Goal: Task Accomplishment & Management: Manage account settings

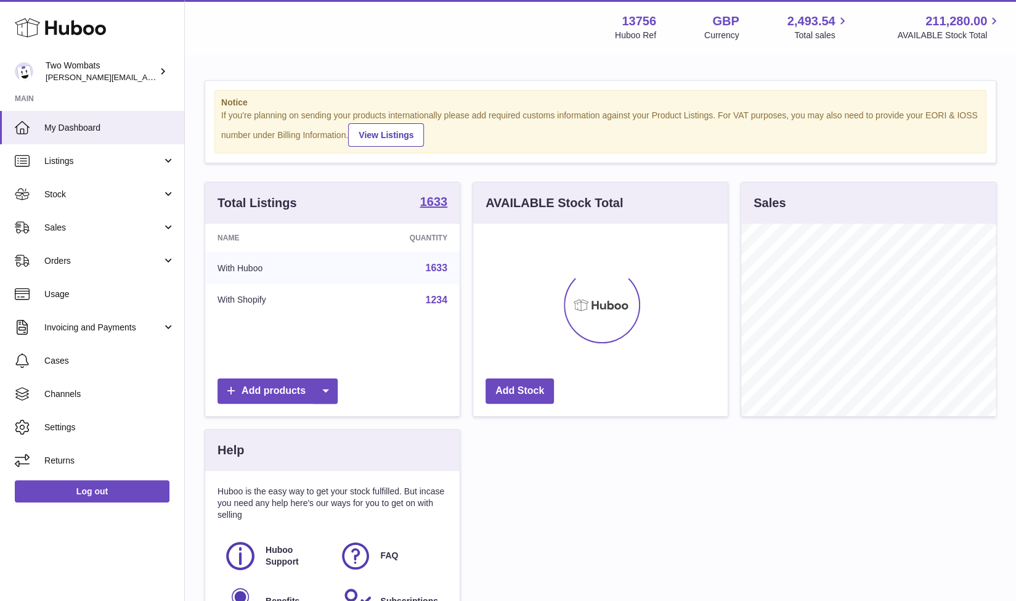
scroll to position [192, 255]
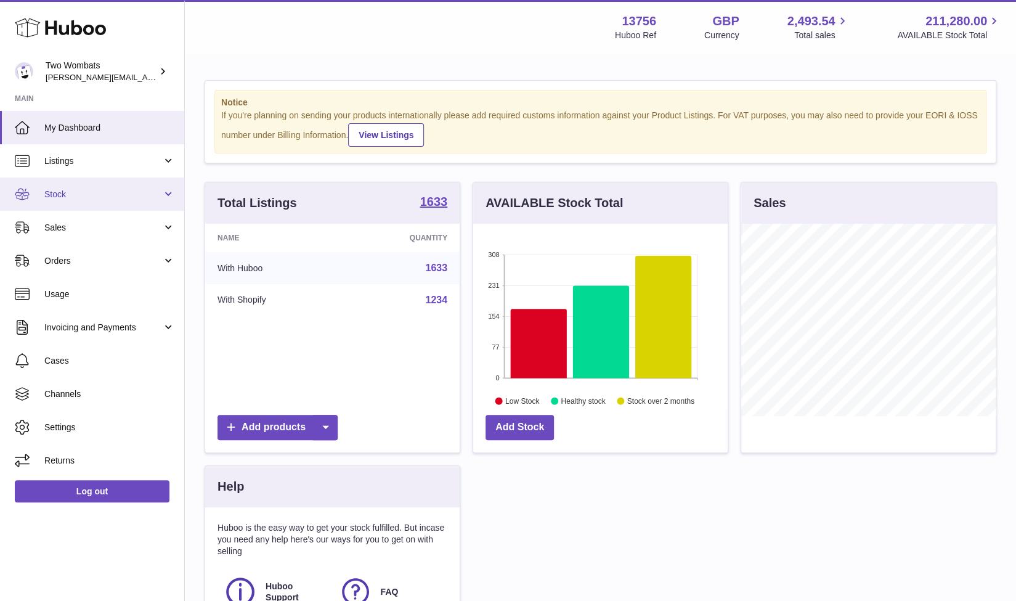
click at [180, 190] on link "Stock" at bounding box center [92, 193] width 184 height 33
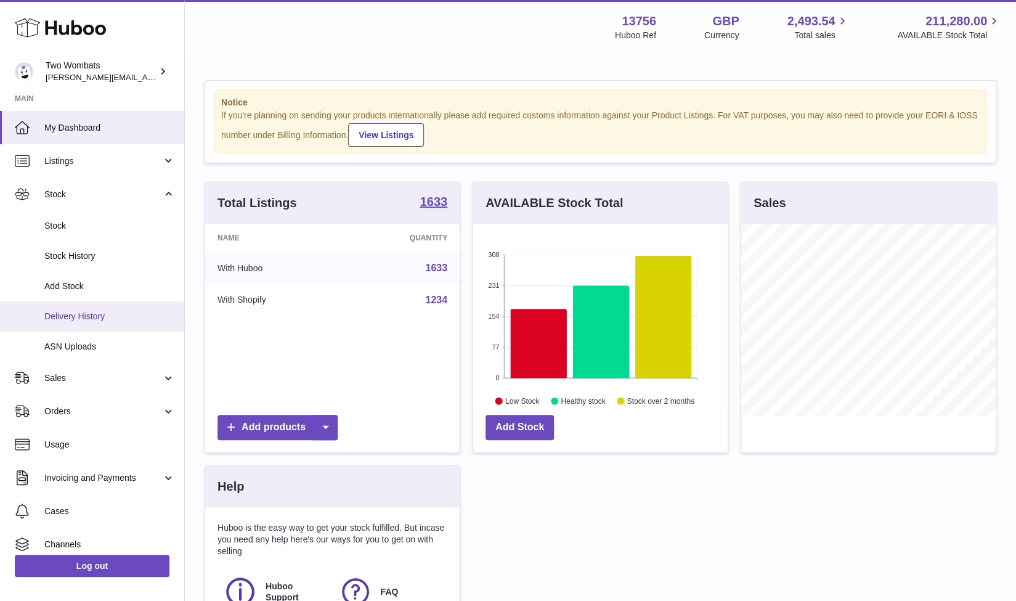
click at [107, 314] on span "Delivery History" at bounding box center [109, 316] width 131 height 12
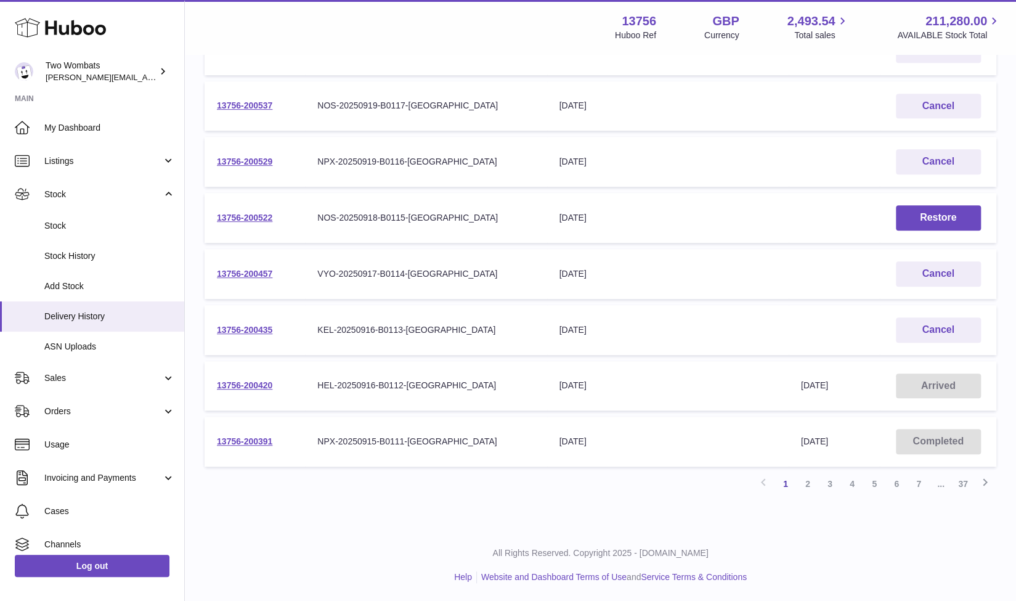
scroll to position [338, 0]
click at [802, 481] on link "2" at bounding box center [807, 484] width 22 height 22
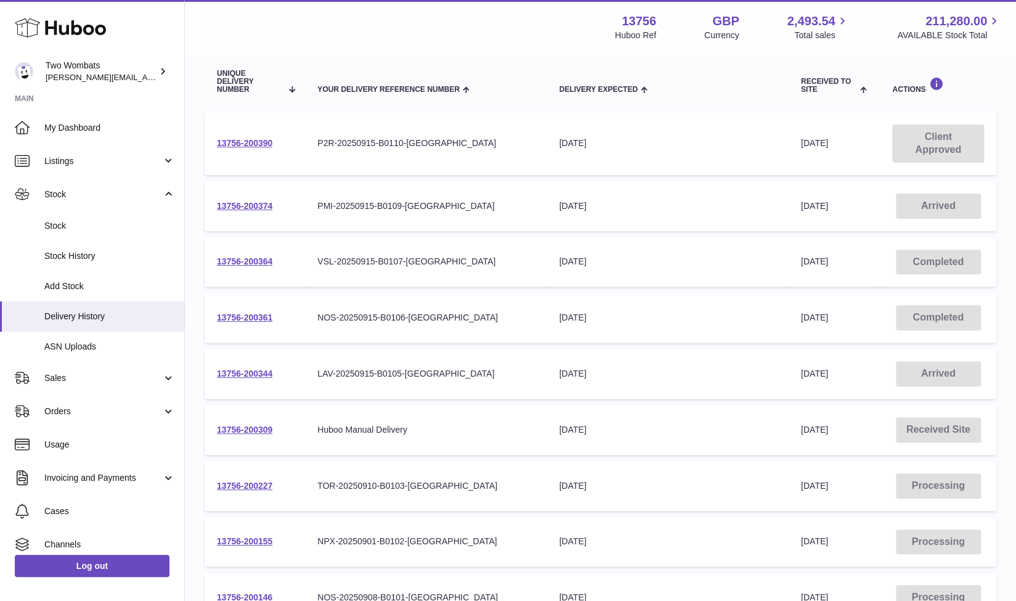
scroll to position [351, 0]
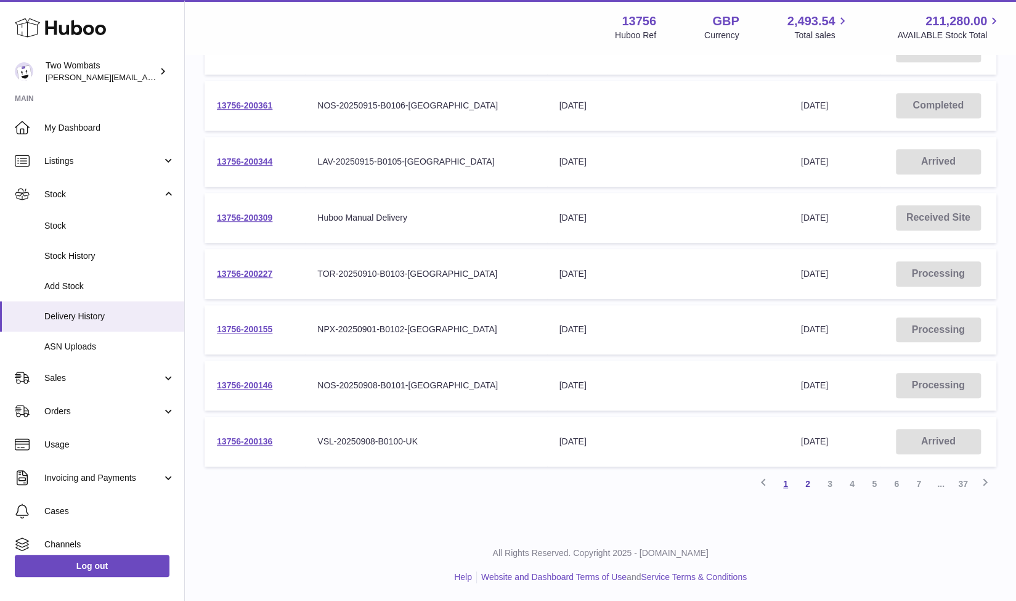
click at [784, 484] on link "1" at bounding box center [785, 483] width 22 height 22
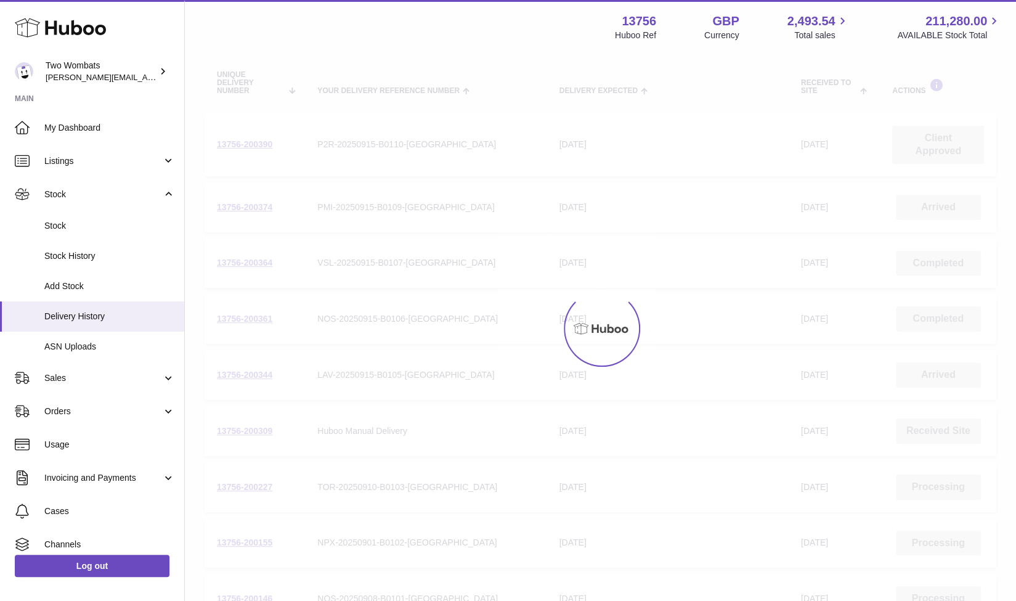
scroll to position [55, 0]
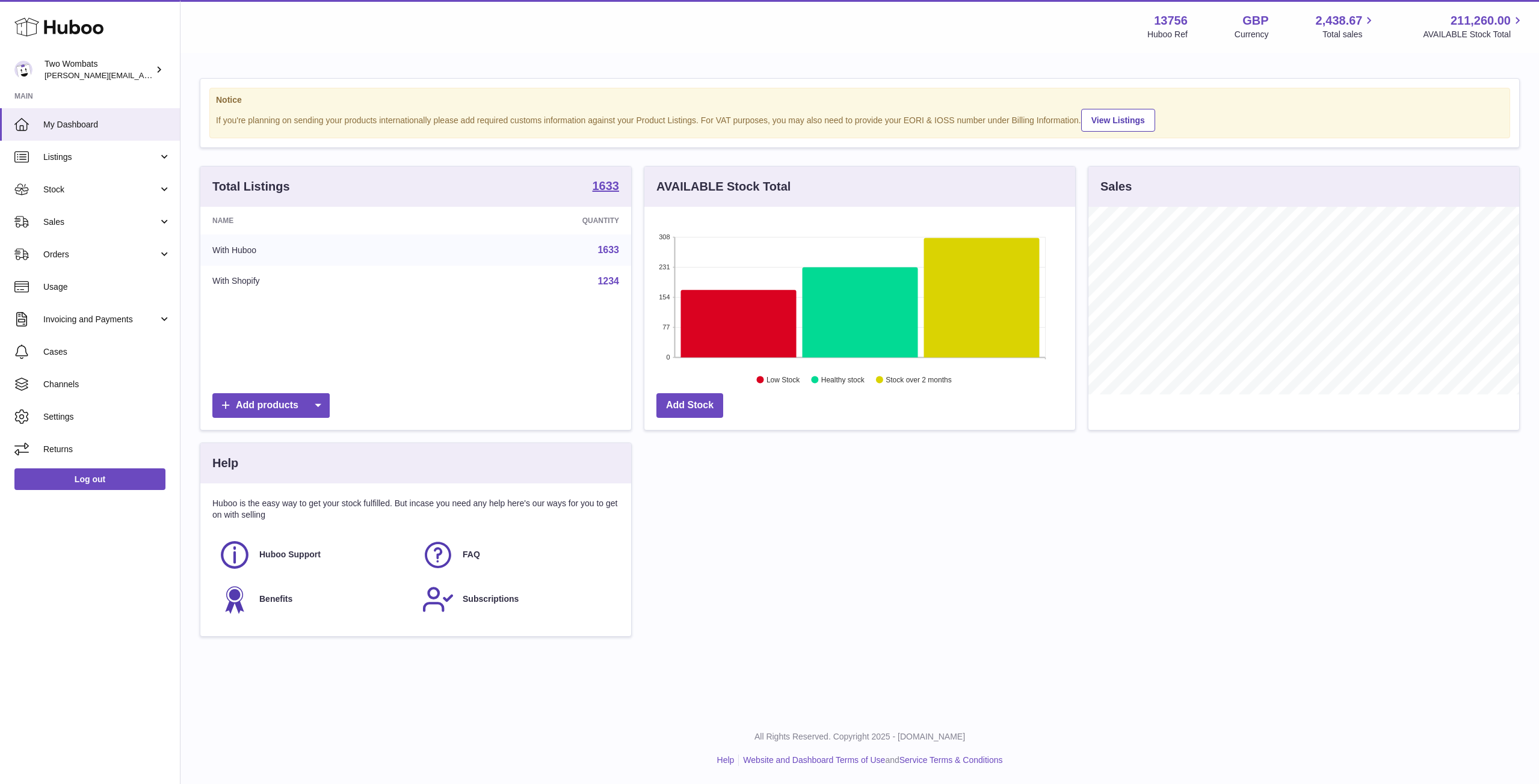
scroll to position [187, 431]
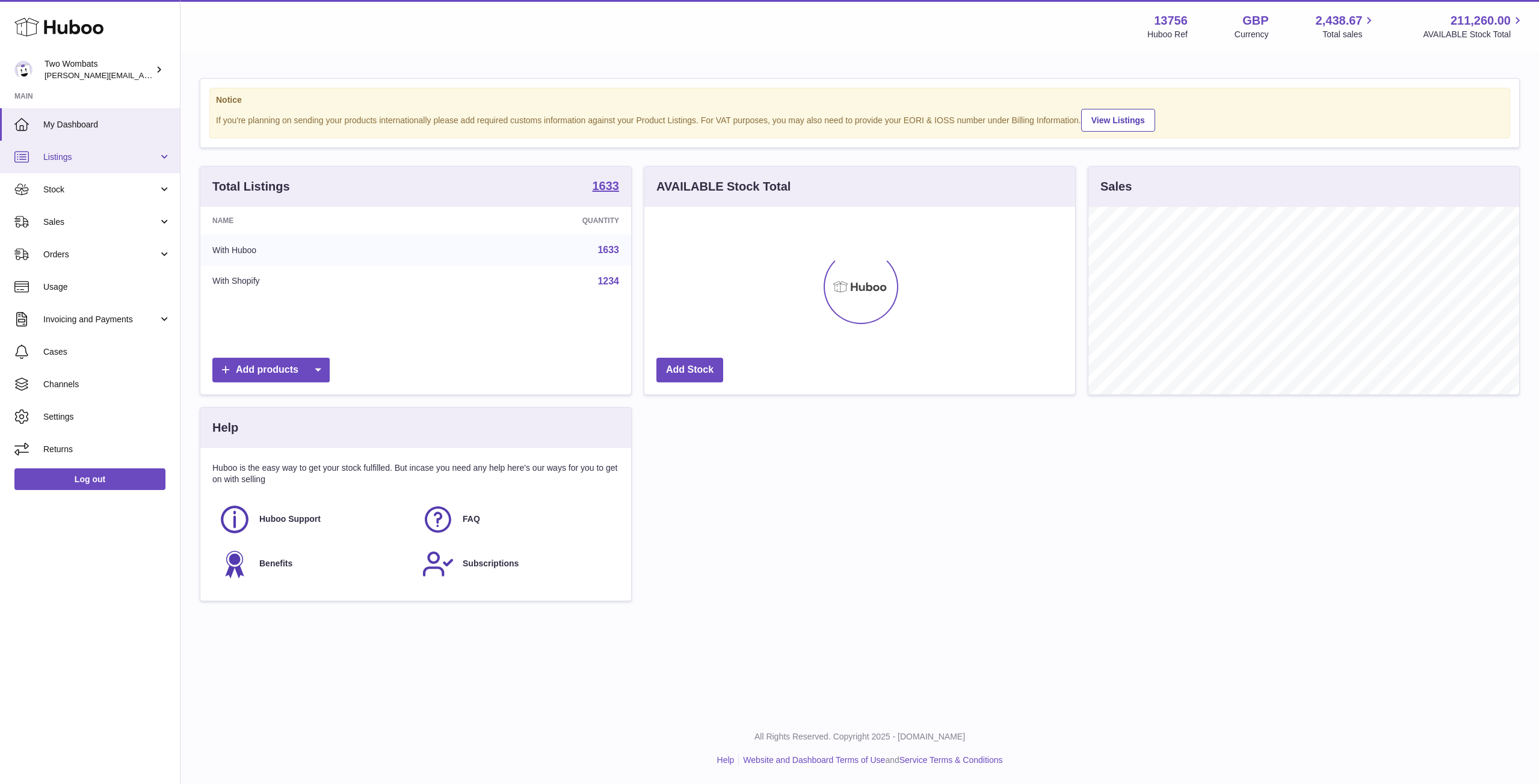
scroll to position [187, 431]
click at [170, 188] on link "Stock" at bounding box center [90, 188] width 180 height 32
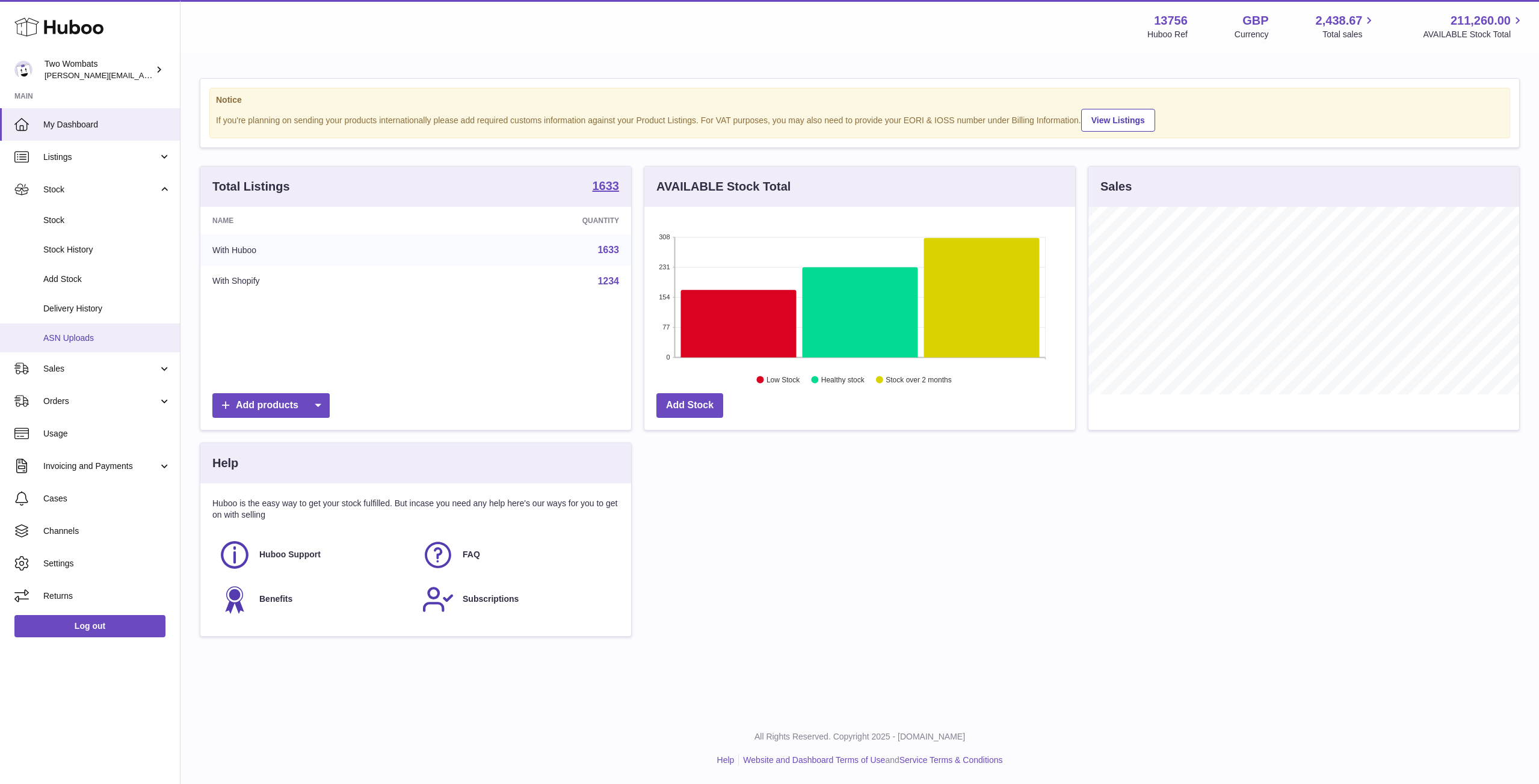
click at [110, 329] on link "ASN Uploads" at bounding box center [90, 338] width 180 height 29
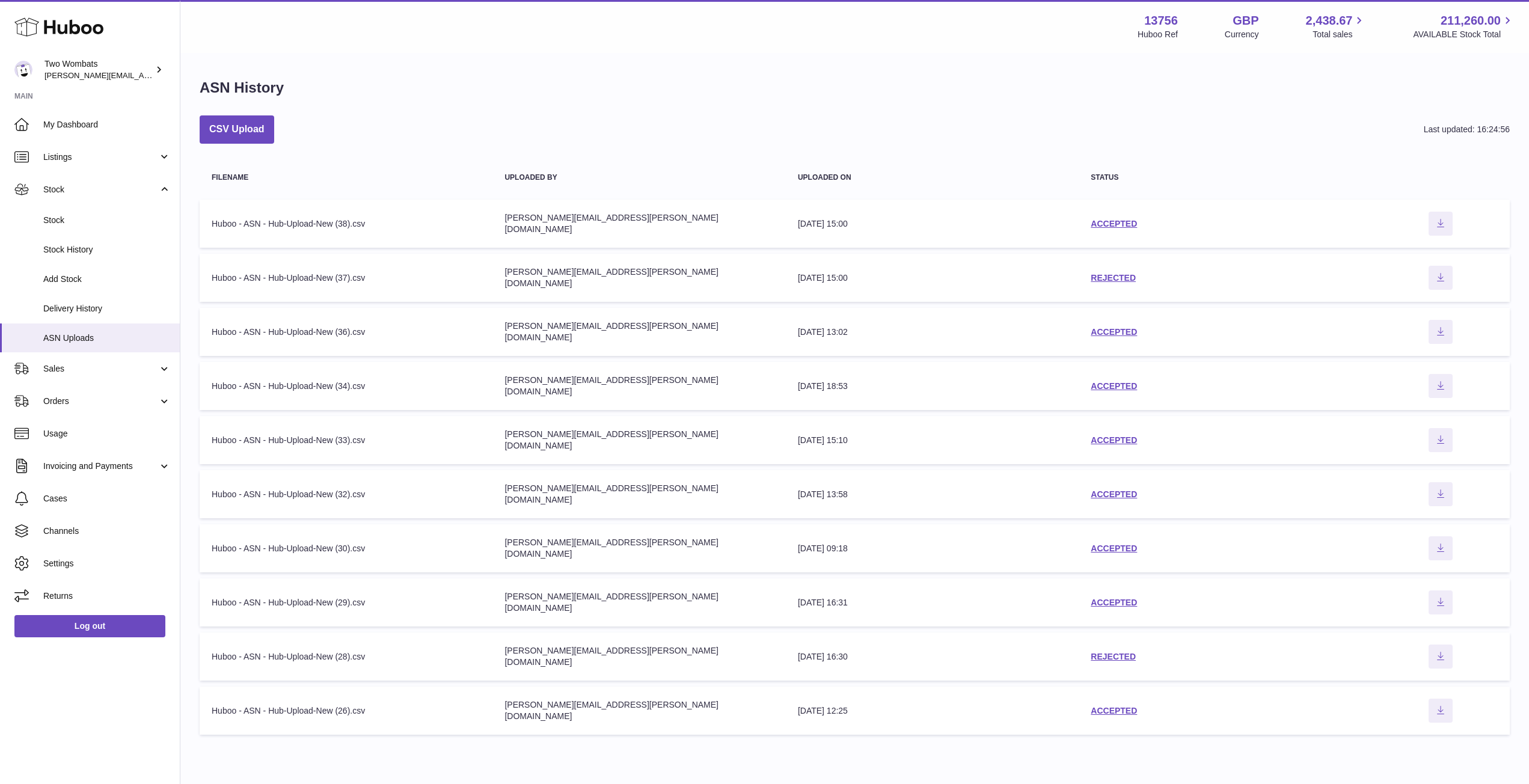
click at [259, 107] on div "ASN History CSV Upload Last updated: 16:24:56 Filename Uploaded by Uploaded on …" at bounding box center [855, 409] width 1349 height 711
click at [258, 121] on button "CSV Upload" at bounding box center [237, 129] width 74 height 28
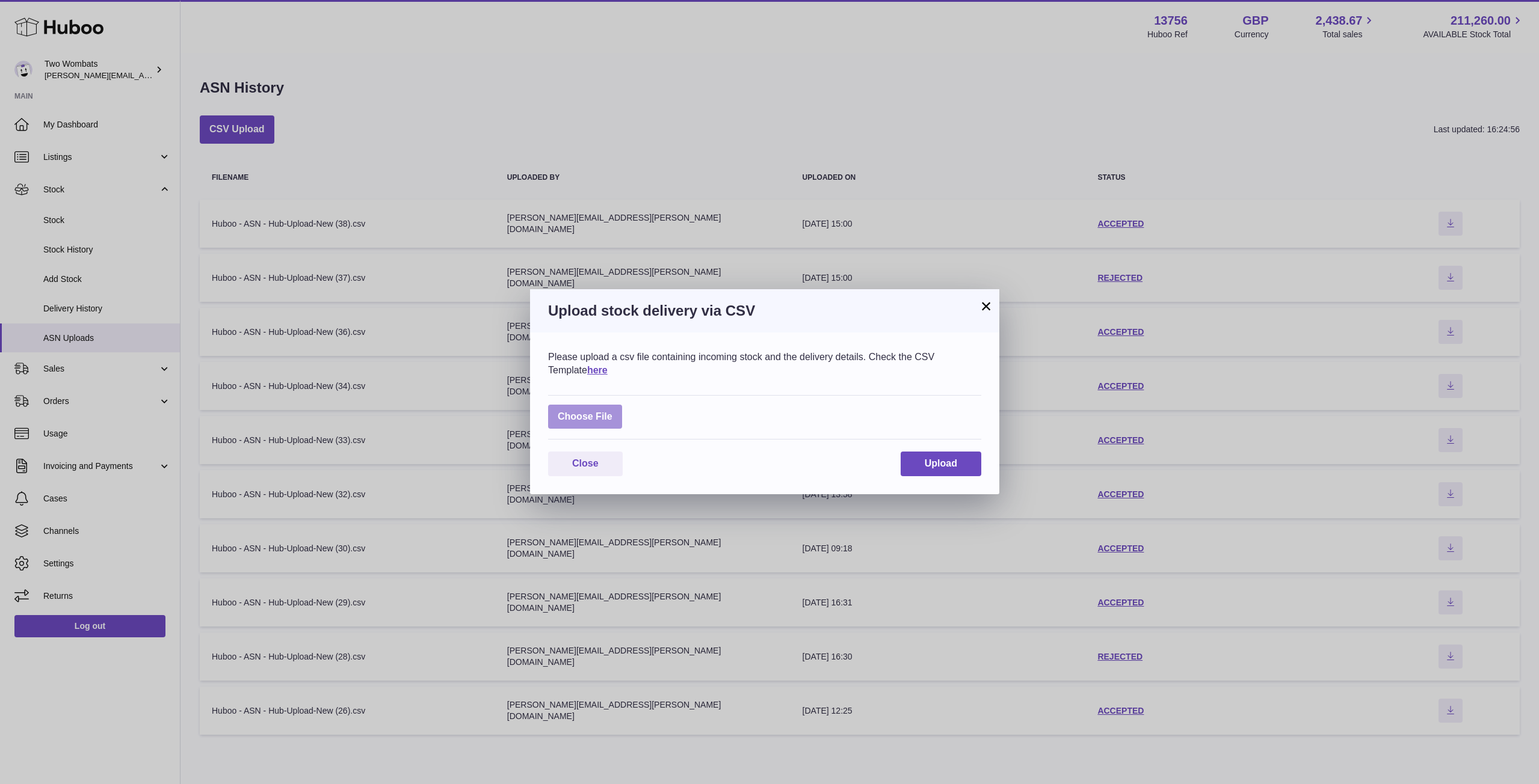
click at [603, 427] on label at bounding box center [585, 417] width 74 height 24
click at [612, 411] on input "file" at bounding box center [612, 411] width 1 height 1
type input "**********"
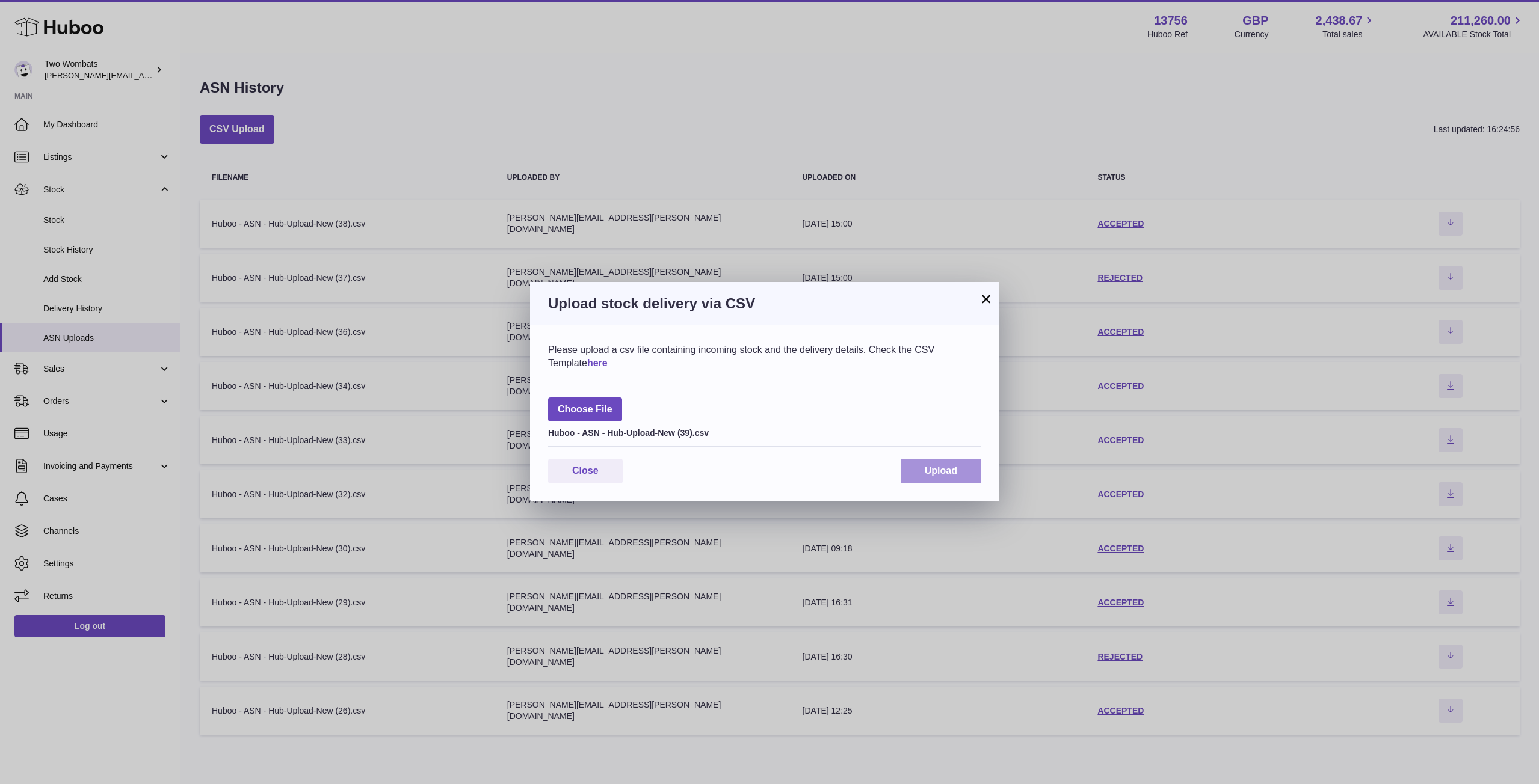
click at [927, 469] on span "Upload" at bounding box center [940, 471] width 32 height 10
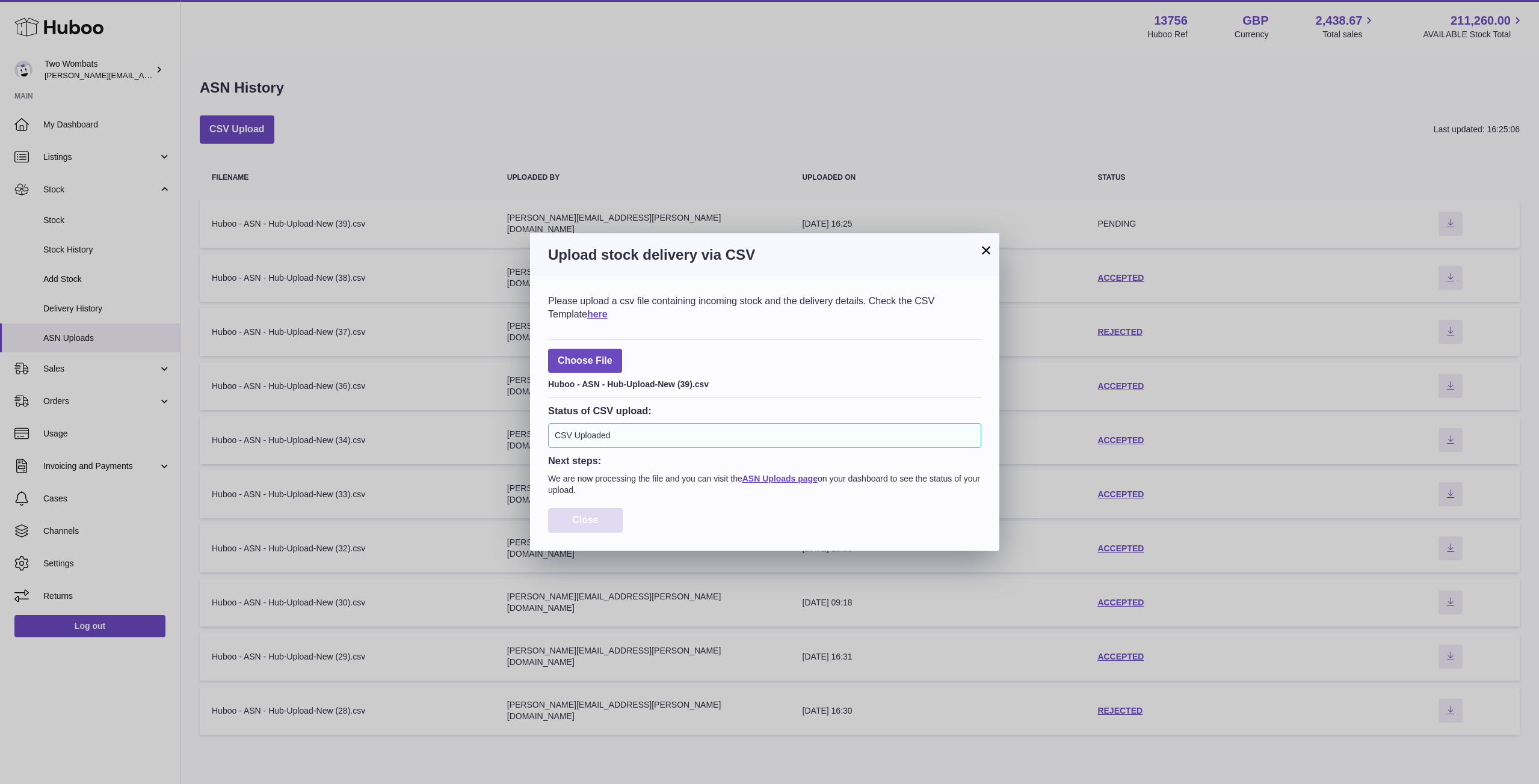
click at [594, 520] on span "Close" at bounding box center [585, 519] width 26 height 10
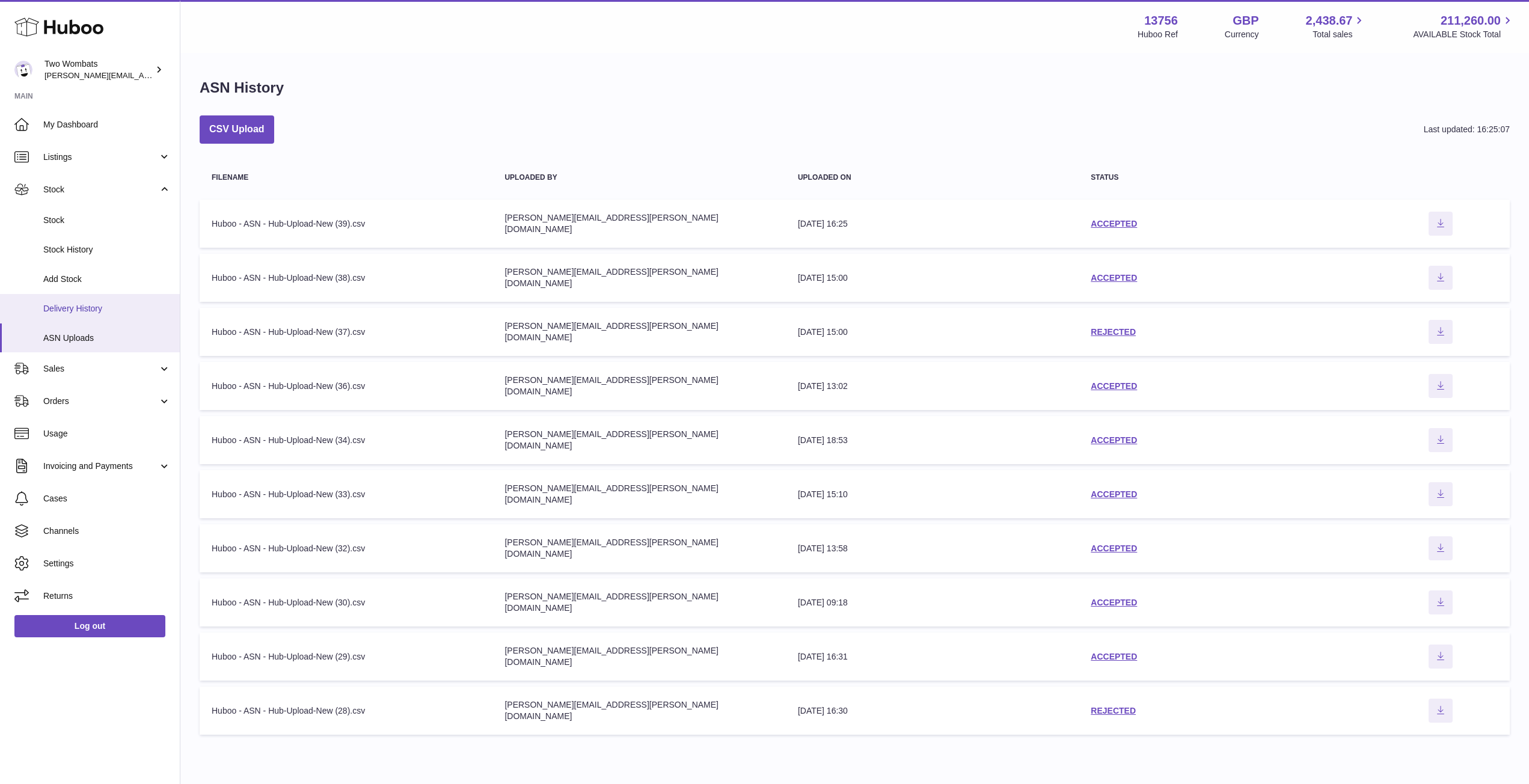
click at [126, 312] on span "Delivery History" at bounding box center [106, 309] width 128 height 12
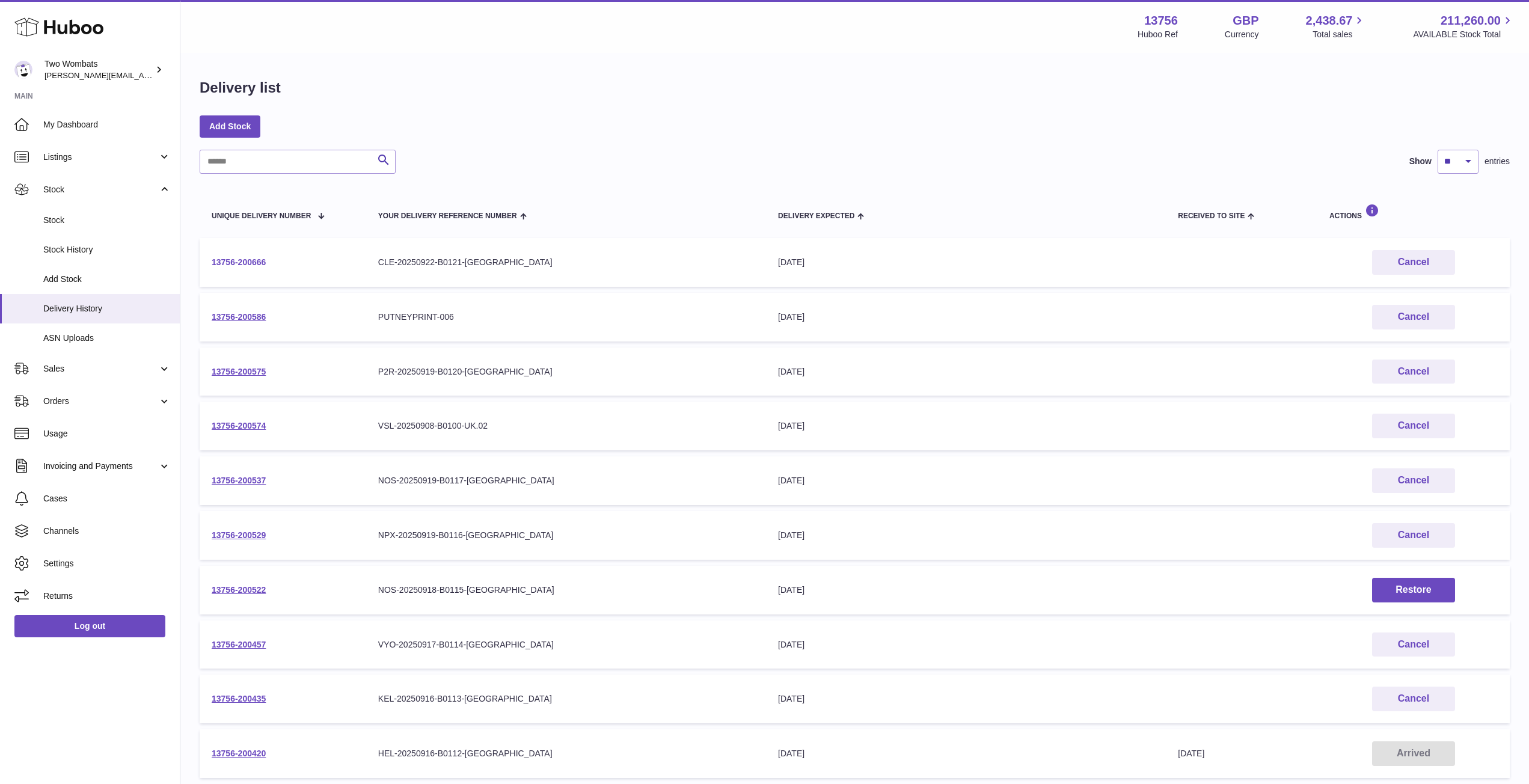
click at [250, 261] on link "13756-200666" at bounding box center [238, 263] width 54 height 10
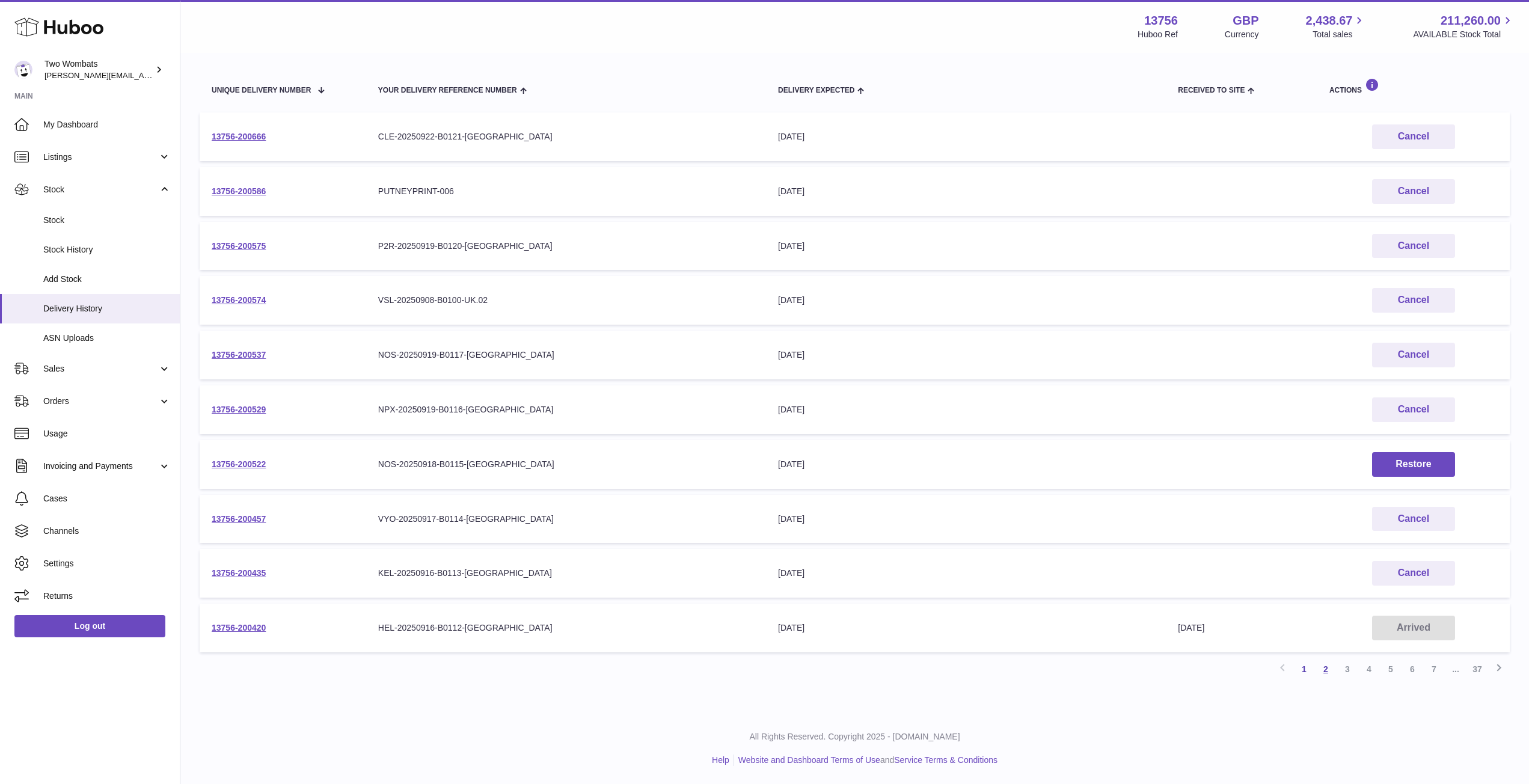
click at [1326, 665] on link "2" at bounding box center [1326, 670] width 21 height 21
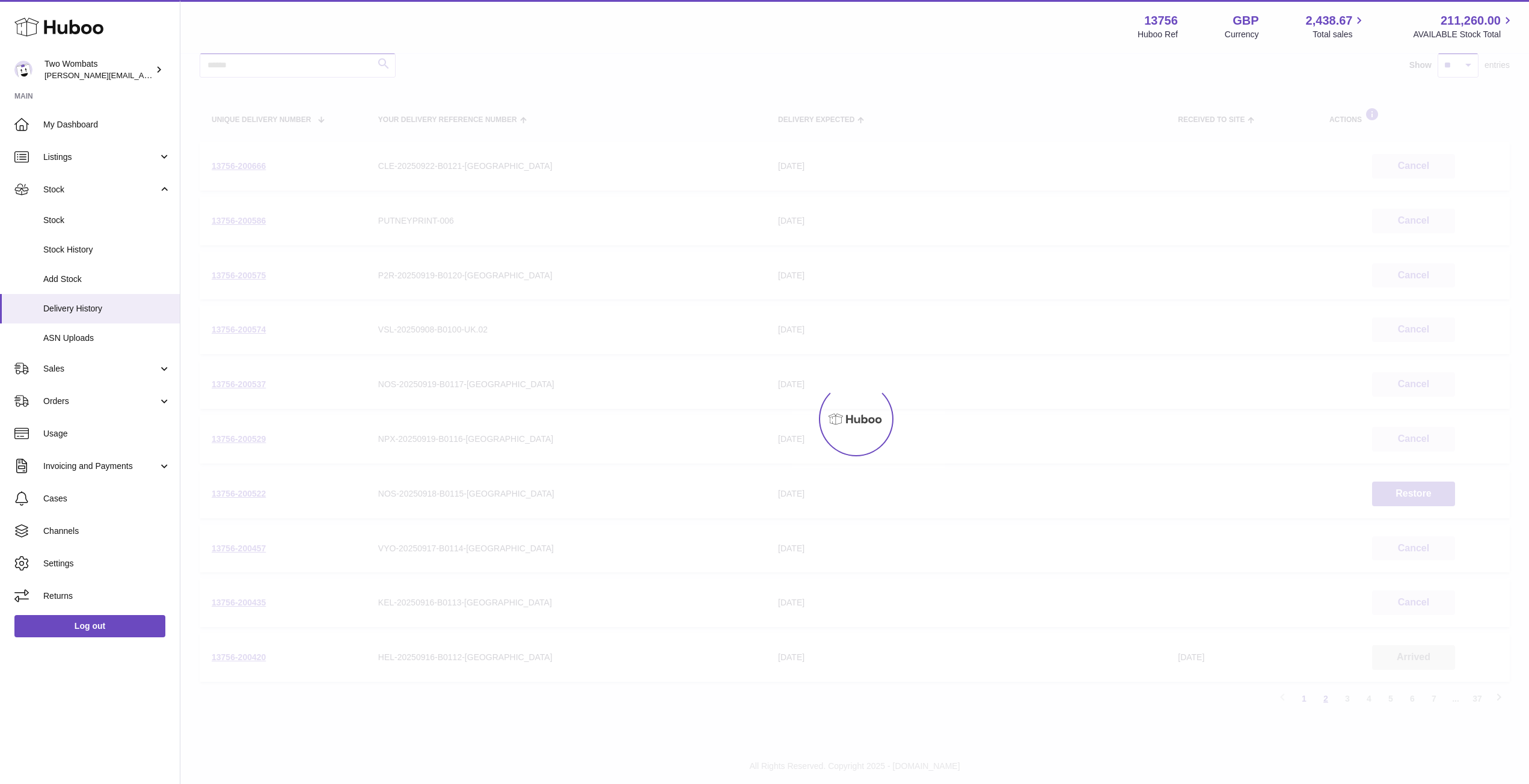
scroll to position [54, 0]
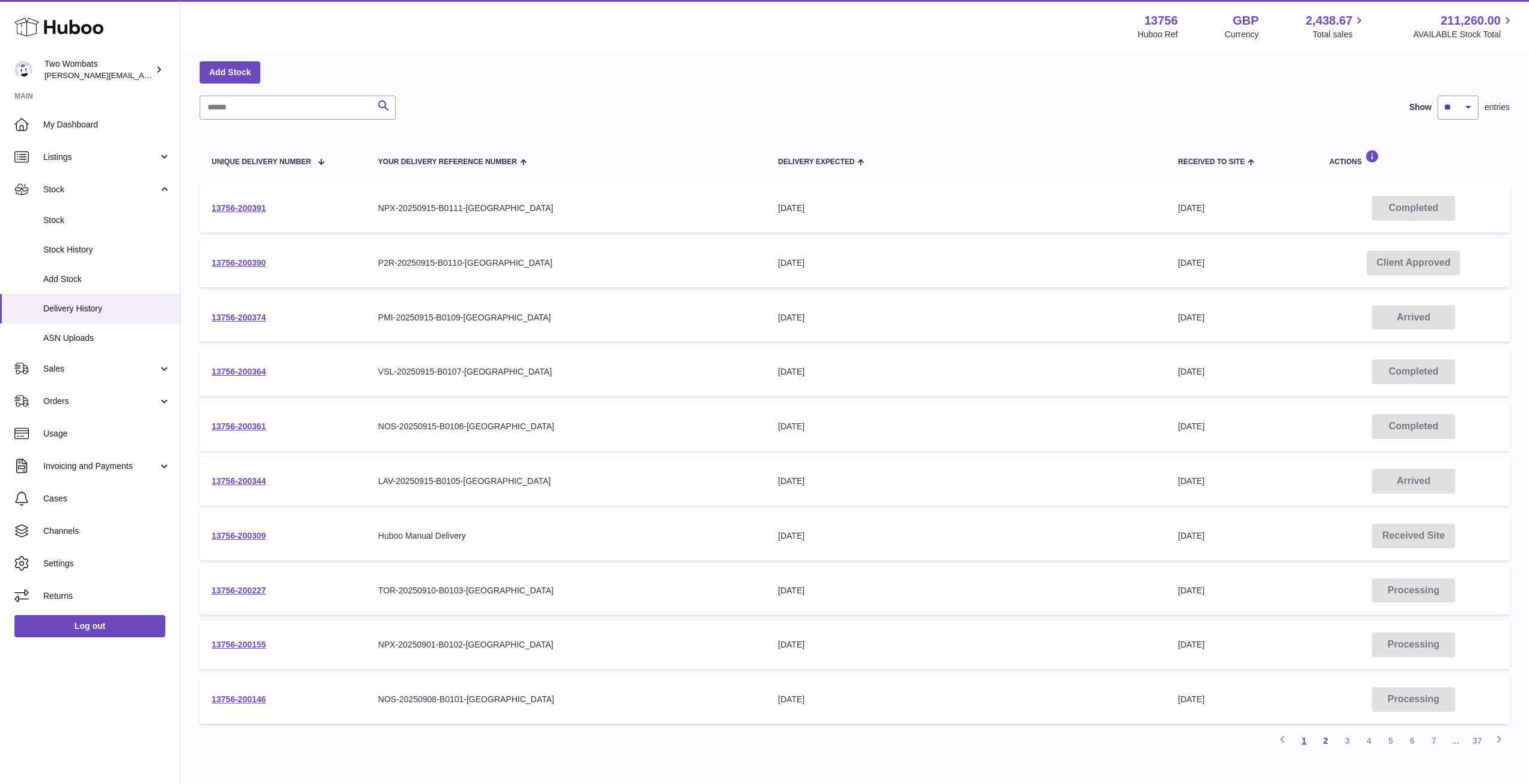
click at [1307, 744] on link "1" at bounding box center [1304, 741] width 21 height 21
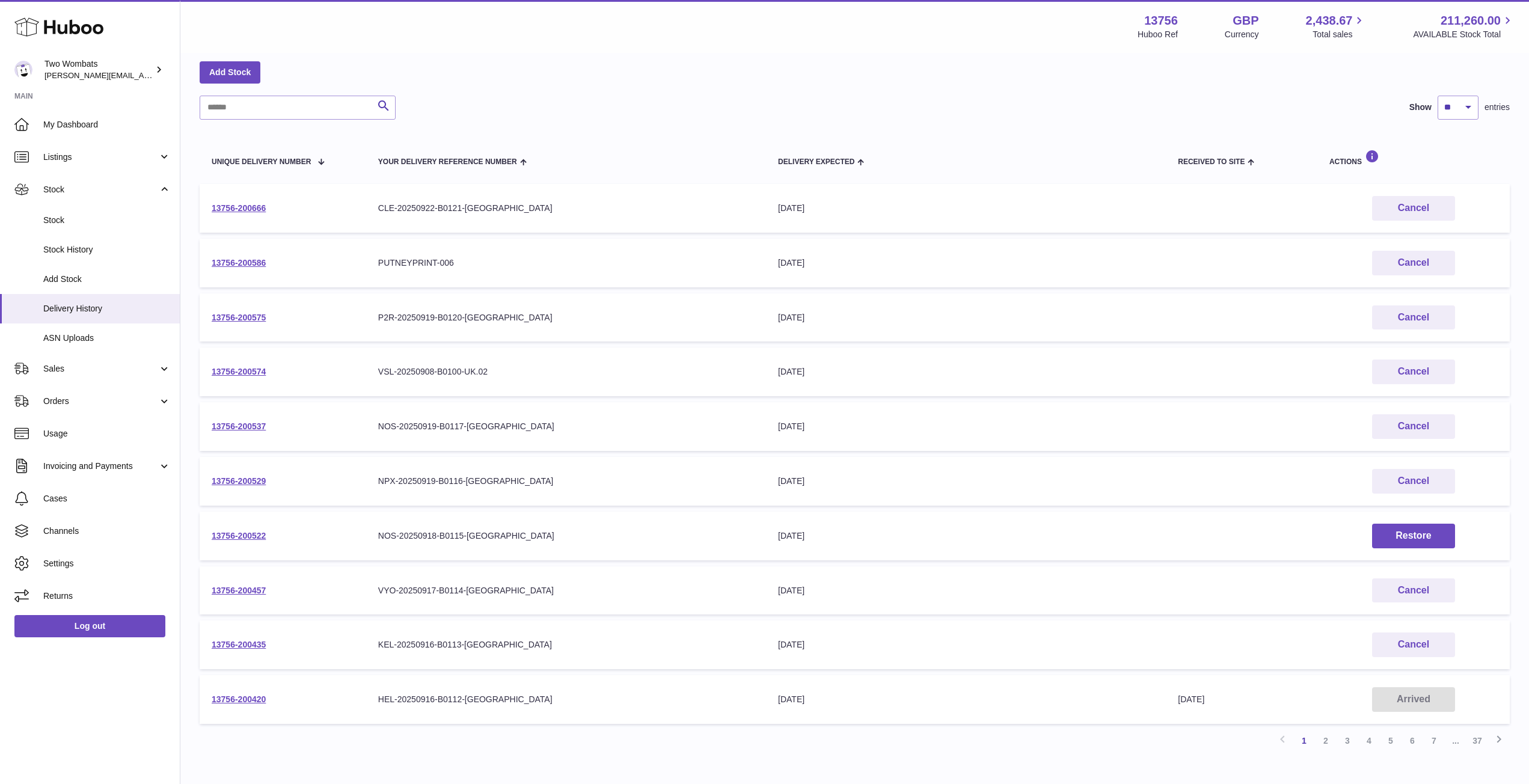
drag, startPoint x: 269, startPoint y: 208, endPoint x: 209, endPoint y: 204, distance: 60.1
click at [209, 204] on td "13756-200666" at bounding box center [283, 208] width 167 height 49
copy link "13756-200666"
click at [1320, 739] on link "2" at bounding box center [1326, 741] width 21 height 21
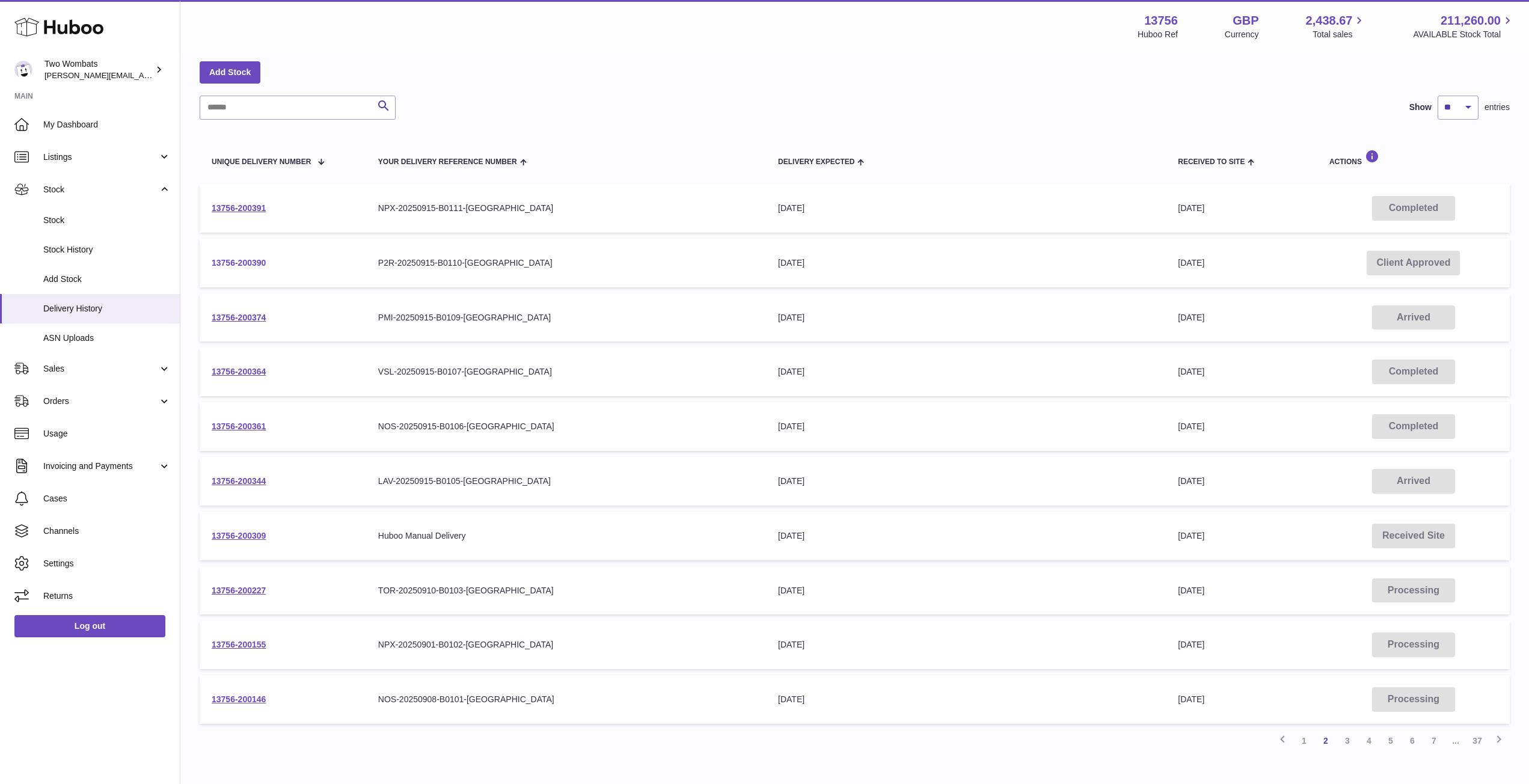
click at [248, 260] on link "13756-200390" at bounding box center [238, 263] width 54 height 10
click at [1307, 740] on link "1" at bounding box center [1304, 741] width 21 height 21
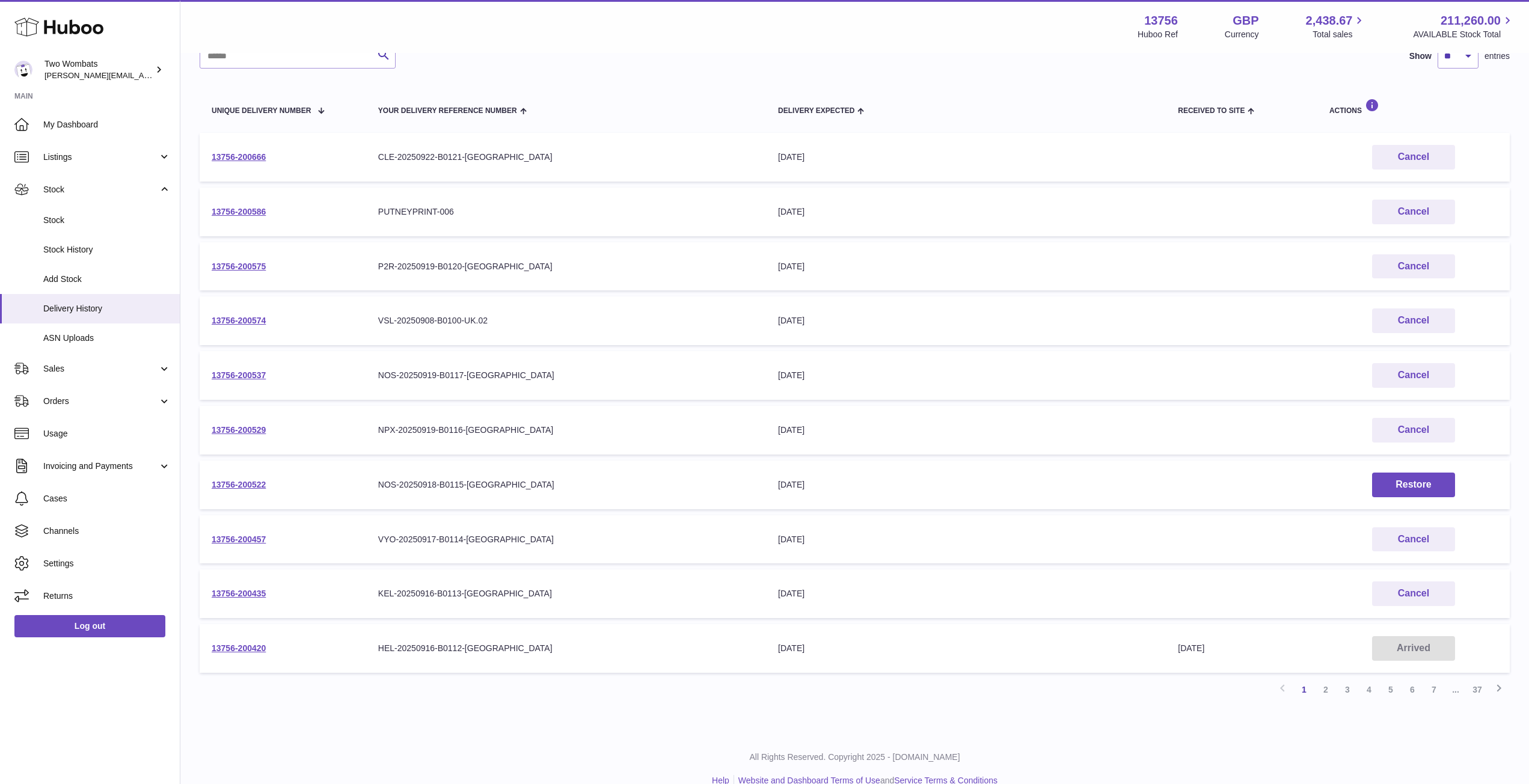
scroll to position [126, 0]
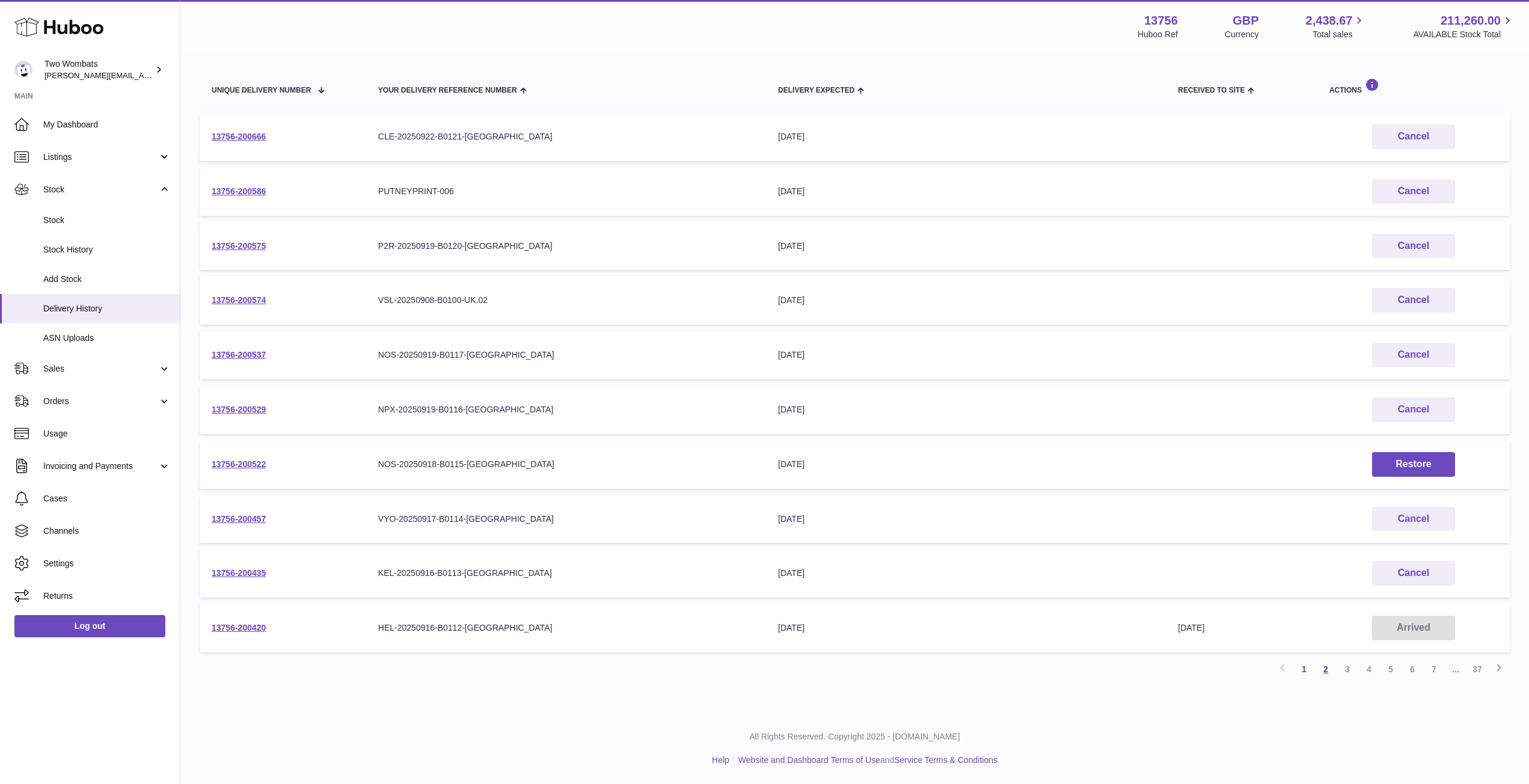
click at [1329, 668] on link "2" at bounding box center [1326, 670] width 21 height 21
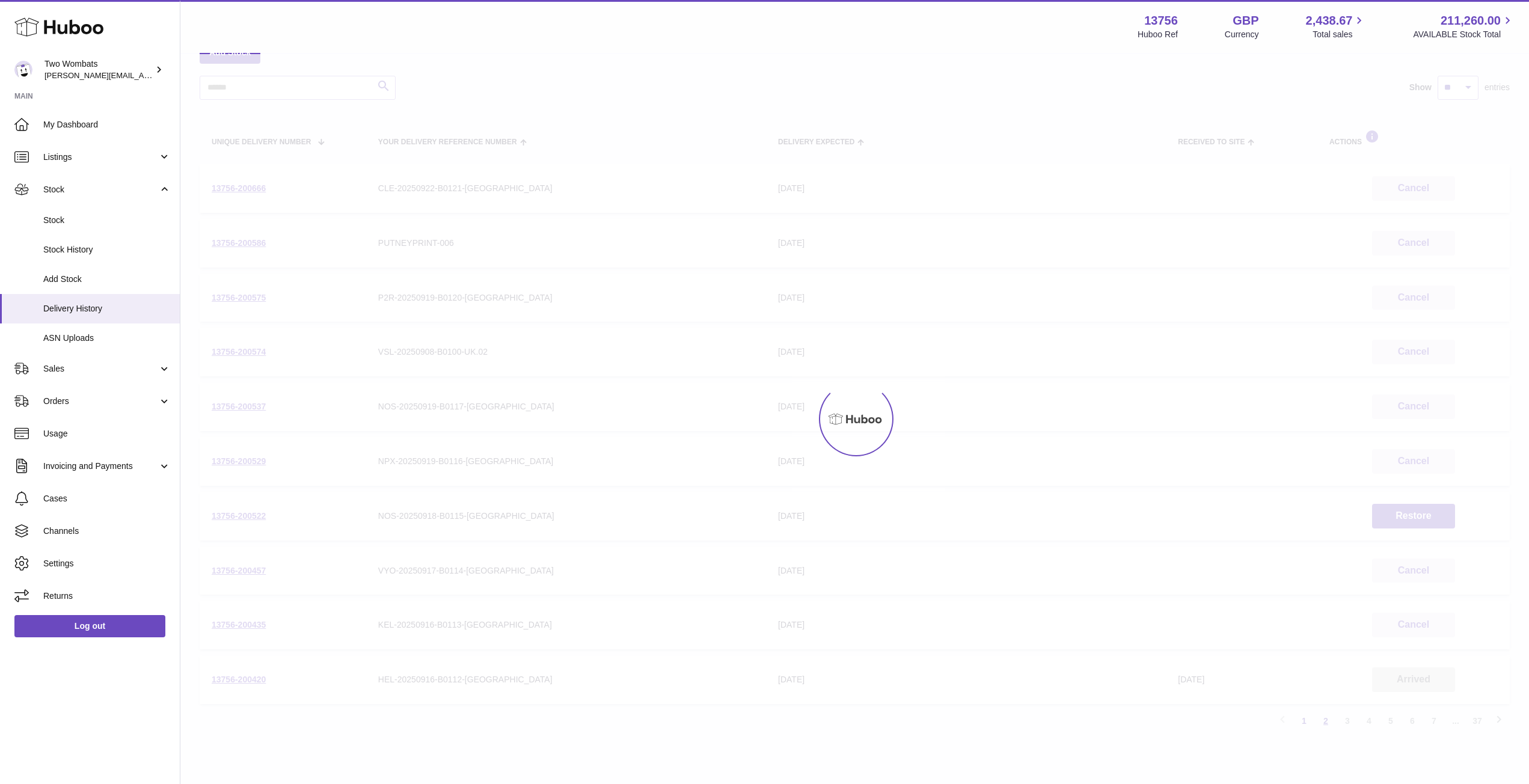
scroll to position [54, 0]
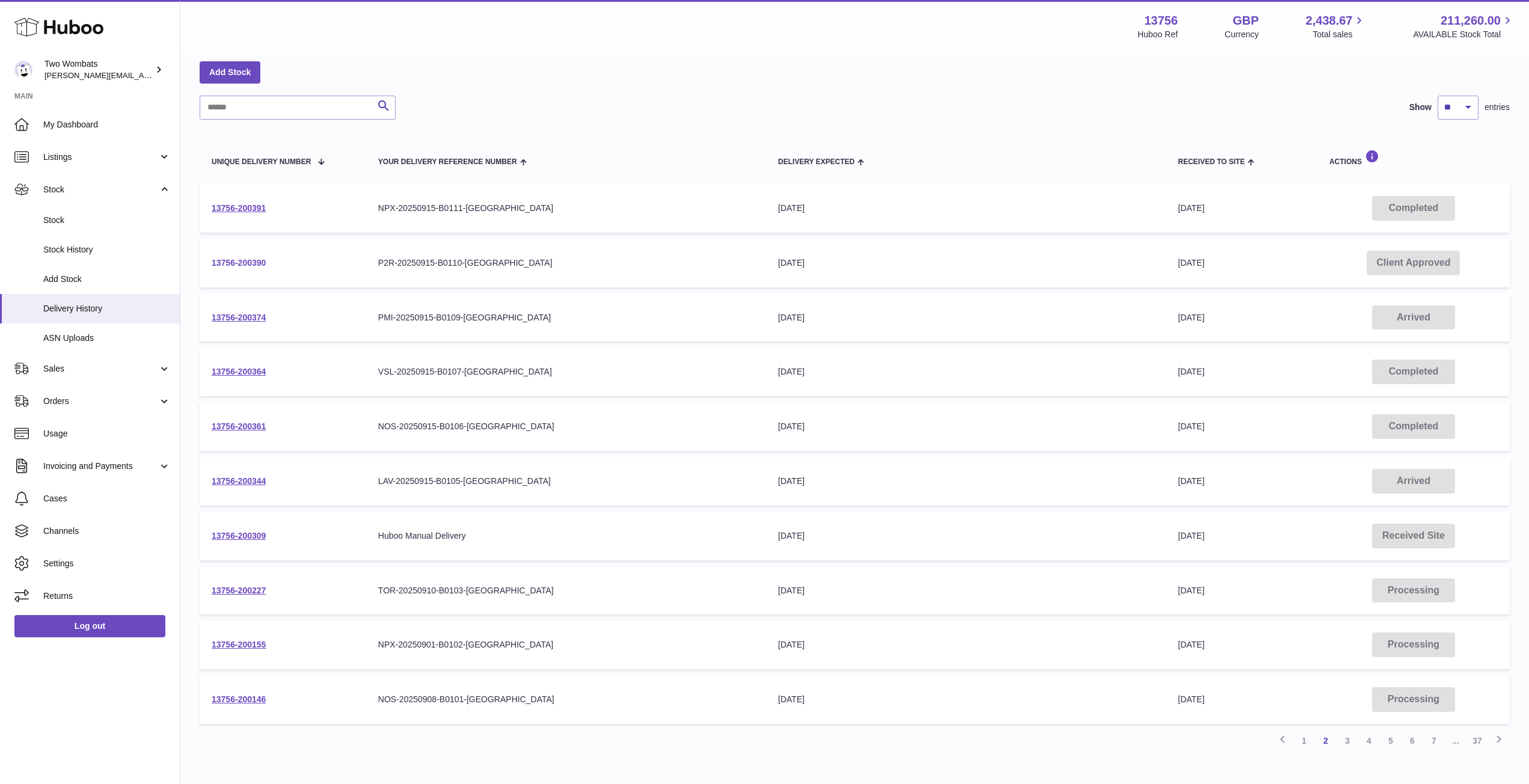
click at [227, 263] on link "13756-200390" at bounding box center [238, 263] width 54 height 10
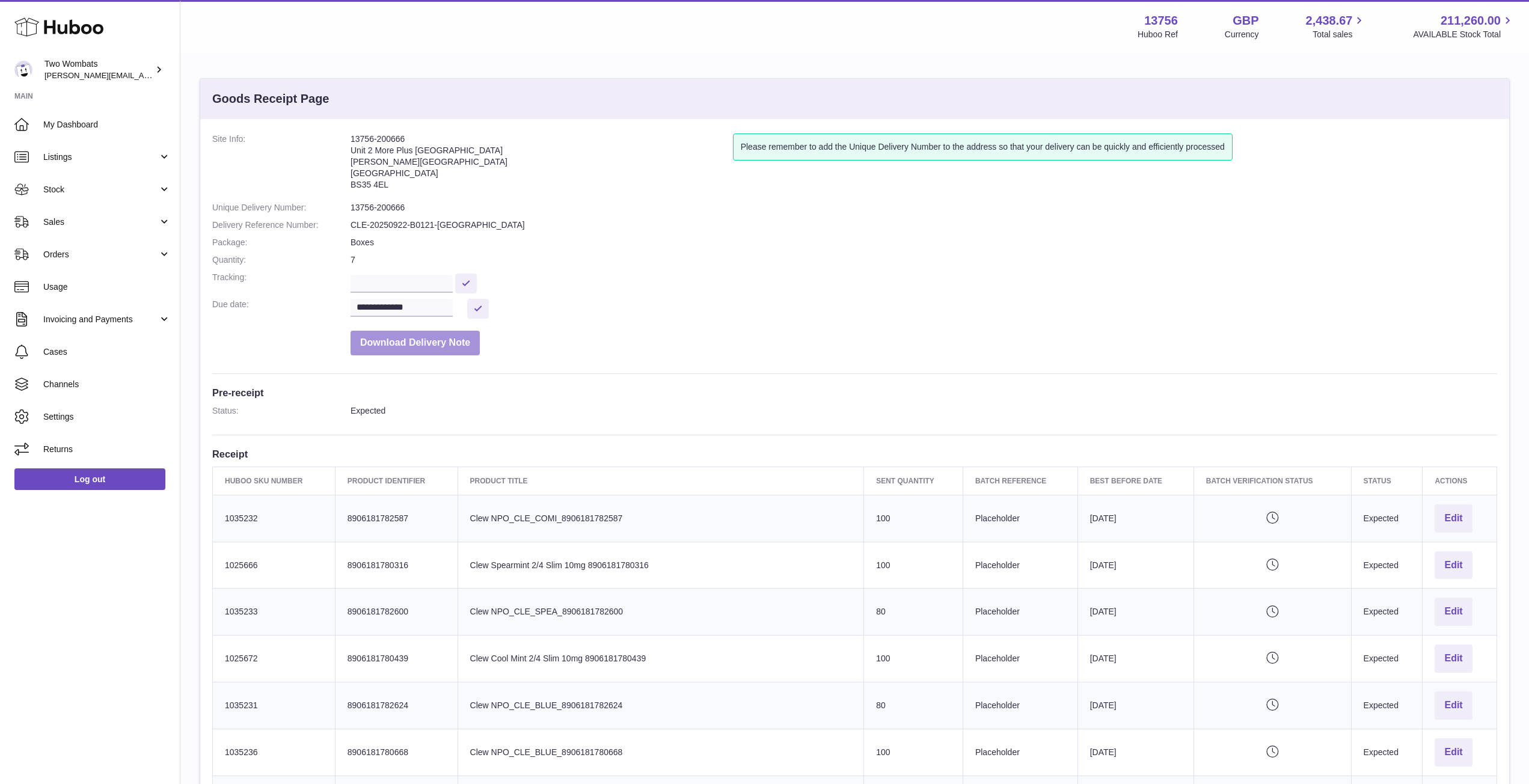
click at [429, 343] on button "Download Delivery Note" at bounding box center [415, 343] width 129 height 24
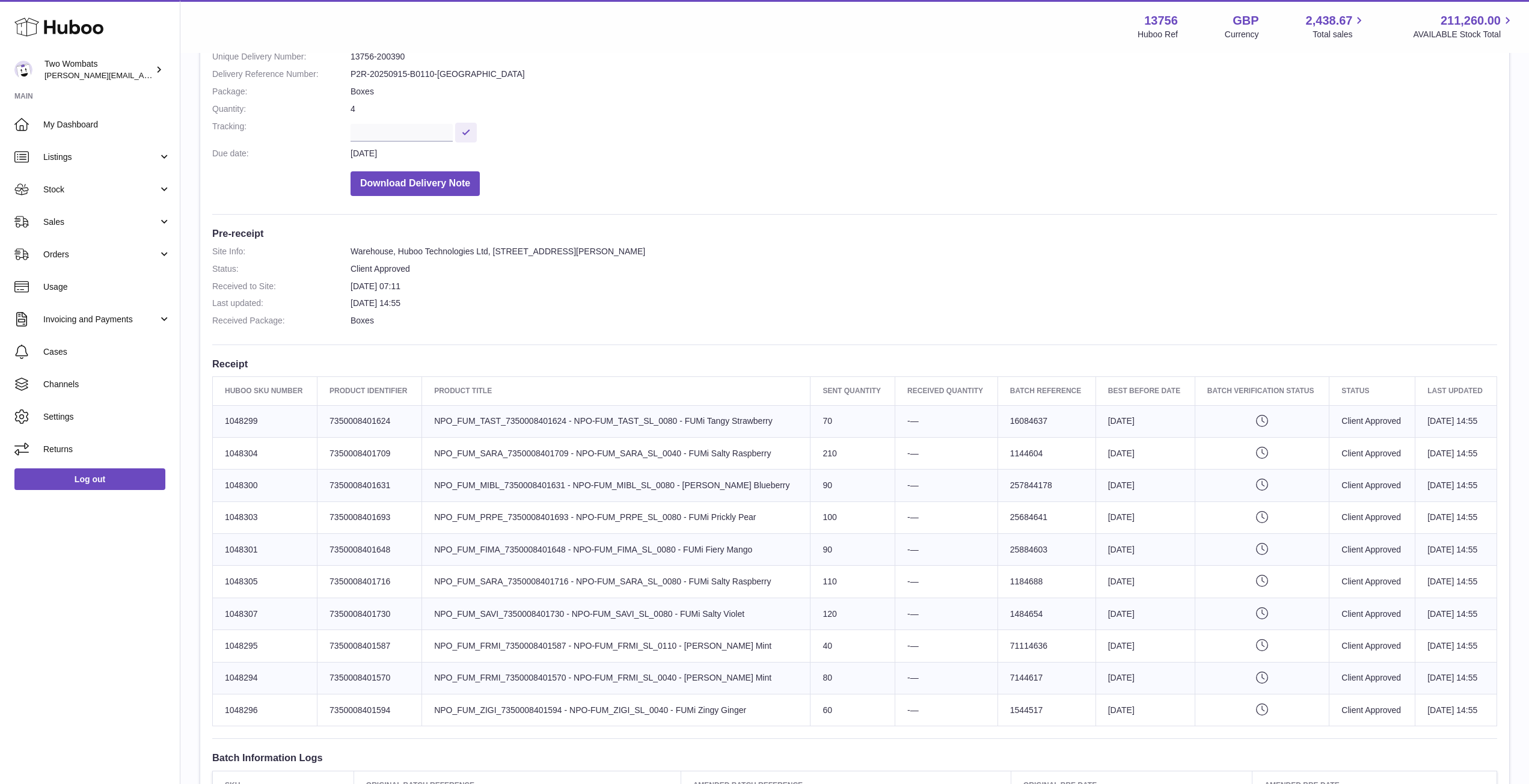
scroll to position [150, 0]
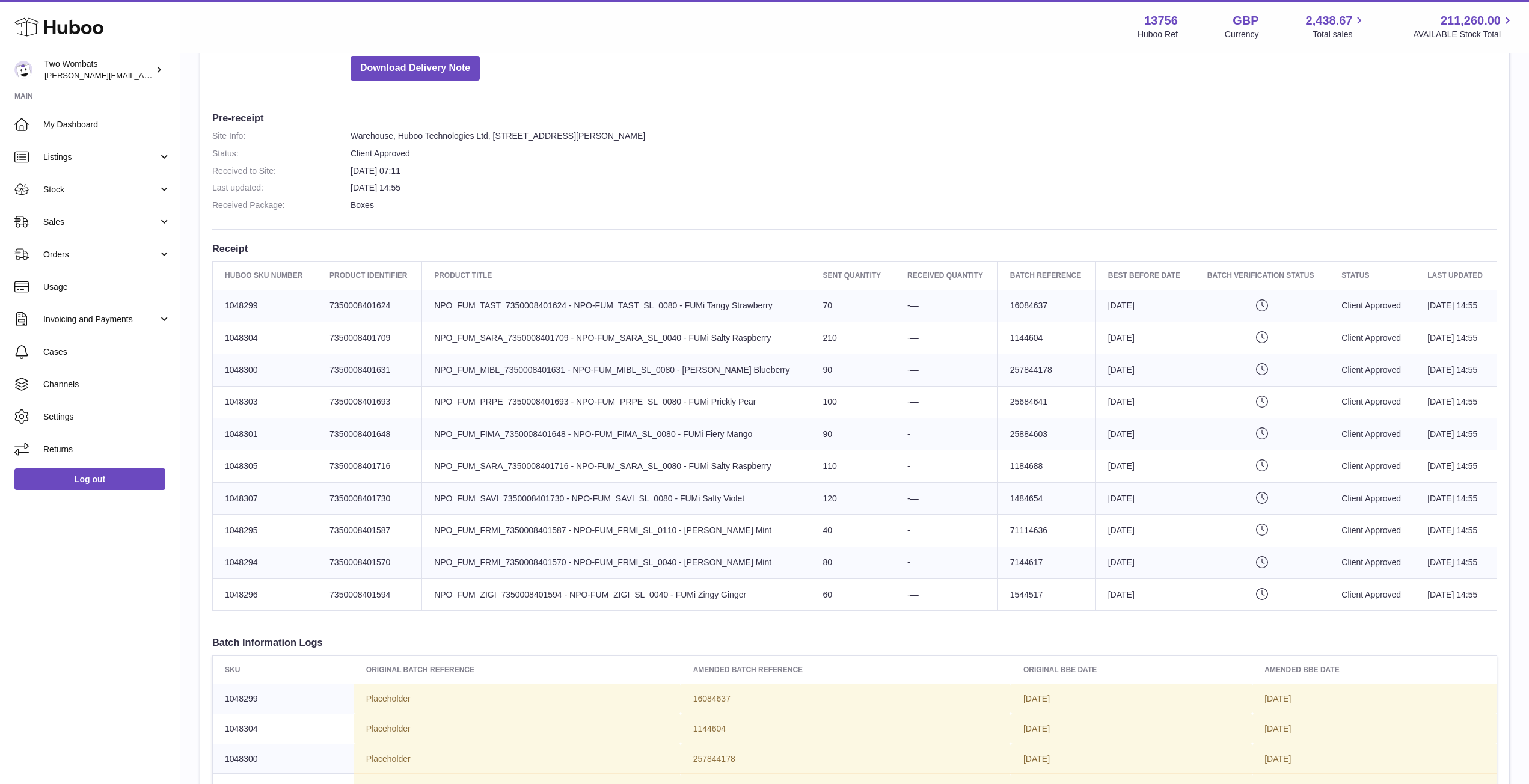
scroll to position [266, 0]
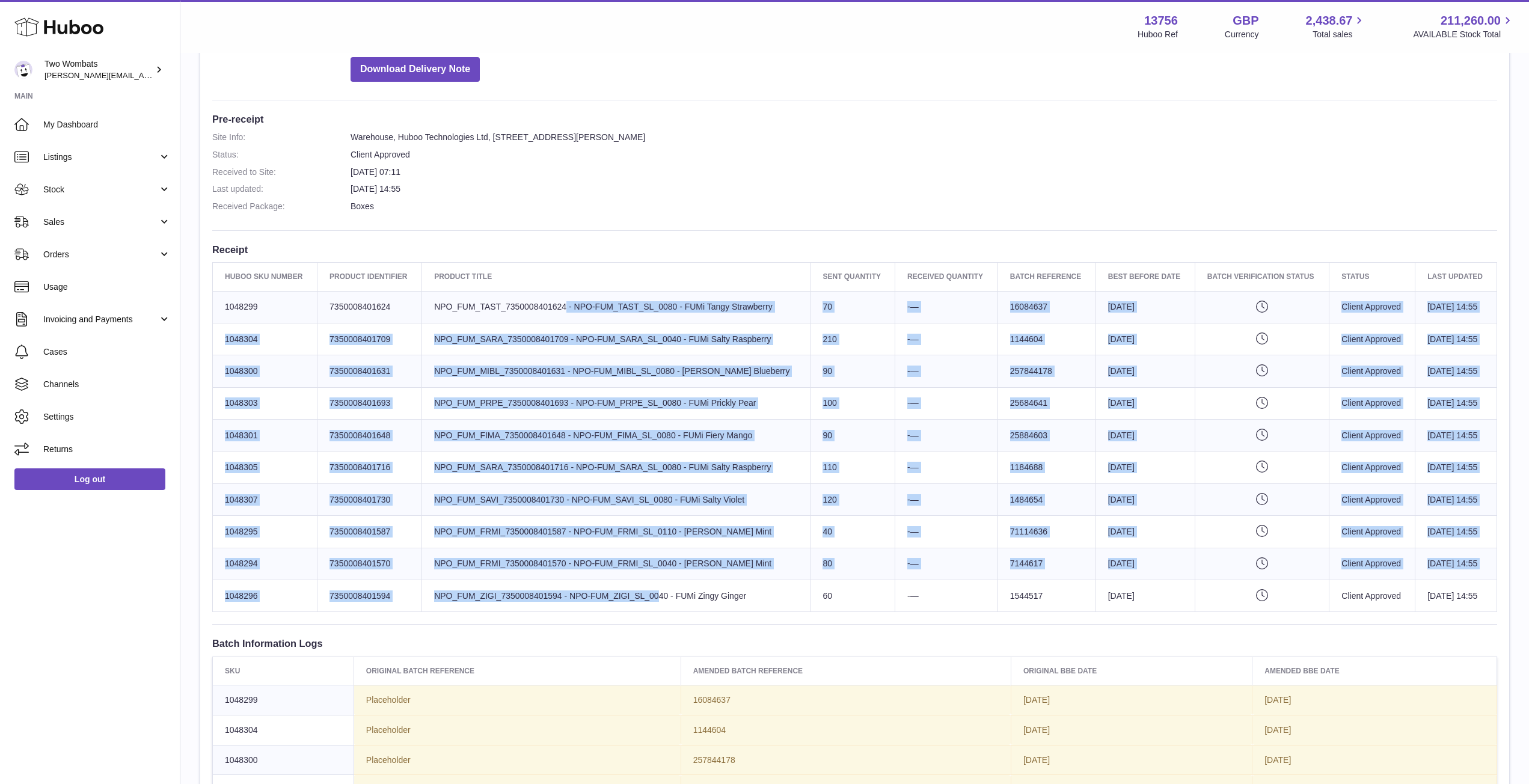
drag, startPoint x: 441, startPoint y: 300, endPoint x: 541, endPoint y: 598, distance: 314.3
click at [541, 598] on tbody "Huboo SKU Number 1048299 Client Identifier 7350008401624 Product title NPO_FUM_…" at bounding box center [855, 451] width 1285 height 321
click at [541, 598] on td "Product title NPO_FUM_ZIGI_7350008401594 - NPO-FUM_ZIGI_SL_0040 - FUMi Zingy Gi…" at bounding box center [616, 596] width 389 height 32
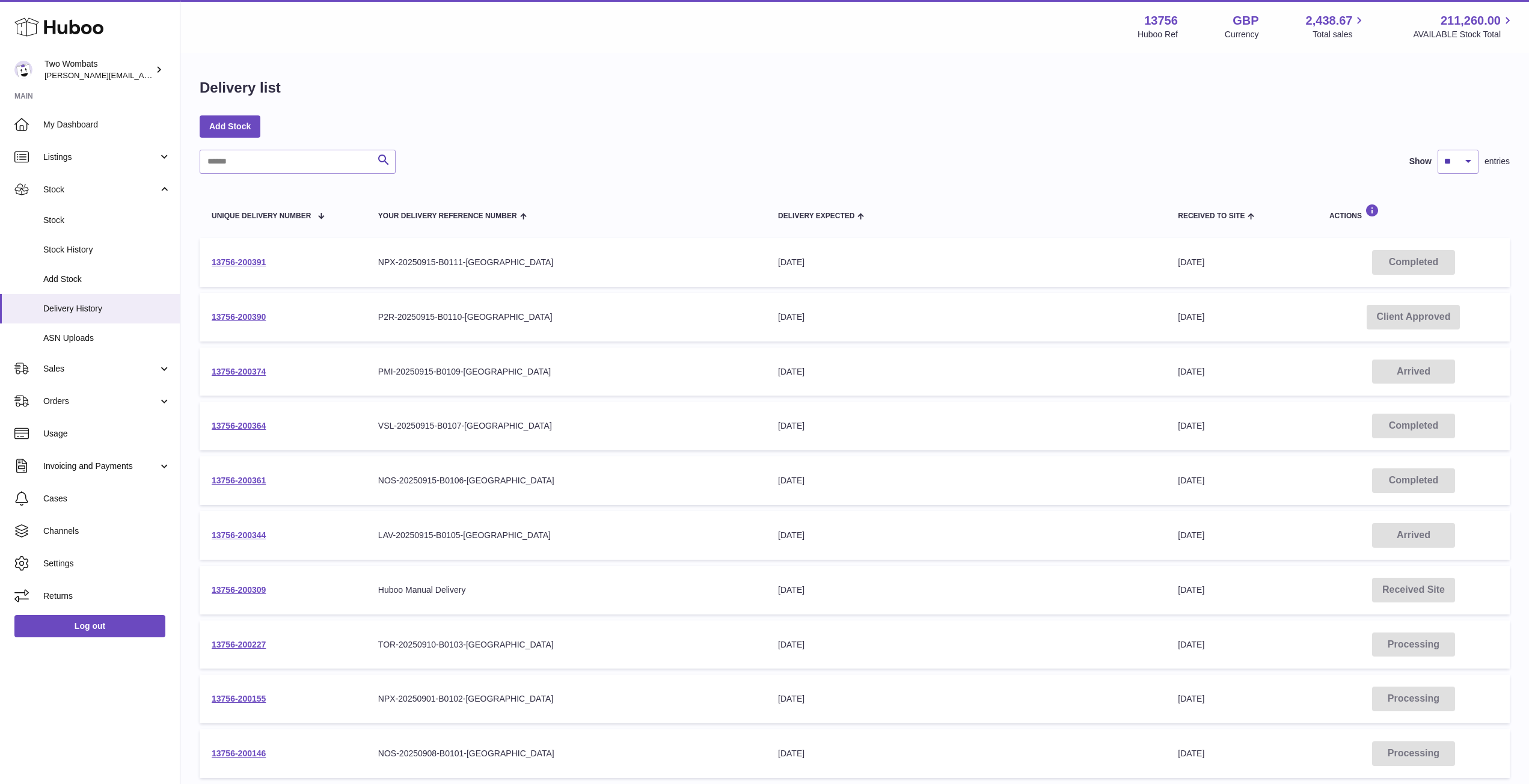
scroll to position [126, 0]
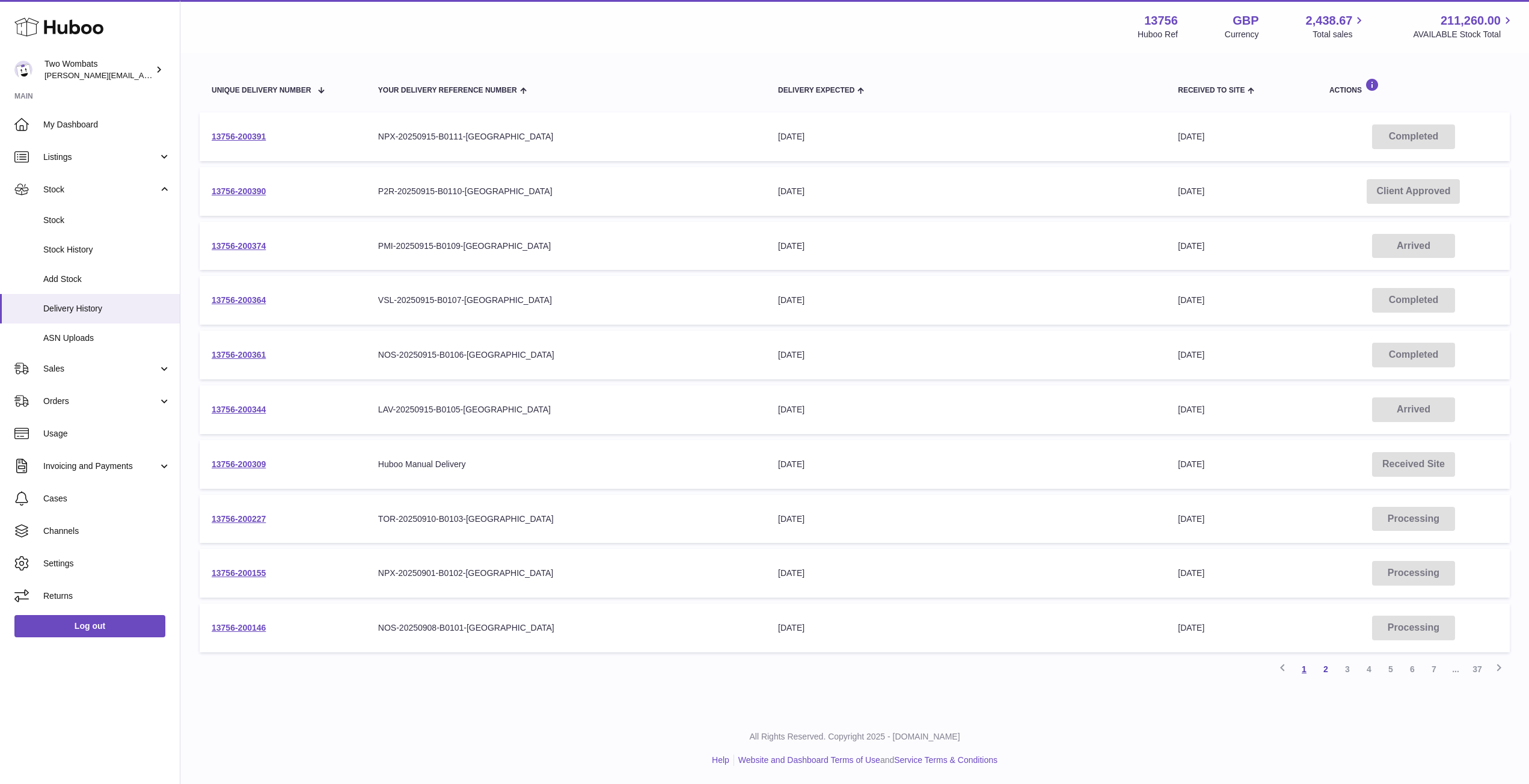
click at [1301, 673] on link "1" at bounding box center [1304, 670] width 21 height 21
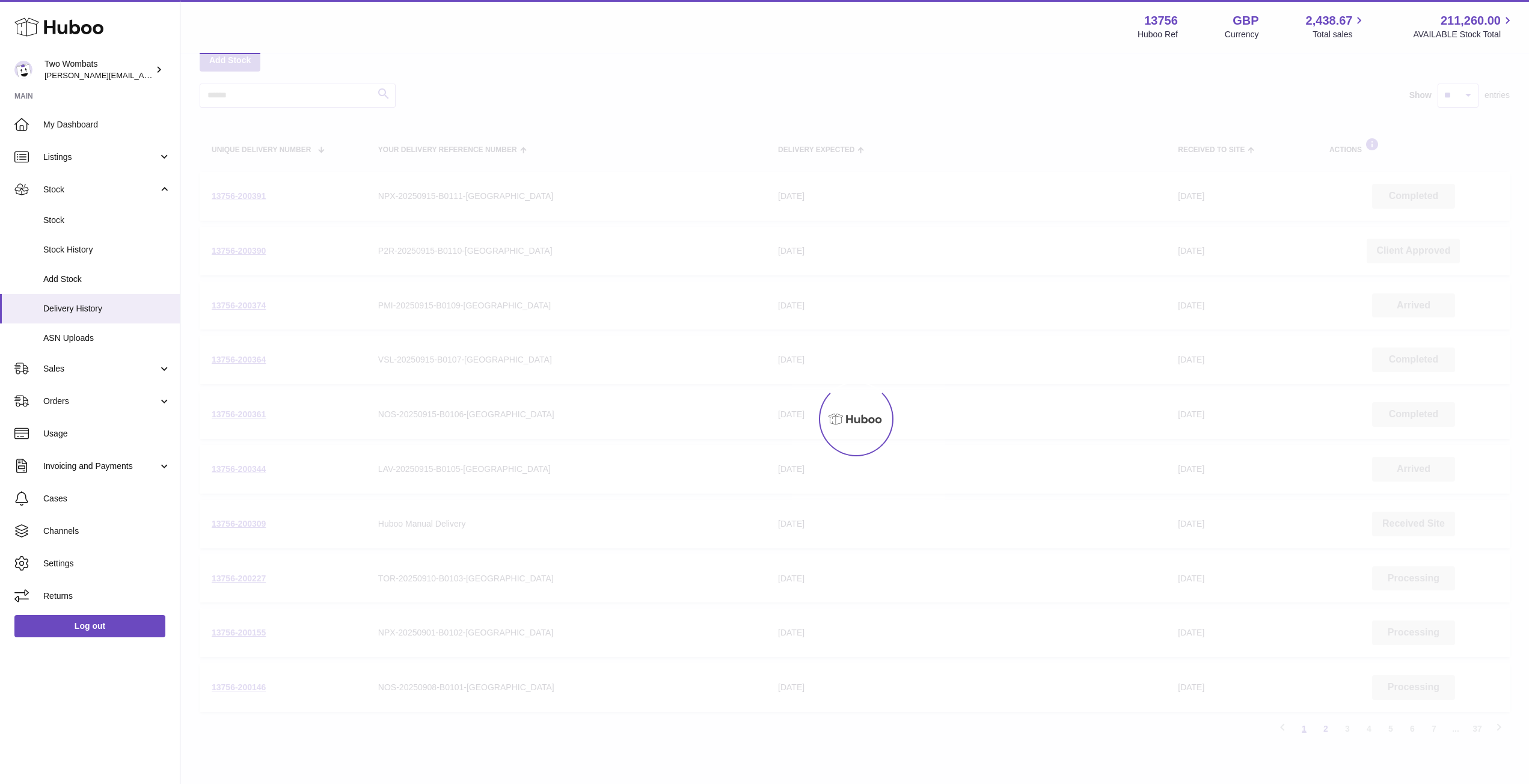
scroll to position [54, 0]
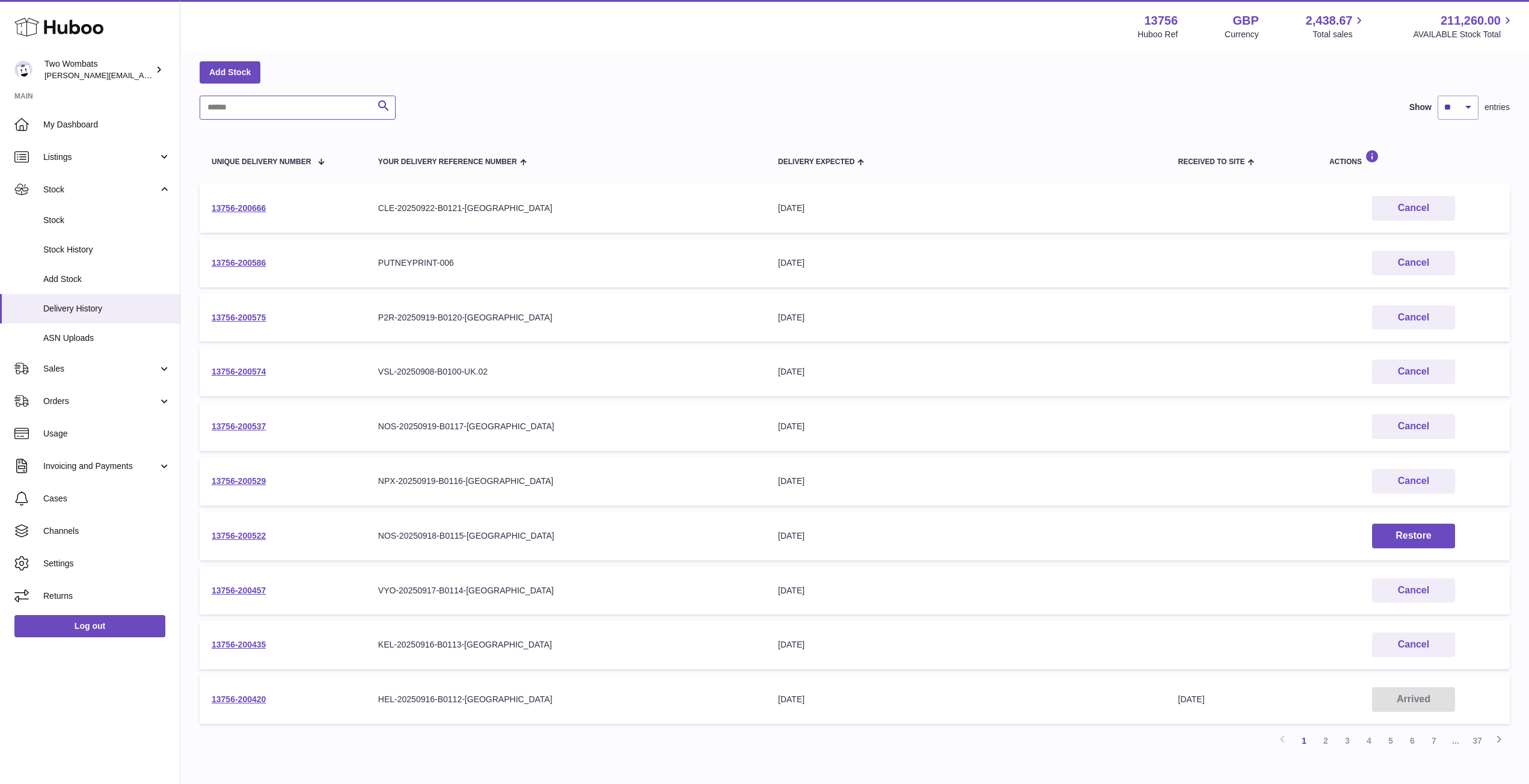
click at [310, 115] on input "text" at bounding box center [298, 107] width 196 height 24
paste input "**********"
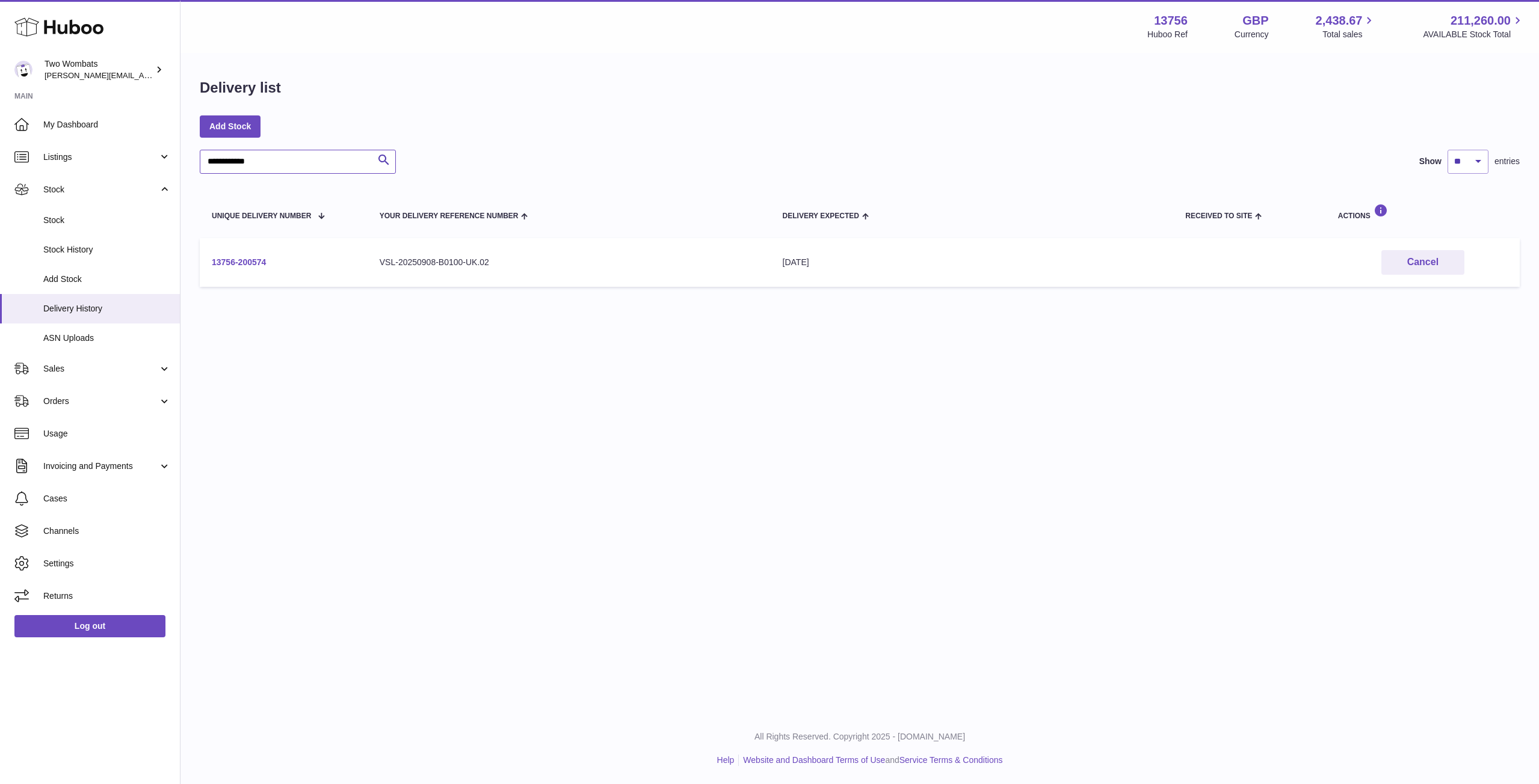
type input "**********"
click at [247, 264] on link "13756-200574" at bounding box center [238, 263] width 54 height 10
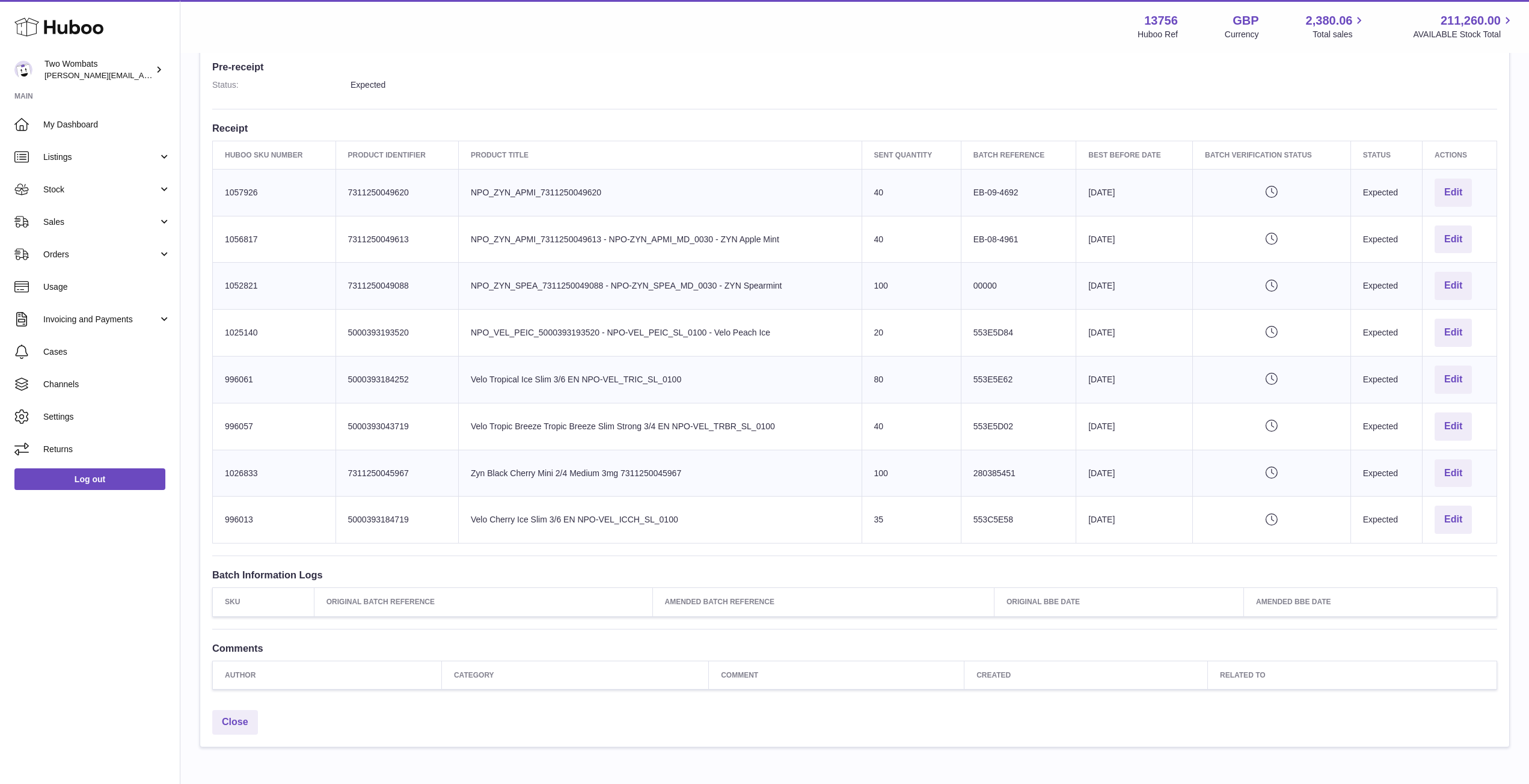
scroll to position [326, 0]
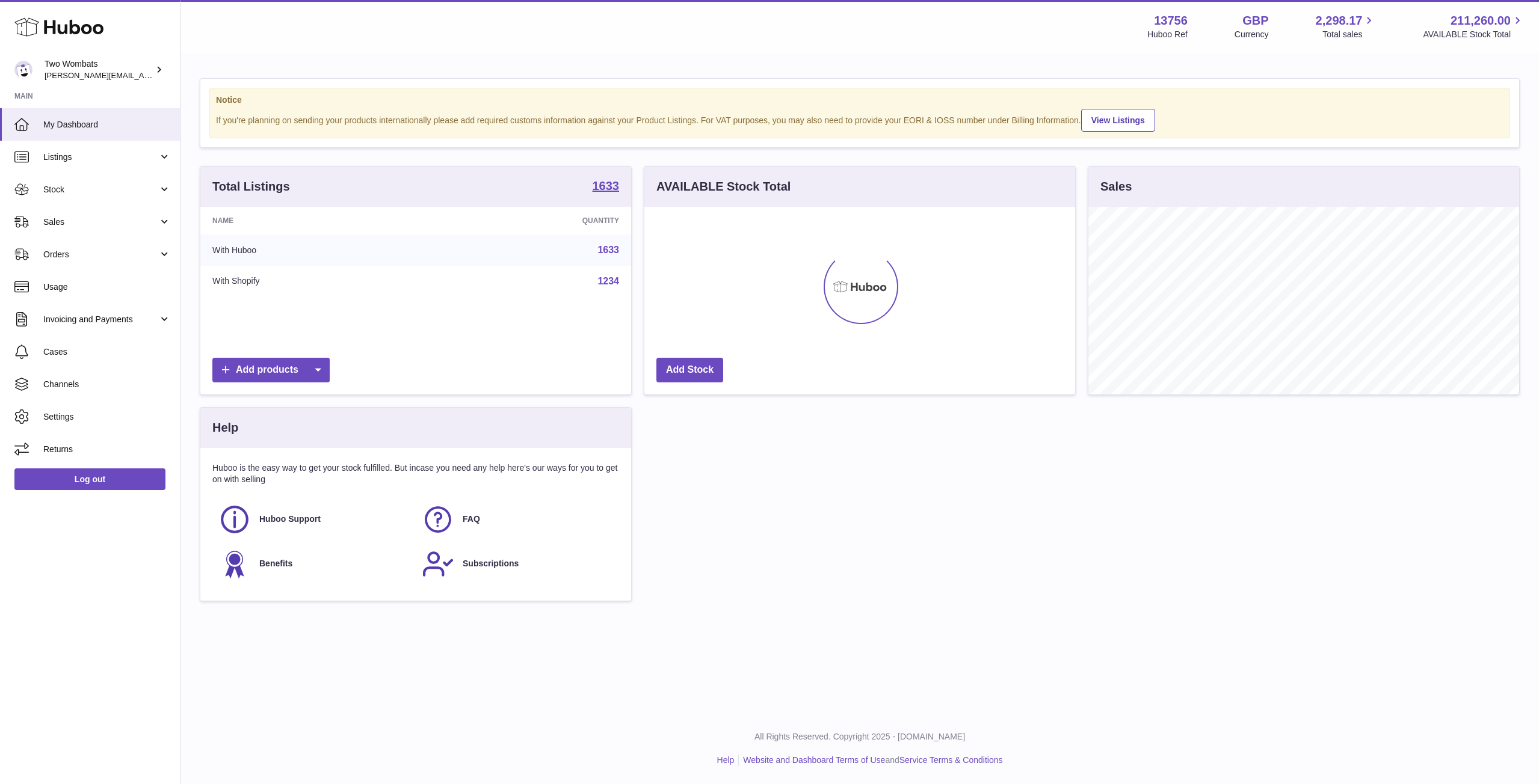
scroll to position [187, 431]
click at [171, 196] on link "Stock" at bounding box center [90, 188] width 180 height 32
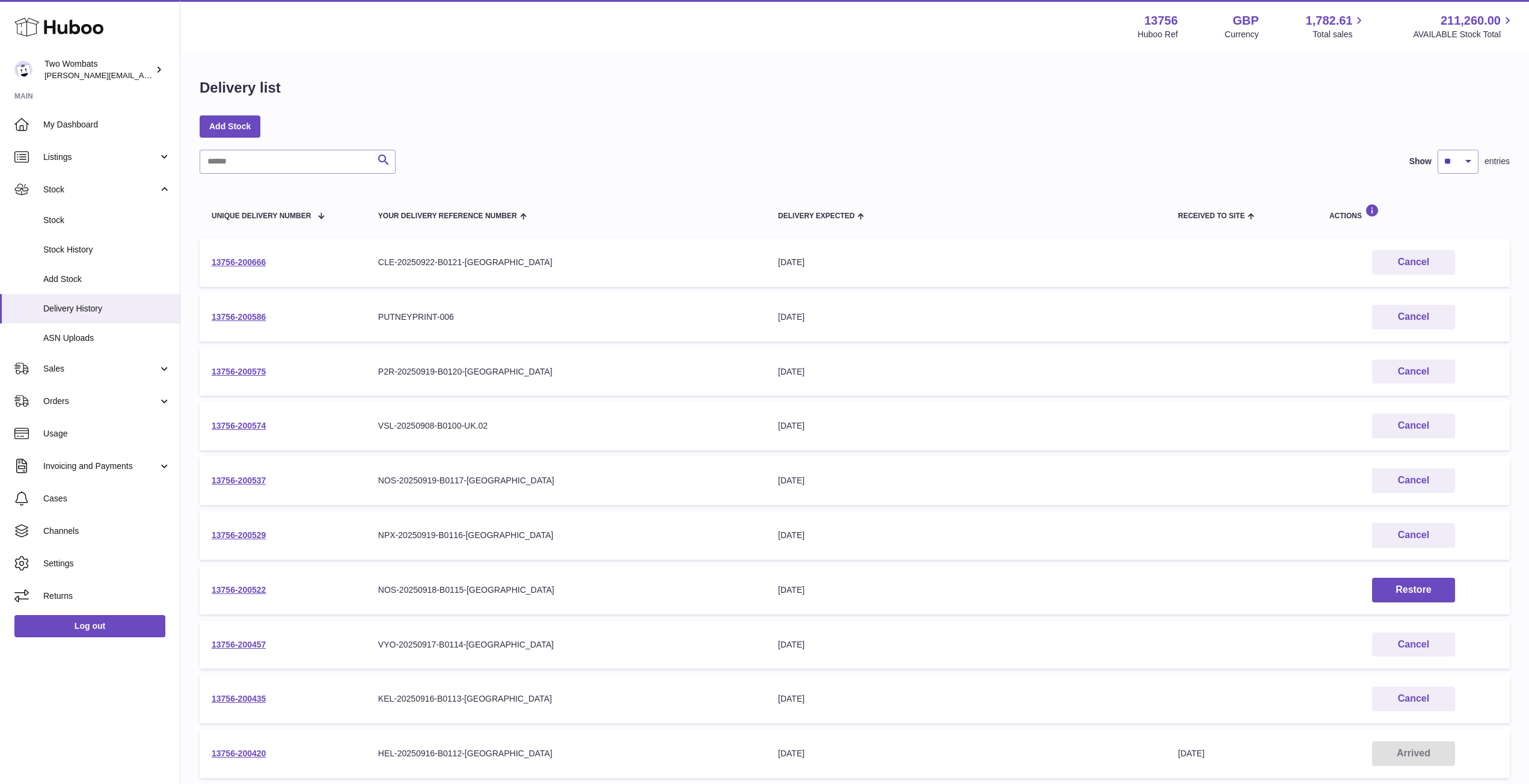
scroll to position [126, 0]
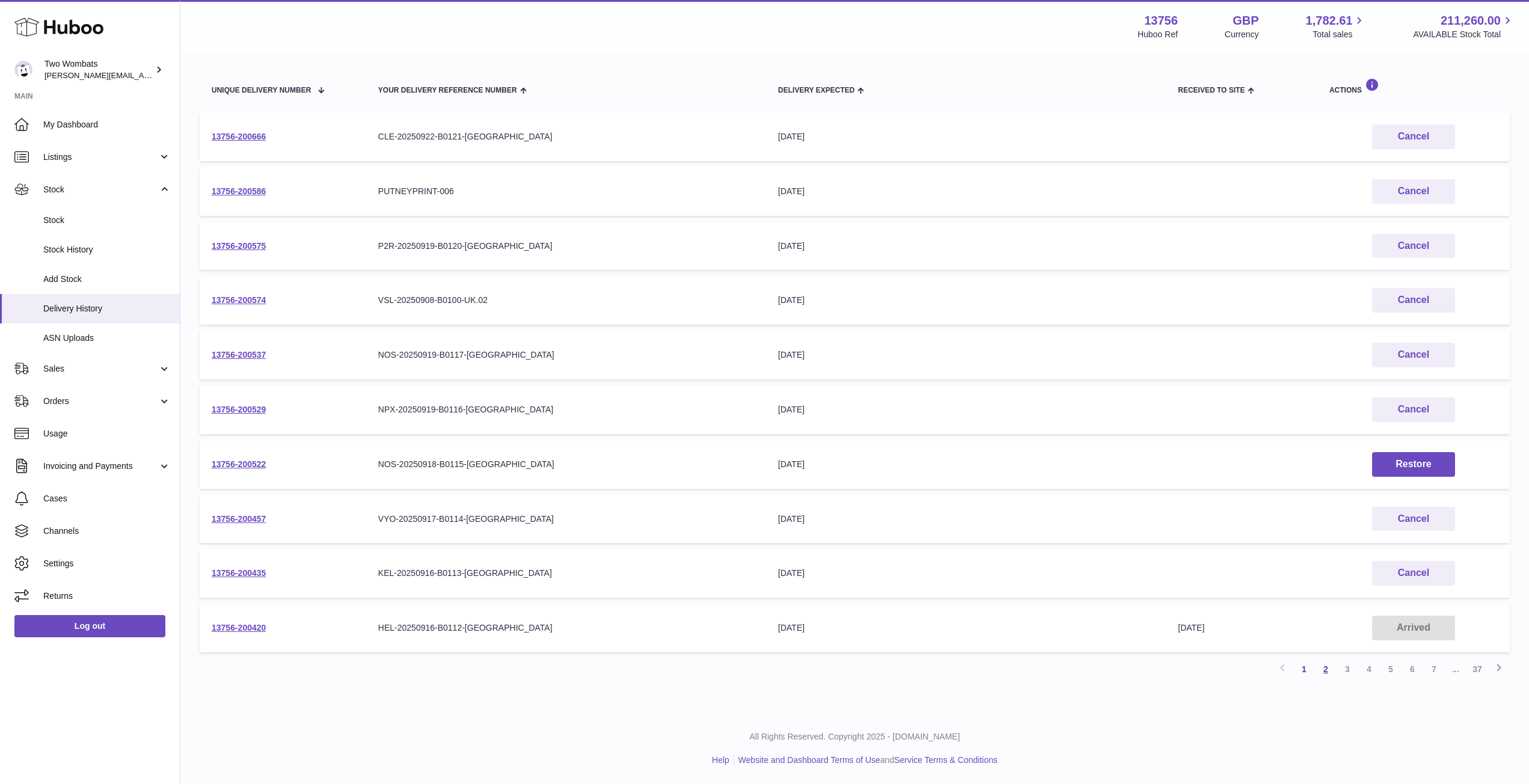
click at [1328, 671] on link "2" at bounding box center [1326, 670] width 21 height 21
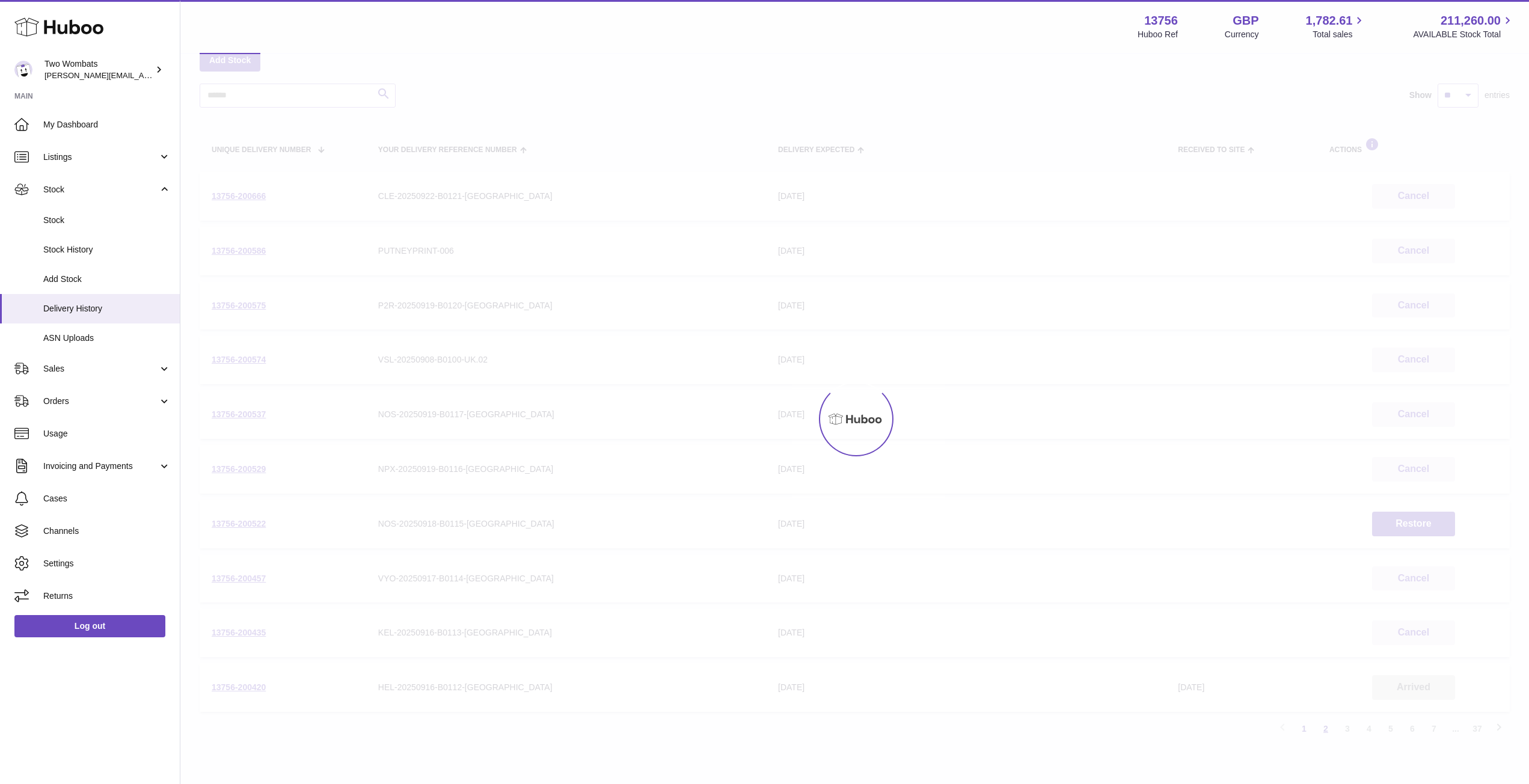
scroll to position [54, 0]
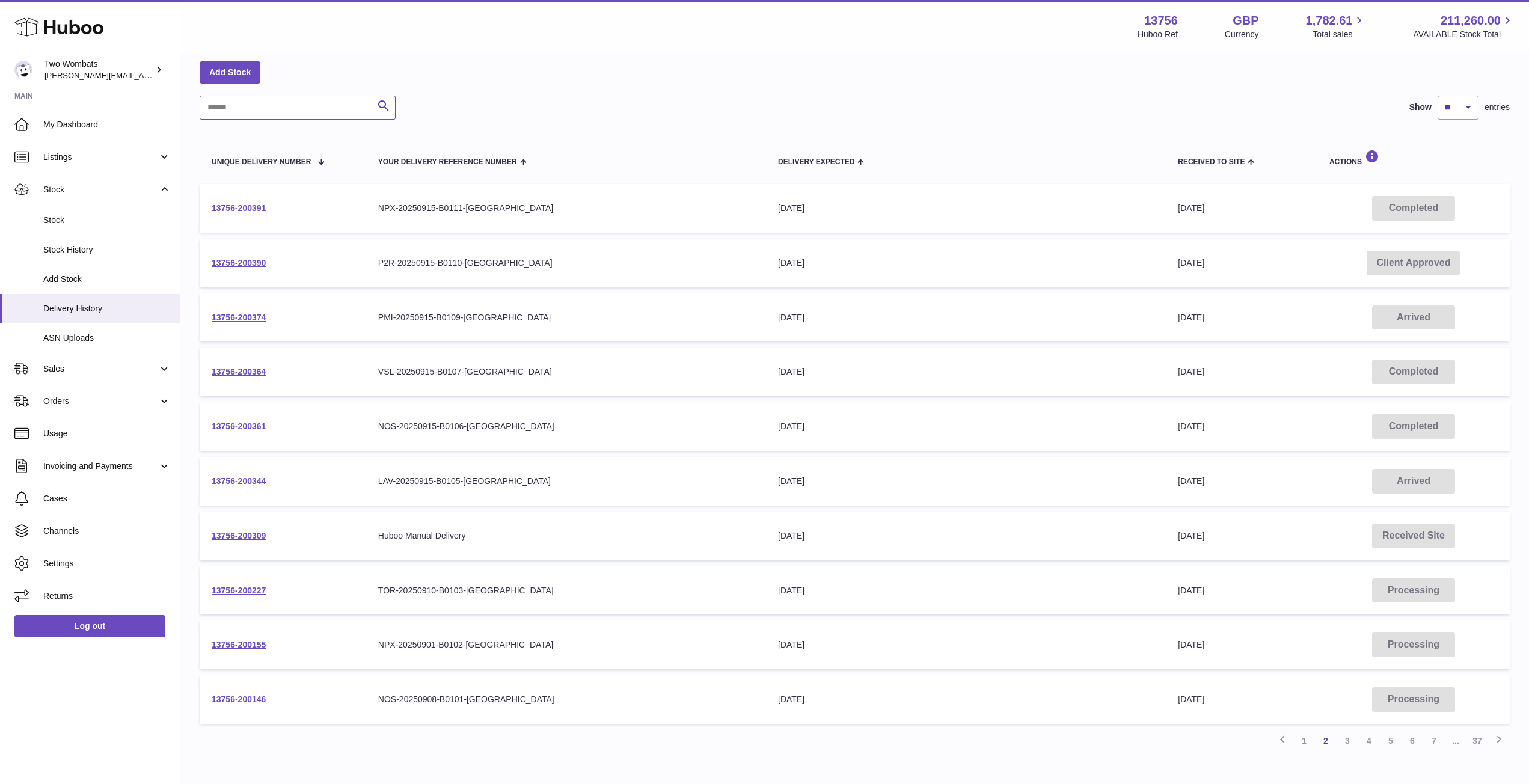
click at [331, 105] on input "text" at bounding box center [298, 107] width 196 height 24
type input "***"
click at [235, 264] on link "13756-200522" at bounding box center [238, 263] width 54 height 10
click at [240, 314] on link "13756-200361" at bounding box center [238, 317] width 54 height 10
click at [247, 373] on link "13756-200146" at bounding box center [238, 372] width 54 height 10
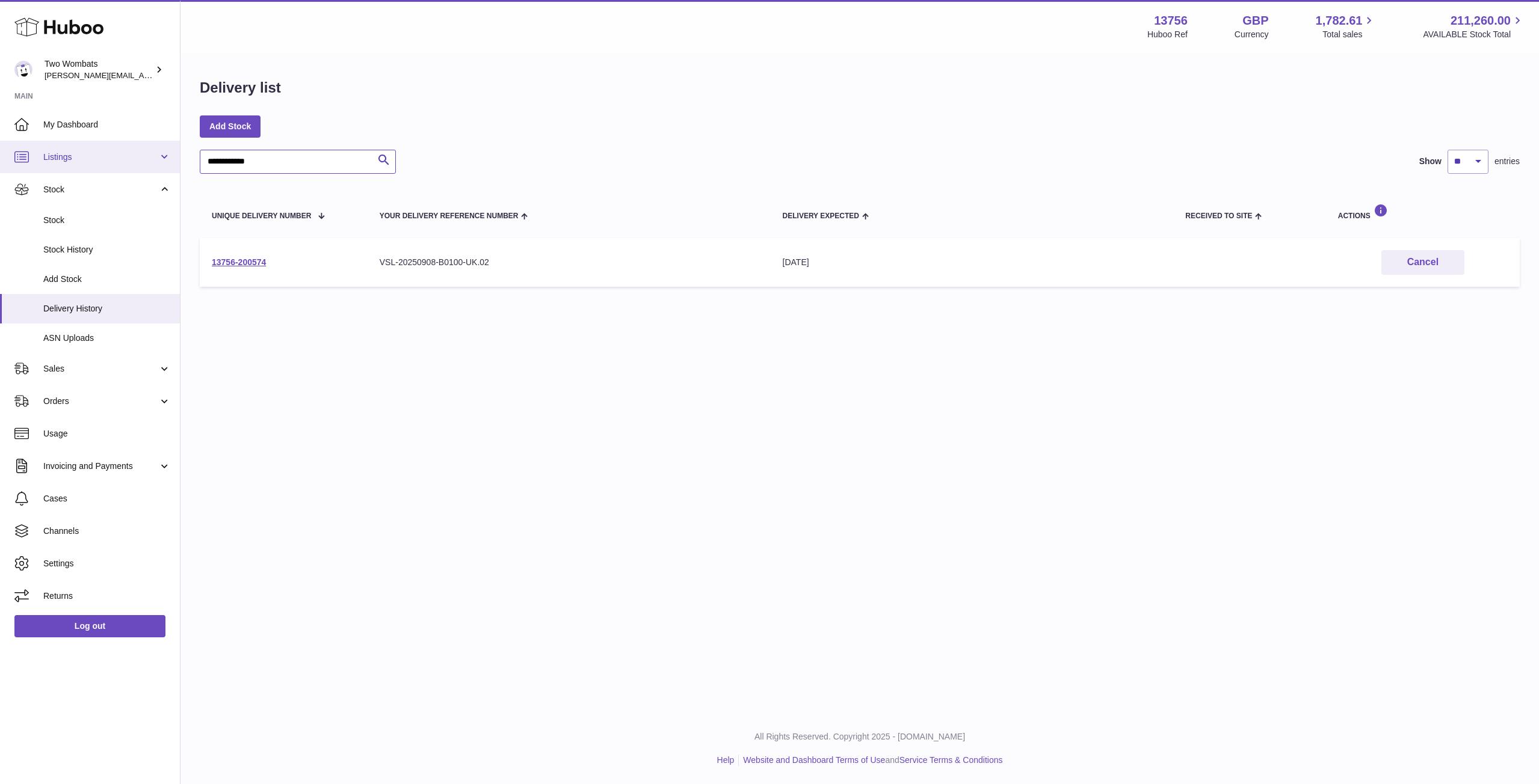
drag, startPoint x: 289, startPoint y: 151, endPoint x: 115, endPoint y: 168, distance: 174.8
click at [115, 168] on div "**********" at bounding box center [770, 392] width 1539 height 784
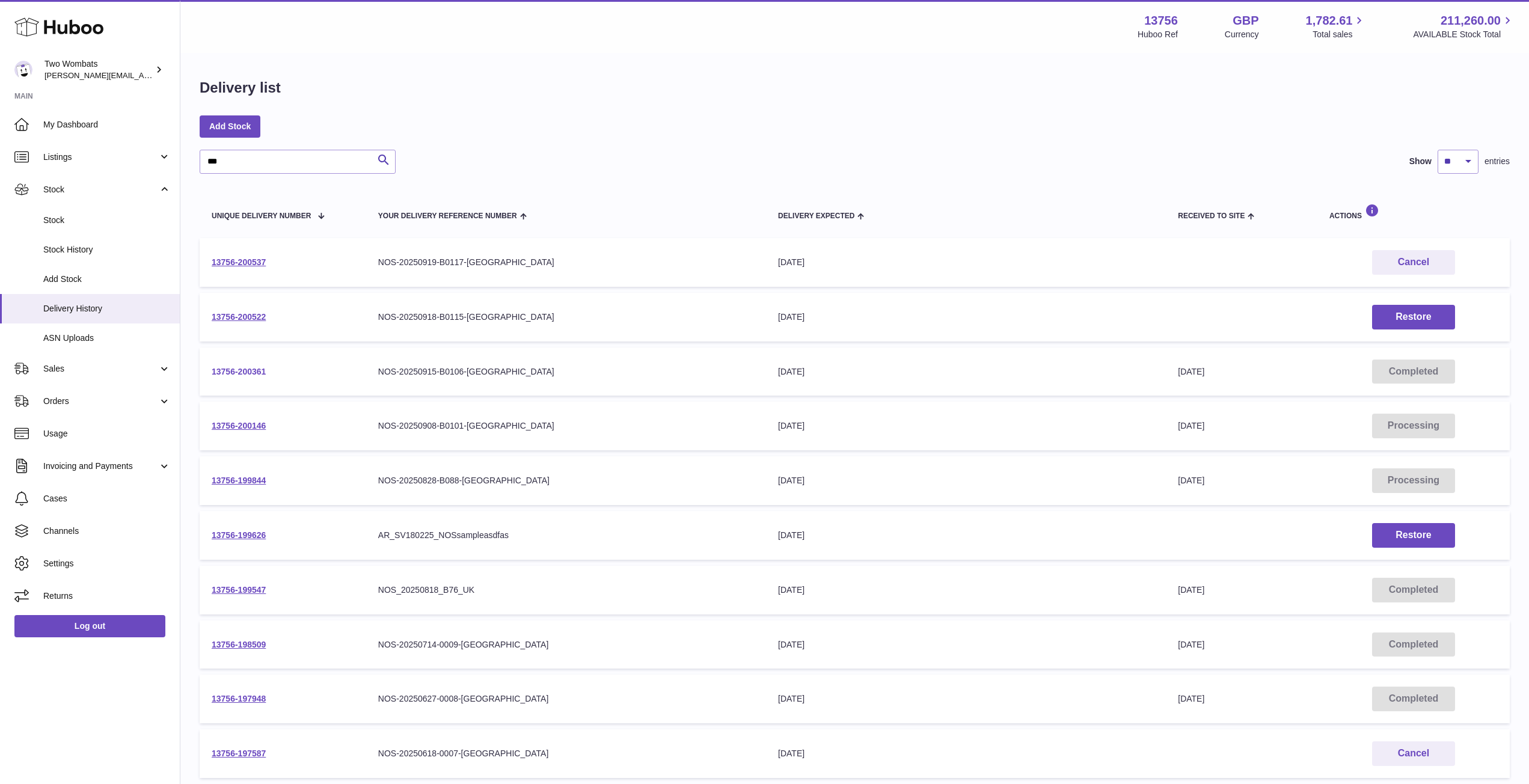
click at [237, 376] on link "13756-200361" at bounding box center [238, 372] width 54 height 10
click at [242, 377] on td "13756-200361" at bounding box center [283, 372] width 167 height 49
click at [251, 372] on link "13756-200361" at bounding box center [238, 372] width 54 height 10
click at [239, 431] on link "13756-200146" at bounding box center [238, 426] width 54 height 10
drag, startPoint x: 235, startPoint y: 167, endPoint x: 179, endPoint y: 160, distance: 56.4
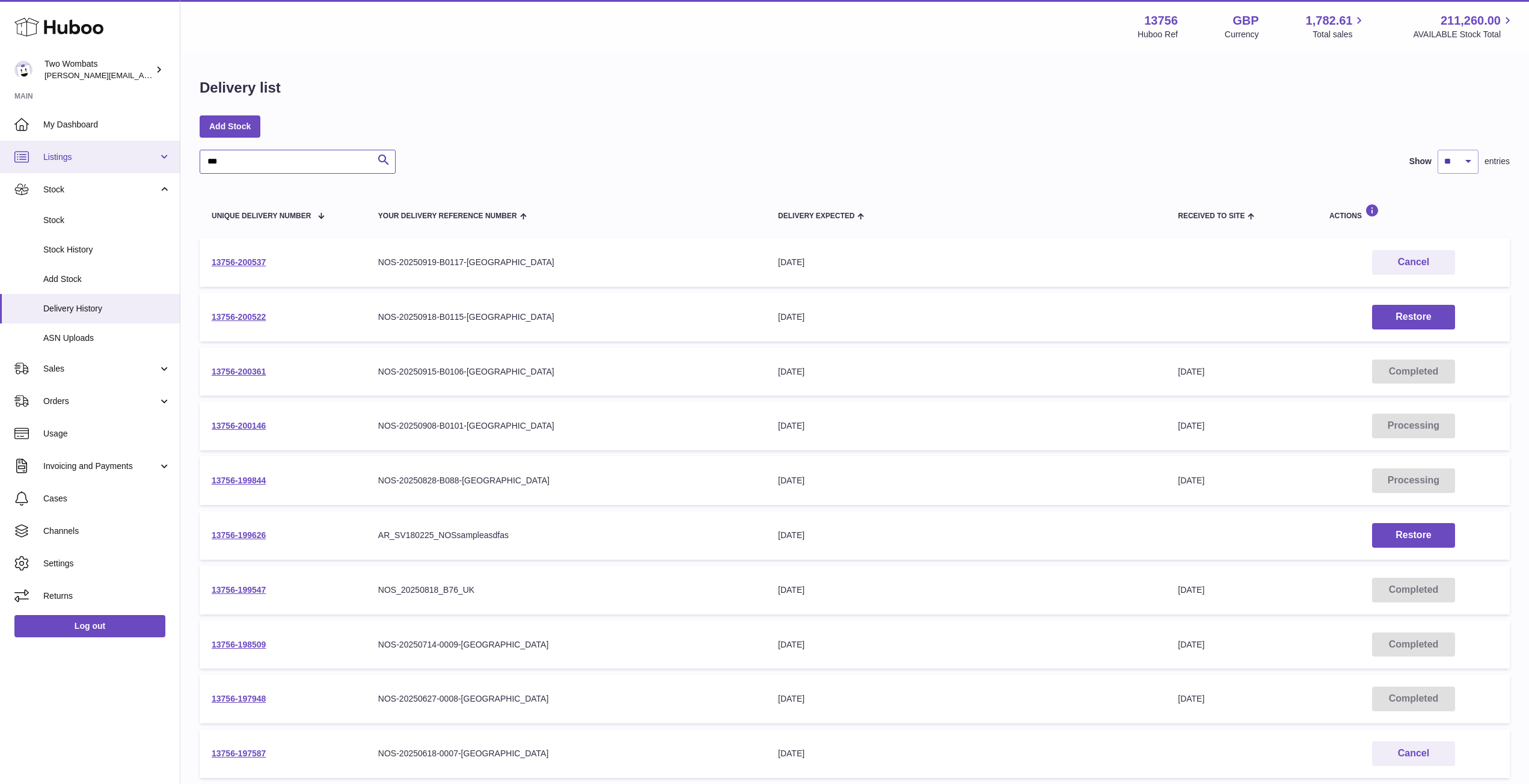
click at [179, 160] on div "Huboo Two Wombats philip.carroll@twowombats.com Main My Dashboard Listings Not …" at bounding box center [764, 455] width 1529 height 910
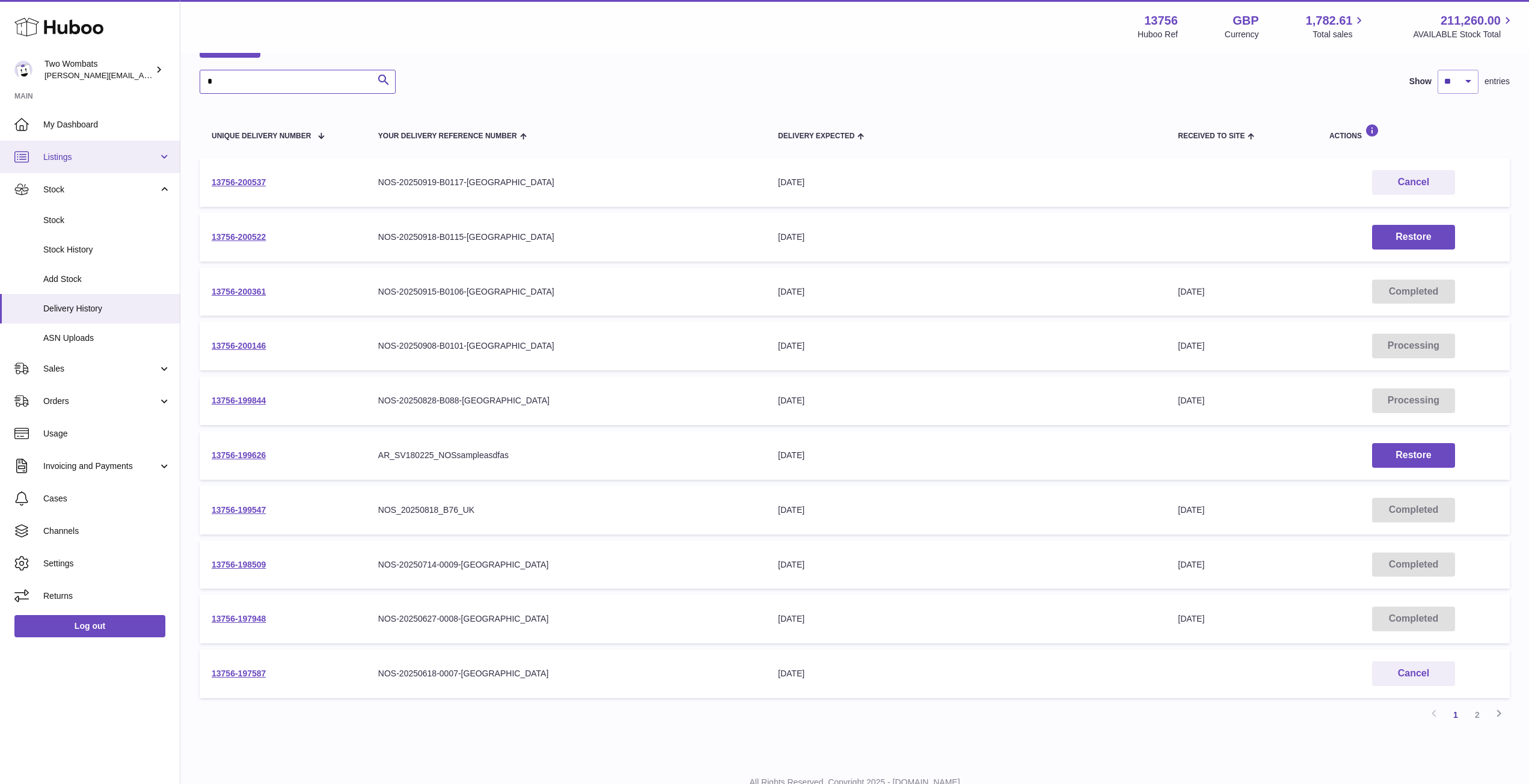
scroll to position [86, 0]
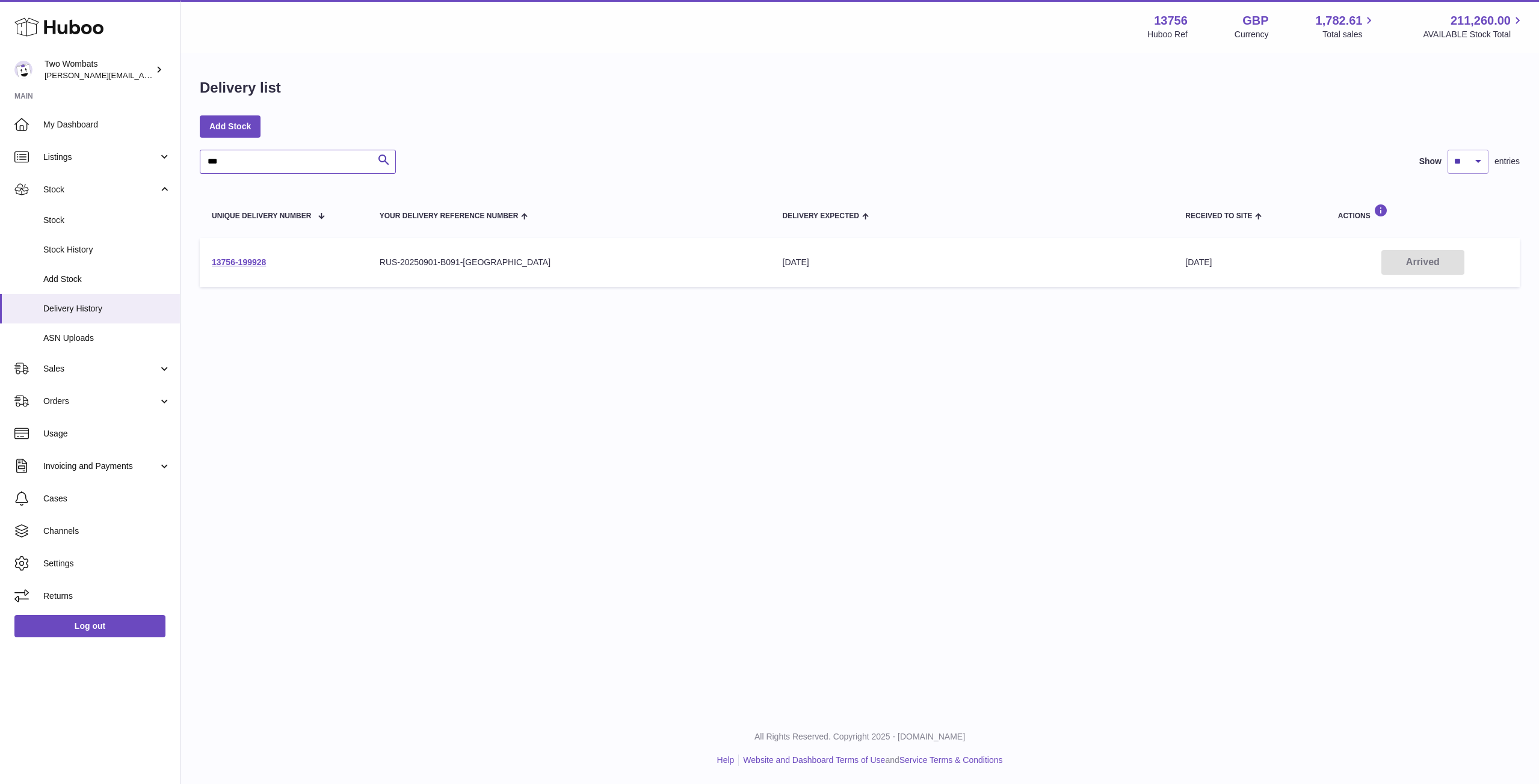
type input "***"
click at [246, 256] on td "13756-199928" at bounding box center [284, 263] width 168 height 49
click at [265, 262] on link "13756-199928" at bounding box center [238, 263] width 54 height 10
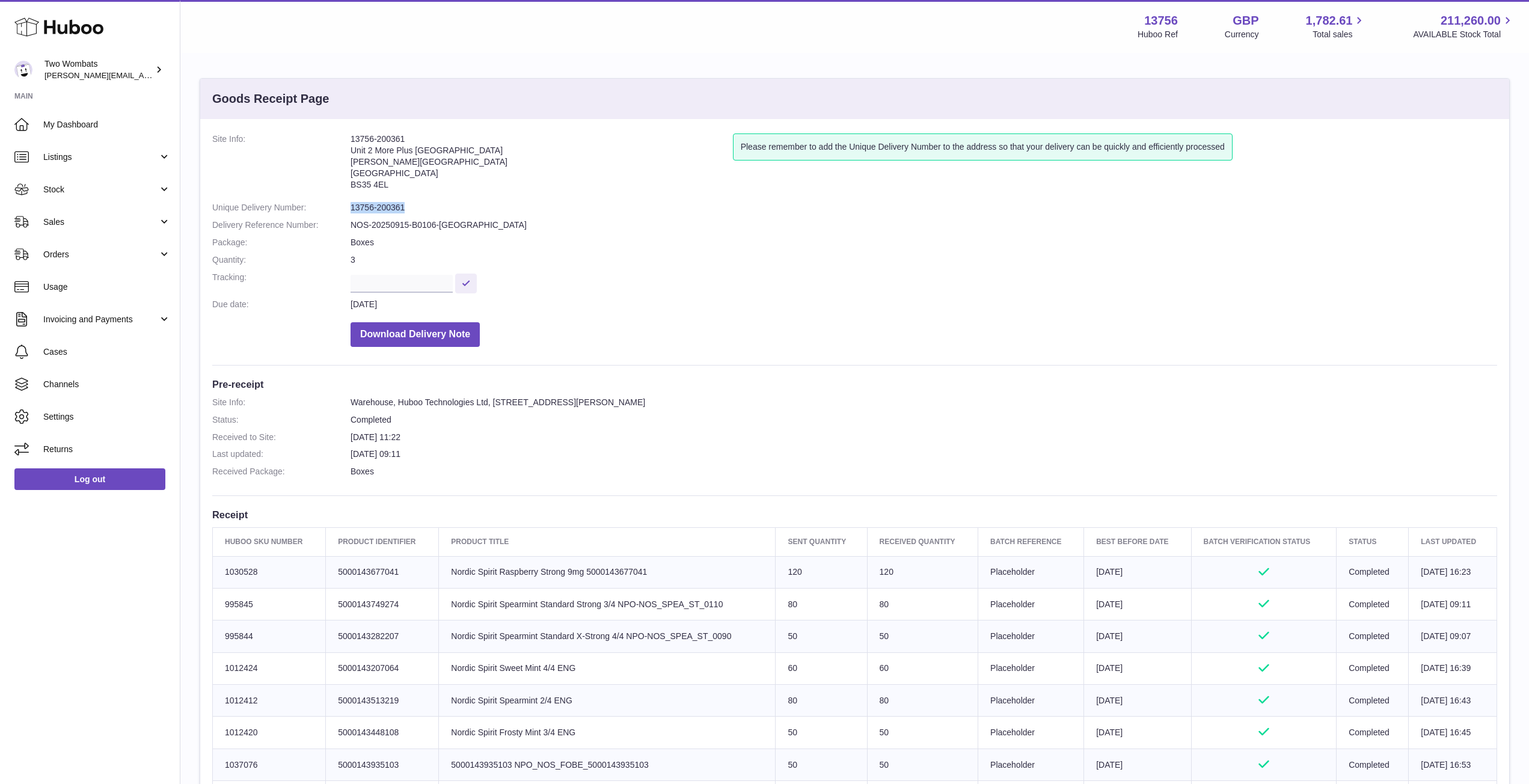
drag, startPoint x: 408, startPoint y: 210, endPoint x: 330, endPoint y: 201, distance: 78.5
click at [330, 201] on dl "Site Info: 13756-200361 Unit 2 More [GEOGRAPHIC_DATA][STREET_ADDRESS][PERSON_NA…" at bounding box center [854, 243] width 1285 height 220
copy dl "13756-200361"
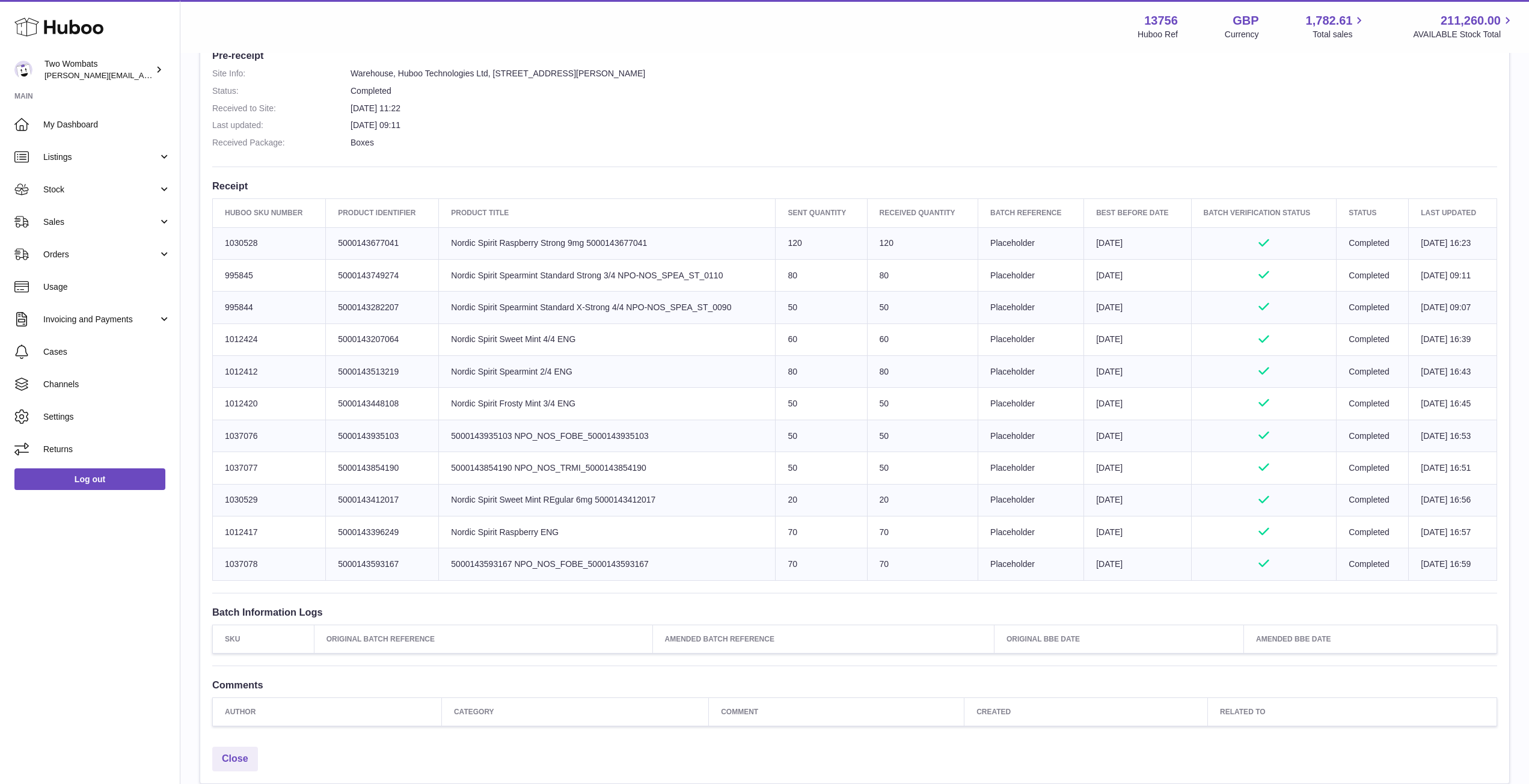
scroll to position [326, 0]
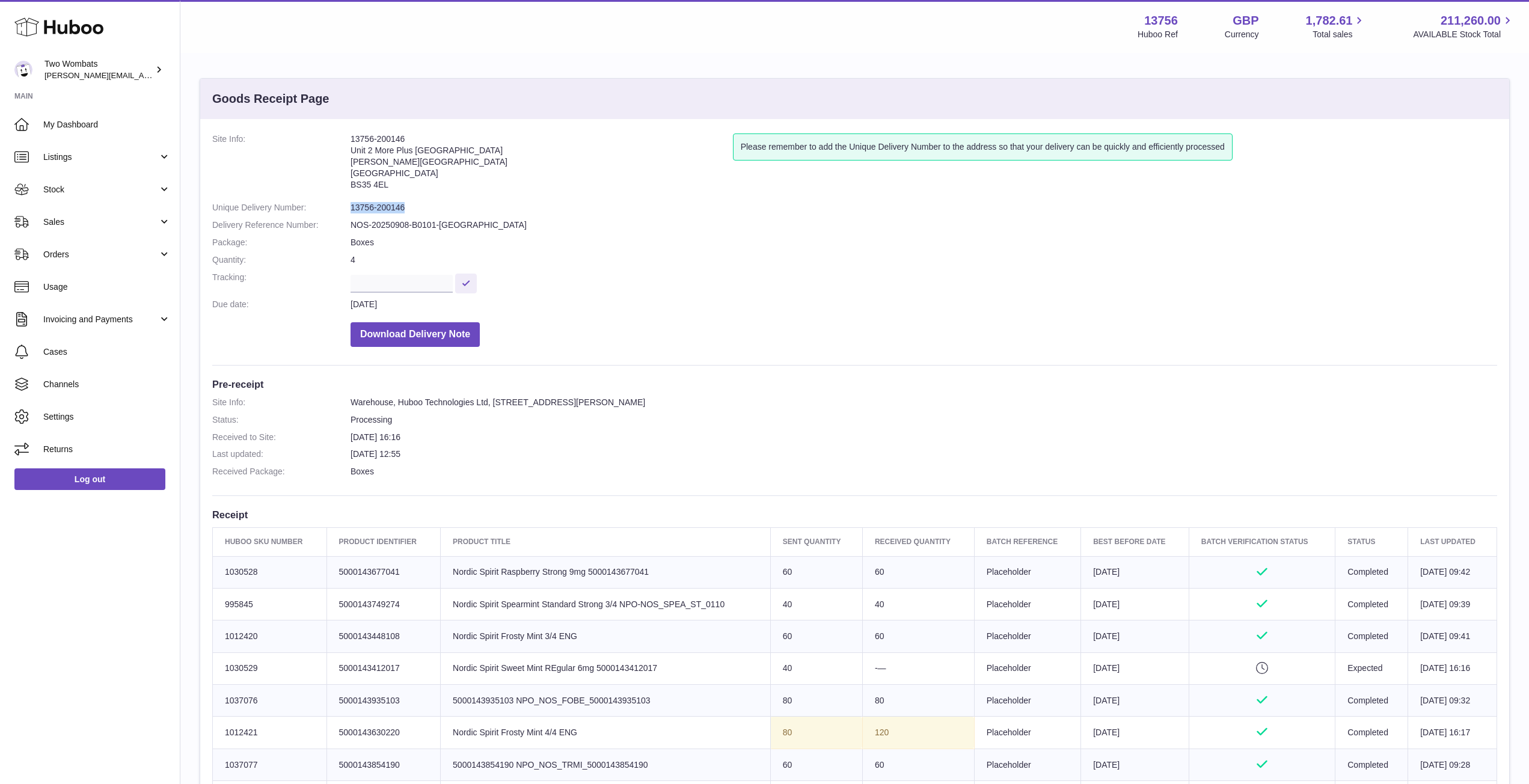
drag, startPoint x: 406, startPoint y: 209, endPoint x: 341, endPoint y: 202, distance: 65.4
click at [341, 202] on dl "Site Info: 13756-200146 Unit 2 More Plus Central Park Hudson Ave Severn Beach B…" at bounding box center [854, 243] width 1285 height 220
copy dl "13756-200146"
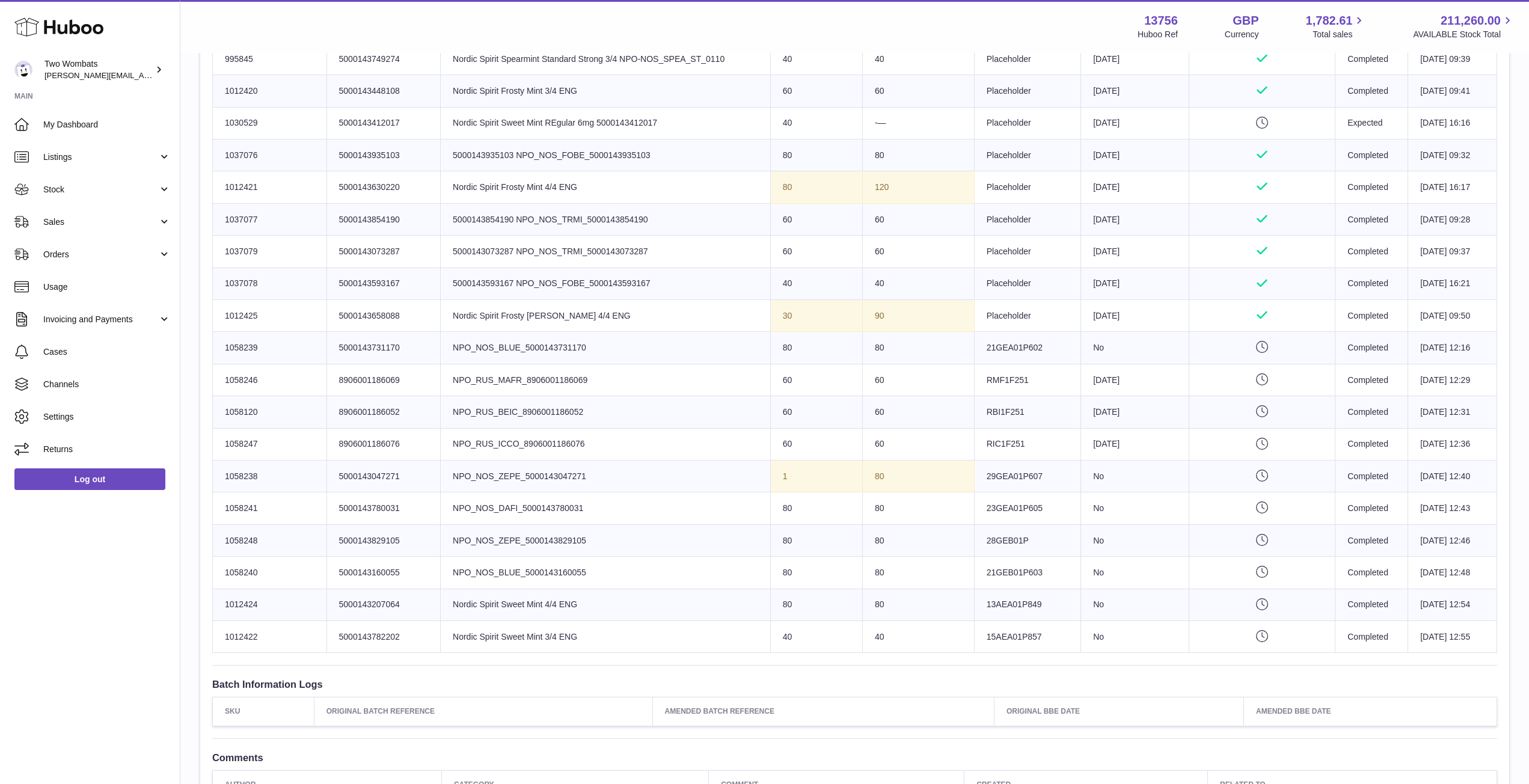
scroll to position [544, 0]
drag, startPoint x: 488, startPoint y: 382, endPoint x: 592, endPoint y: 450, distance: 124.3
click at [592, 450] on tbody "Huboo SKU Number 1030528 Client Identifier 5000143677041 Product title Nordic S…" at bounding box center [855, 333] width 1285 height 642
click at [592, 450] on td "Product title NPO_RUS_ICCO_8906001186076" at bounding box center [606, 445] width 330 height 32
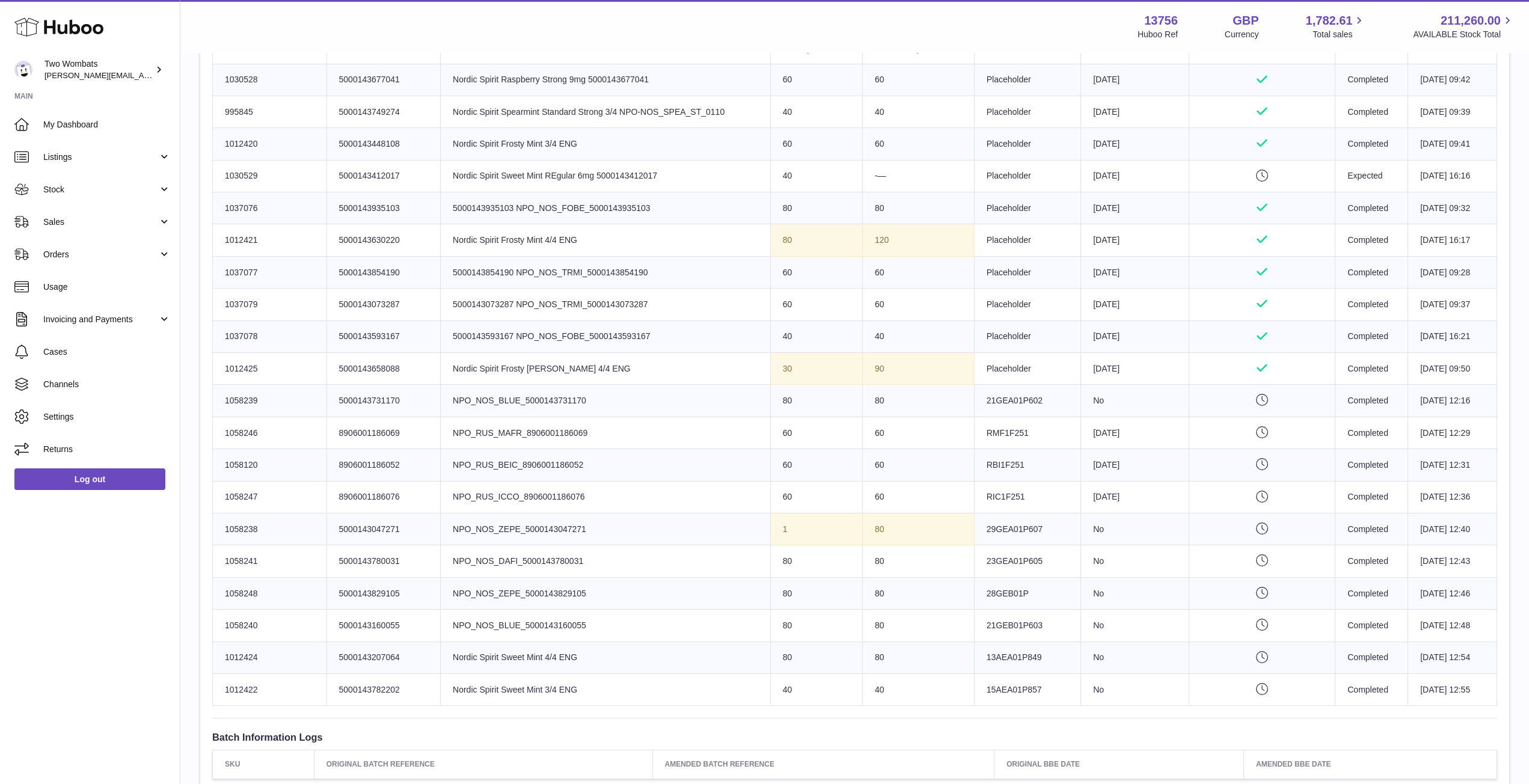
scroll to position [492, 0]
drag, startPoint x: 443, startPoint y: 430, endPoint x: 599, endPoint y: 456, distance: 158.2
click at [599, 456] on td "Product title NPO_RUS_BEIC_8906001186052" at bounding box center [606, 466] width 330 height 32
drag, startPoint x: 592, startPoint y: 492, endPoint x: 518, endPoint y: 473, distance: 76.4
click at [518, 473] on tbody "Huboo SKU Number 1030528 Client Identifier 5000143677041 Product title Nordic S…" at bounding box center [855, 386] width 1285 height 642
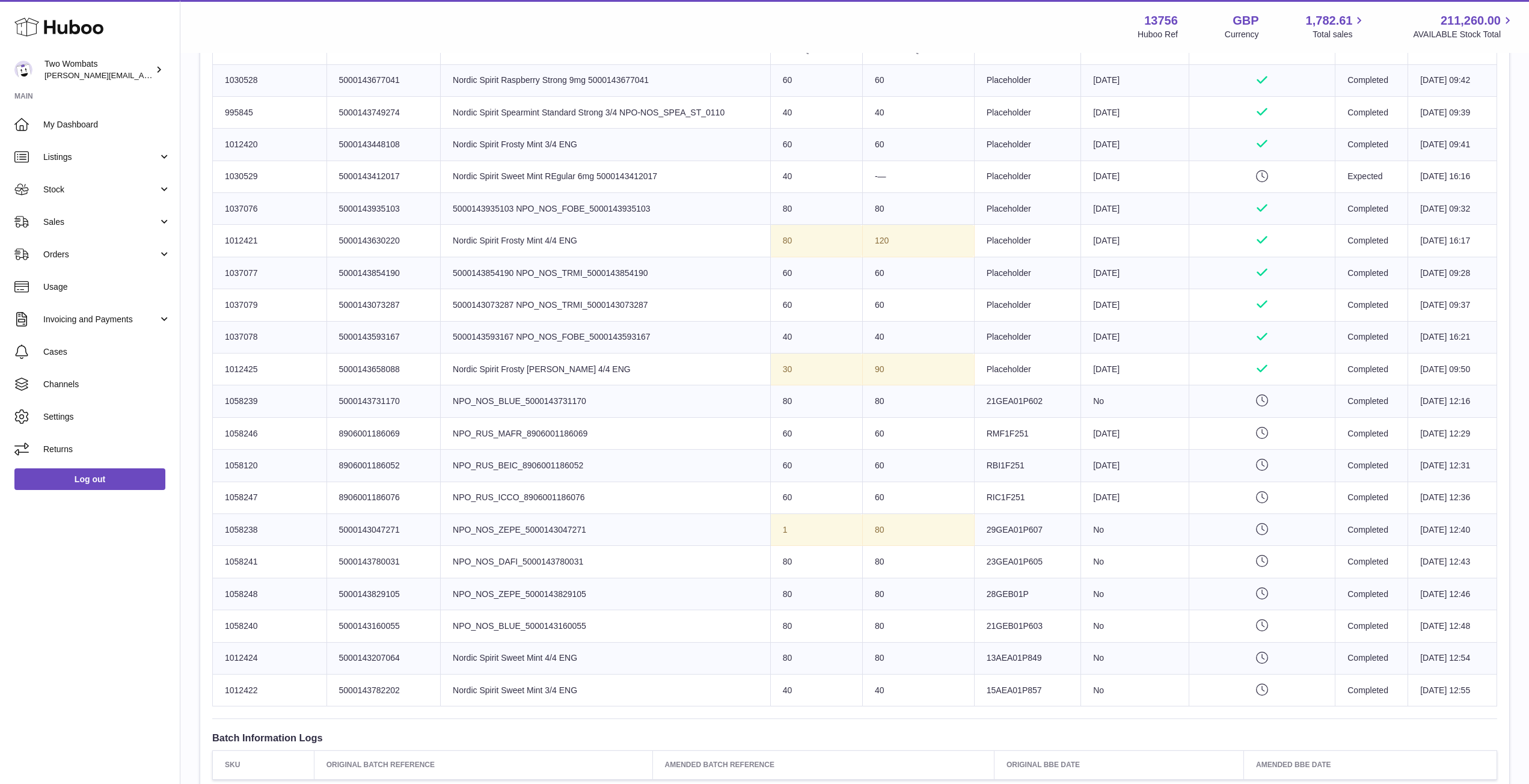
drag, startPoint x: 258, startPoint y: 495, endPoint x: 227, endPoint y: 496, distance: 31.0
click at [227, 496] on td "Huboo SKU Number 1058247" at bounding box center [269, 497] width 114 height 32
drag, startPoint x: 223, startPoint y: 497, endPoint x: 262, endPoint y: 497, distance: 39.0
click at [262, 497] on td "Huboo SKU Number 1058247" at bounding box center [269, 497] width 114 height 32
copy td "1058247"
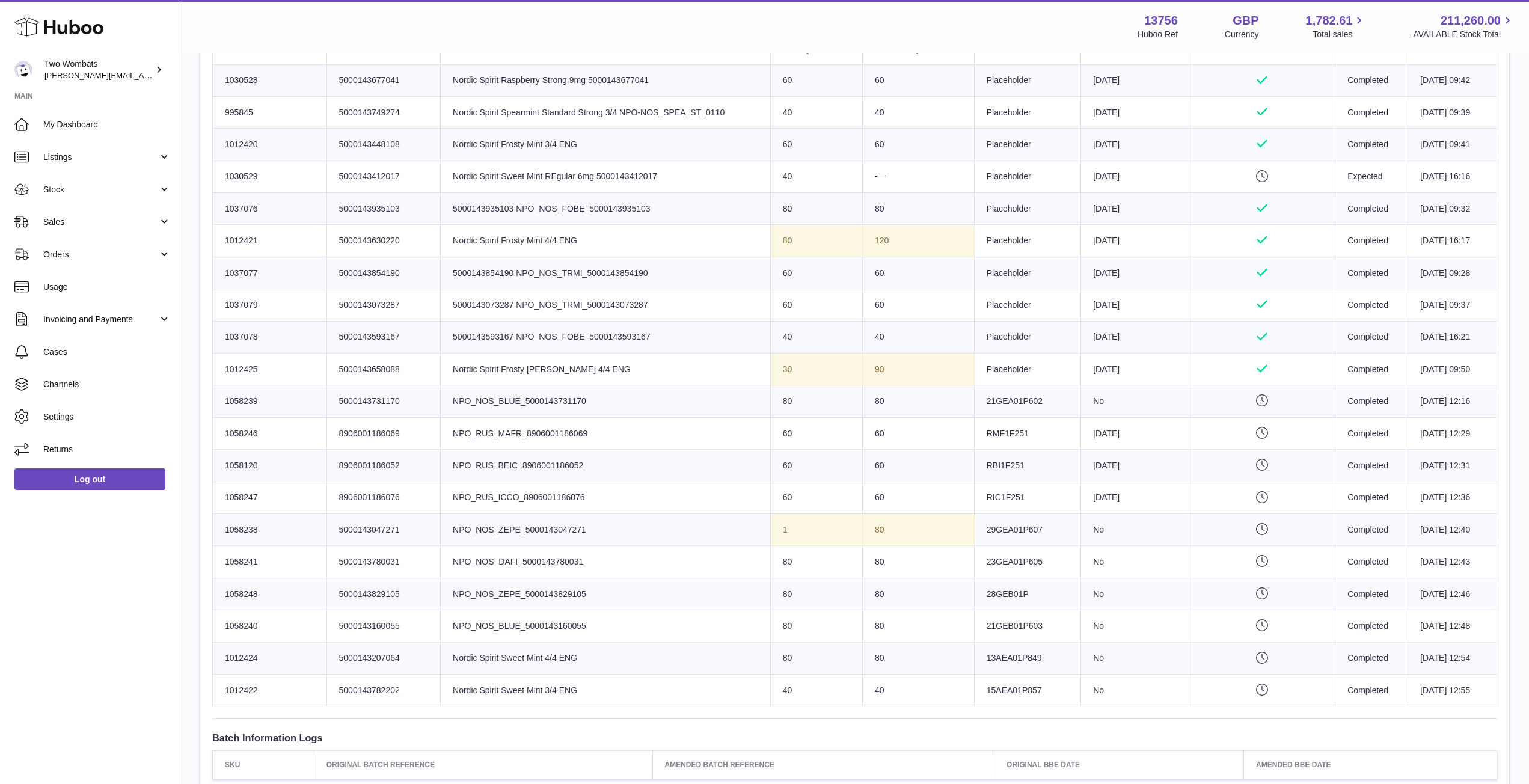
drag, startPoint x: 259, startPoint y: 458, endPoint x: 220, endPoint y: 465, distance: 39.6
click at [220, 465] on td "Huboo SKU Number 1058120" at bounding box center [269, 466] width 114 height 32
copy td "1058120"
drag, startPoint x: 258, startPoint y: 431, endPoint x: 220, endPoint y: 431, distance: 38.0
click at [220, 431] on td "Huboo SKU Number 1058246" at bounding box center [269, 433] width 114 height 32
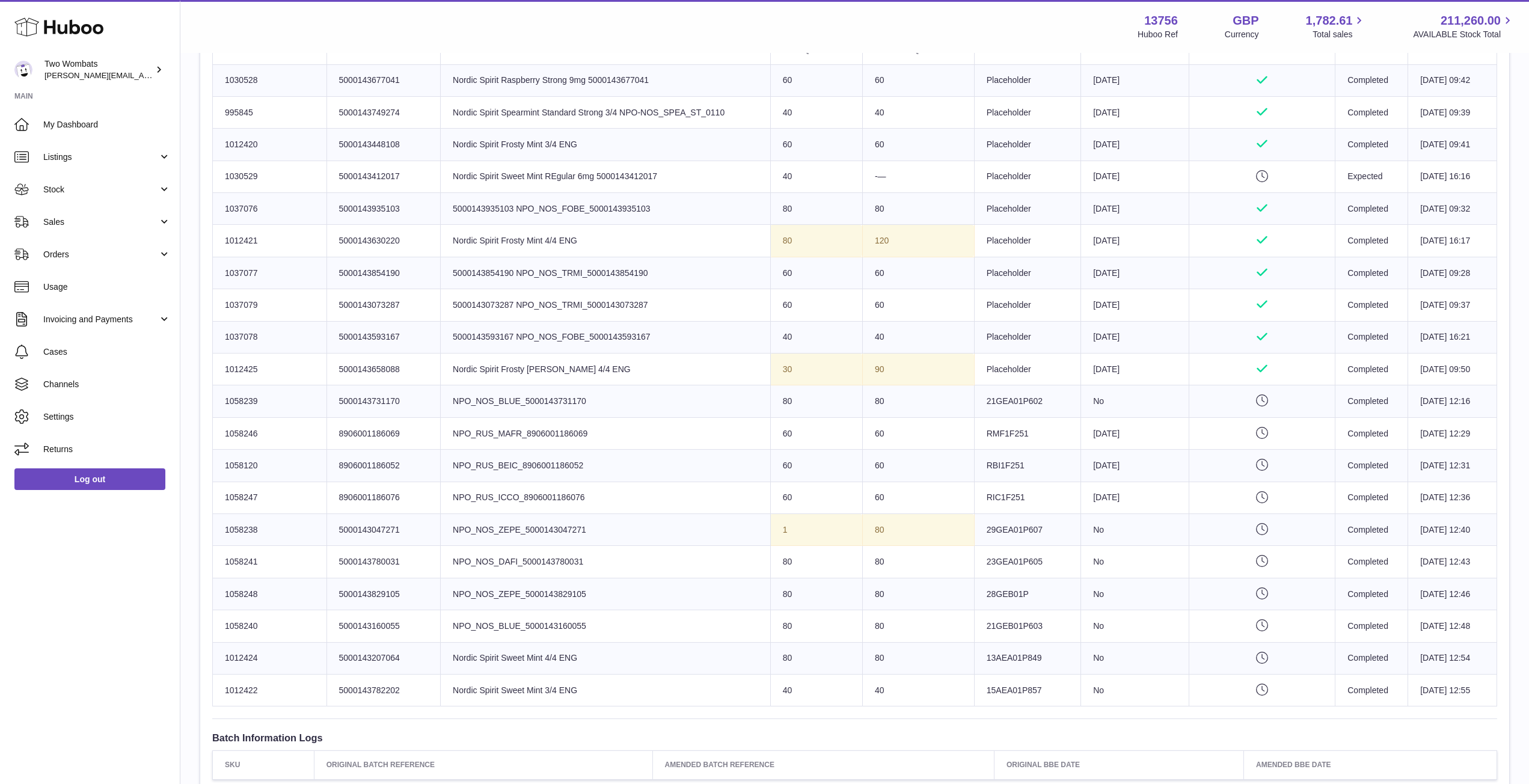
copy td "1058246"
drag, startPoint x: 447, startPoint y: 434, endPoint x: 584, endPoint y: 427, distance: 137.2
click at [584, 427] on td "Product title NPO_RUS_MAFR_8906001186069" at bounding box center [606, 433] width 330 height 32
copy td "NPO_RUS_MAFR_8906001186069"
drag, startPoint x: 582, startPoint y: 466, endPoint x: 447, endPoint y: 461, distance: 135.1
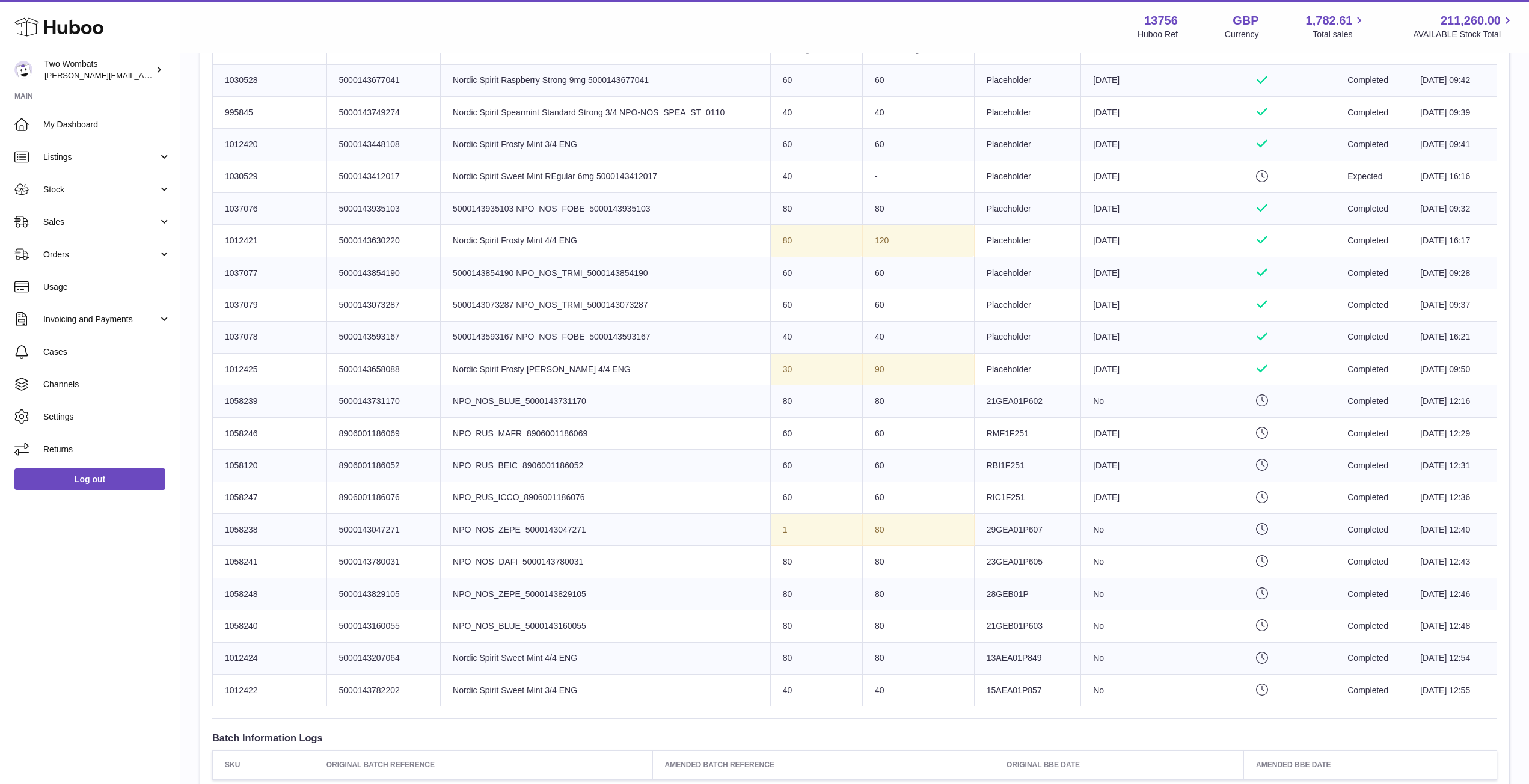
click at [447, 461] on td "Product title NPO_RUS_BEIC_8906001186052" at bounding box center [606, 466] width 330 height 32
copy td "NPO_RUS_BEIC_8906001186052"
click at [580, 464] on td "Product title NPO_RUS_BEIC_8906001186052" at bounding box center [606, 466] width 330 height 32
drag, startPoint x: 260, startPoint y: 465, endPoint x: 208, endPoint y: 463, distance: 52.0
click at [208, 463] on div "Site Info: 13756-200146 Unit 2 More Plus Central Park Hudson Ave Severn Beach B…" at bounding box center [854, 247] width 1309 height 1240
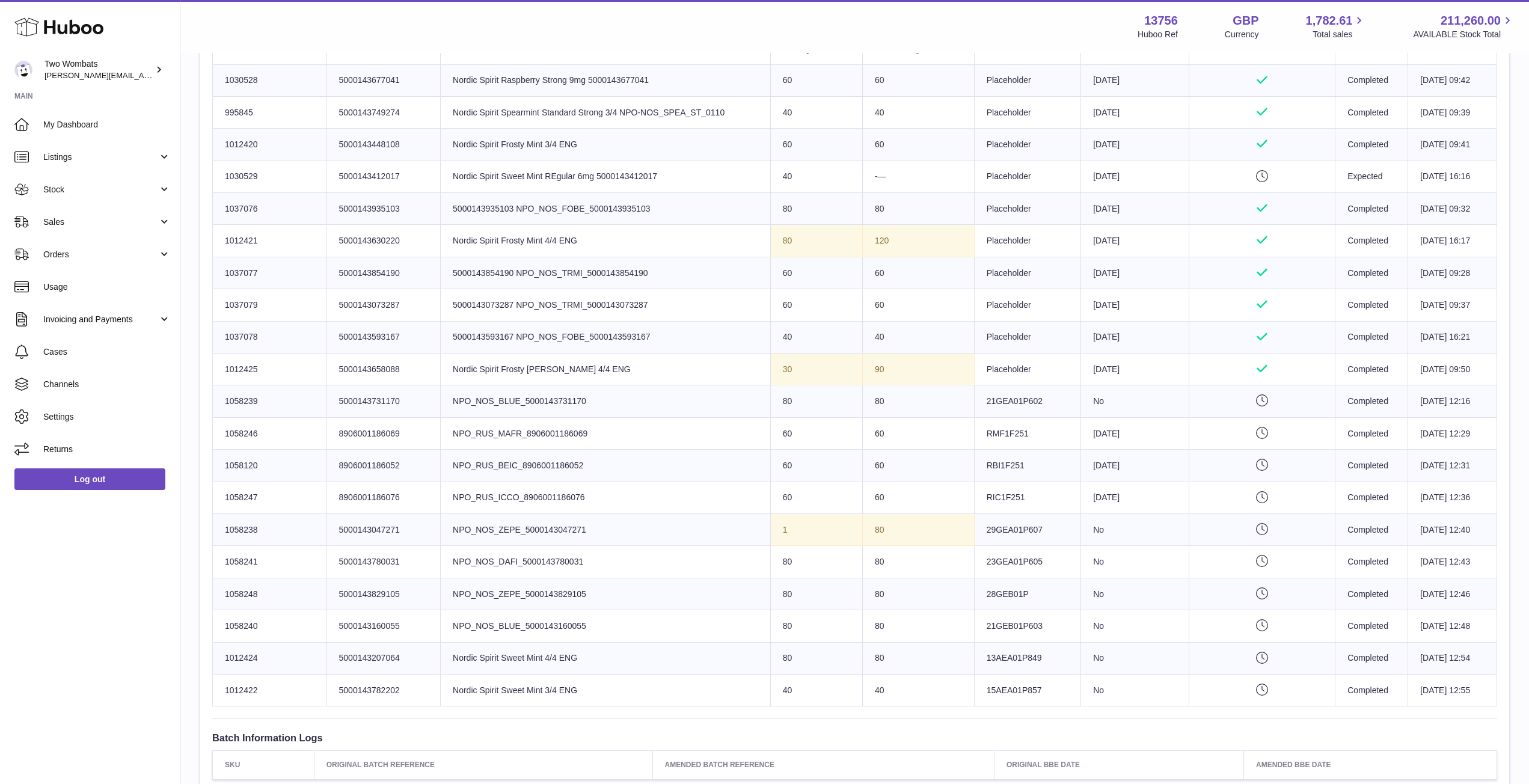
click at [208, 463] on div "Site Info: 13756-200146 Unit 2 More Plus Central Park Hudson Ave Severn Beach B…" at bounding box center [854, 247] width 1309 height 1240
click at [275, 463] on td "Huboo SKU Number 1058120" at bounding box center [269, 466] width 114 height 32
drag, startPoint x: 263, startPoint y: 466, endPoint x: 226, endPoint y: 466, distance: 37.0
click at [226, 466] on td "Huboo SKU Number 1058120" at bounding box center [269, 466] width 114 height 32
copy td "1058120"
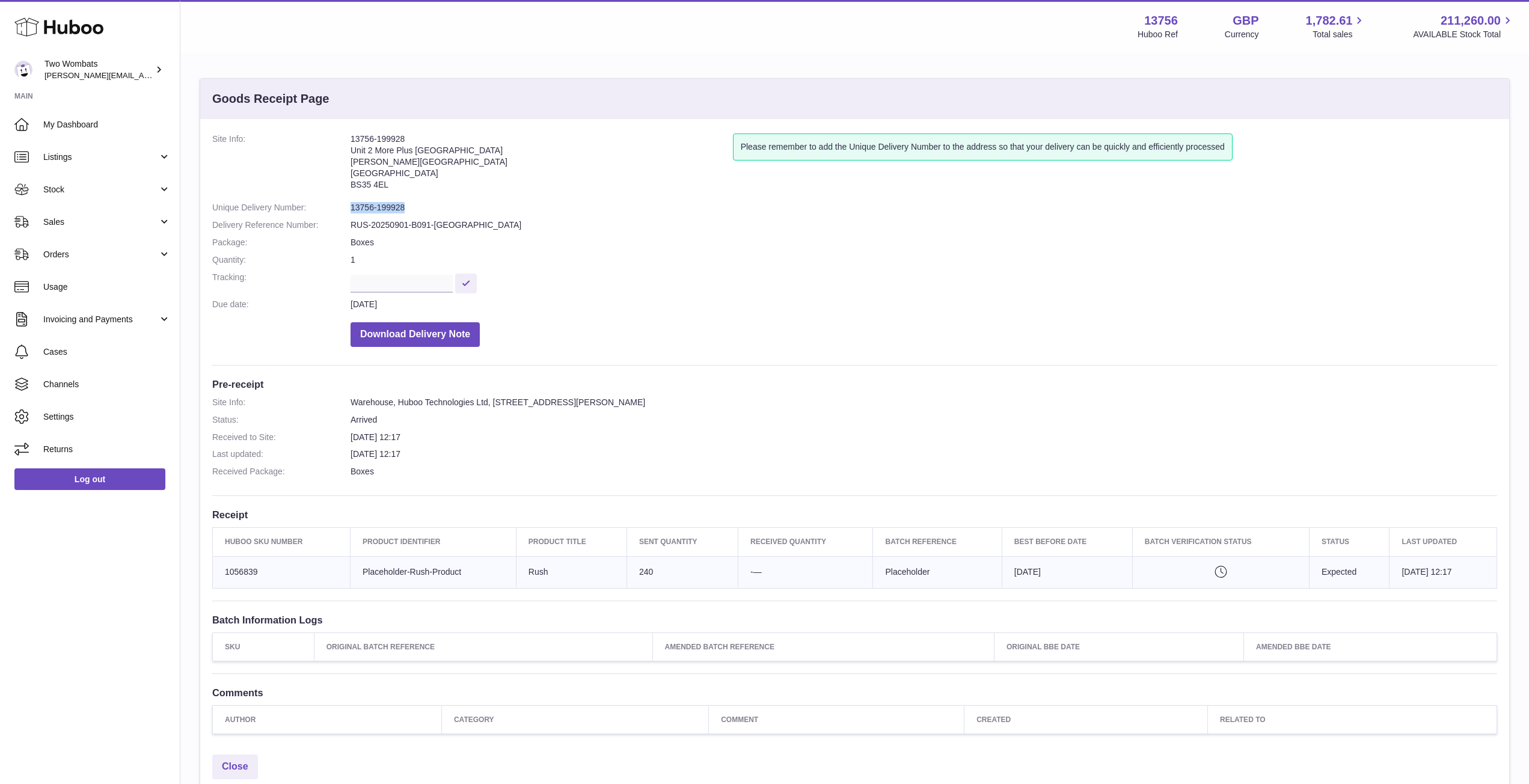
drag, startPoint x: 408, startPoint y: 207, endPoint x: 346, endPoint y: 201, distance: 62.3
click at [346, 201] on dl "Site Info: 13756-199928 Unit 2 More [GEOGRAPHIC_DATA][STREET_ADDRESS][PERSON_NA…" at bounding box center [854, 243] width 1285 height 220
copy dl "13756-199928"
drag, startPoint x: 262, startPoint y: 569, endPoint x: 220, endPoint y: 572, distance: 42.1
click at [220, 572] on td "Huboo SKU Number 1056839" at bounding box center [281, 572] width 138 height 32
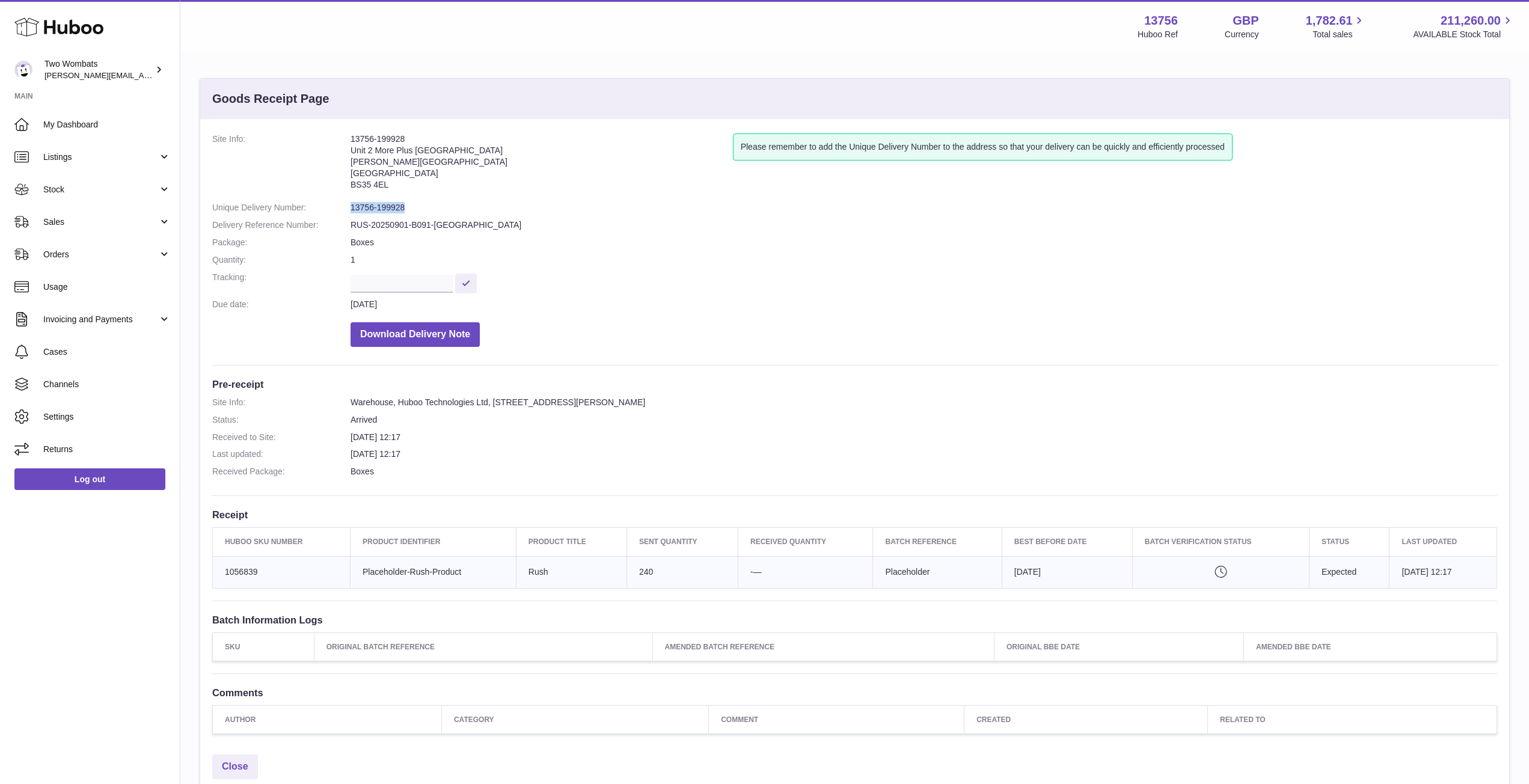
copy td "1056839"
drag, startPoint x: 461, startPoint y: 571, endPoint x: 361, endPoint y: 574, distance: 100.0
click at [361, 574] on td "Client Identifier Placeholder-Rush-Product" at bounding box center [434, 572] width 166 height 32
copy td "Placeholder-Rush-Product"
drag, startPoint x: 409, startPoint y: 138, endPoint x: 344, endPoint y: 138, distance: 65.0
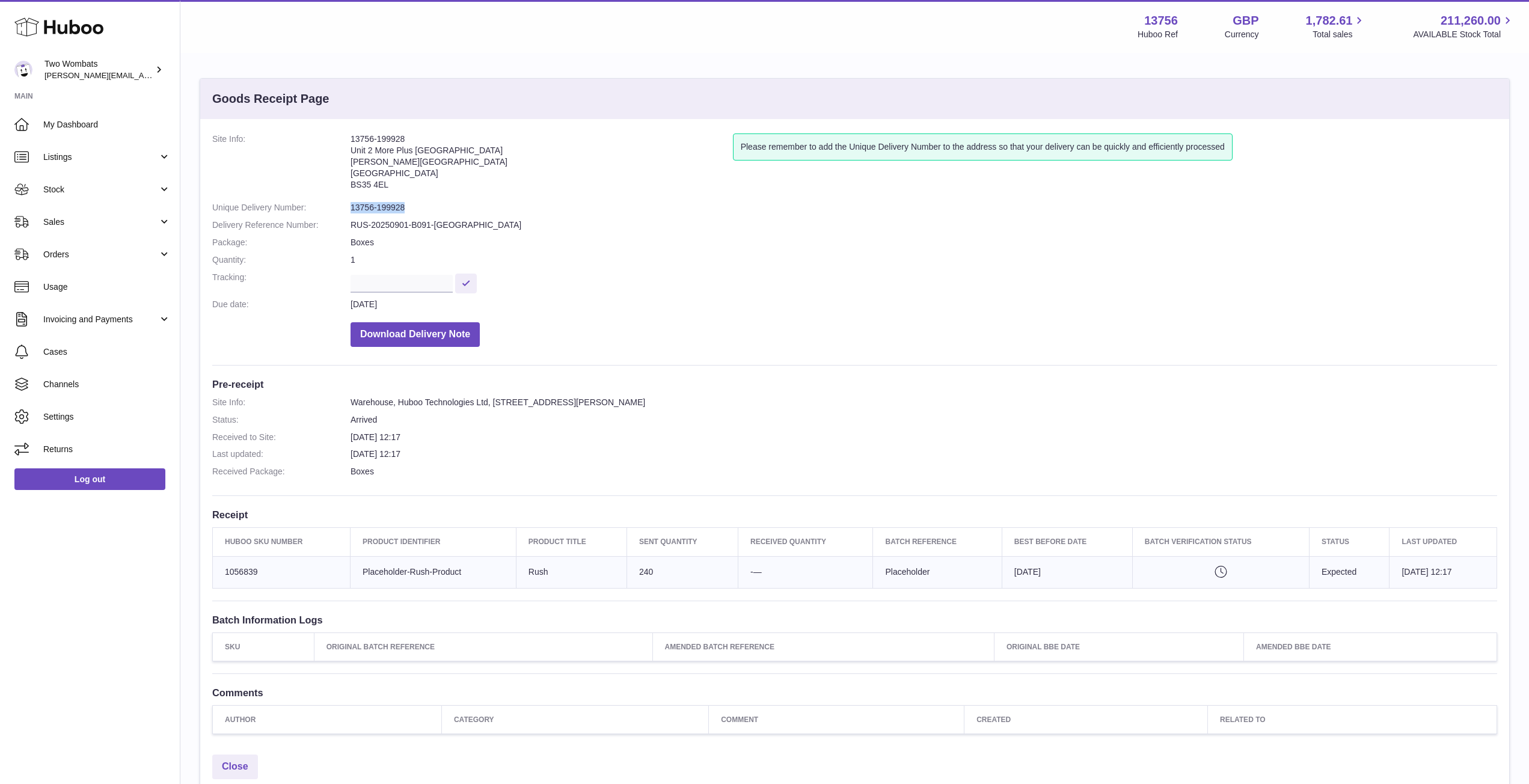
click at [344, 138] on dl "Site Info: 13756-199928 Unit 2 More [GEOGRAPHIC_DATA][STREET_ADDRESS][PERSON_NA…" at bounding box center [854, 243] width 1285 height 220
copy dl "13756-199928"
click at [146, 190] on span "Stock" at bounding box center [101, 189] width 115 height 12
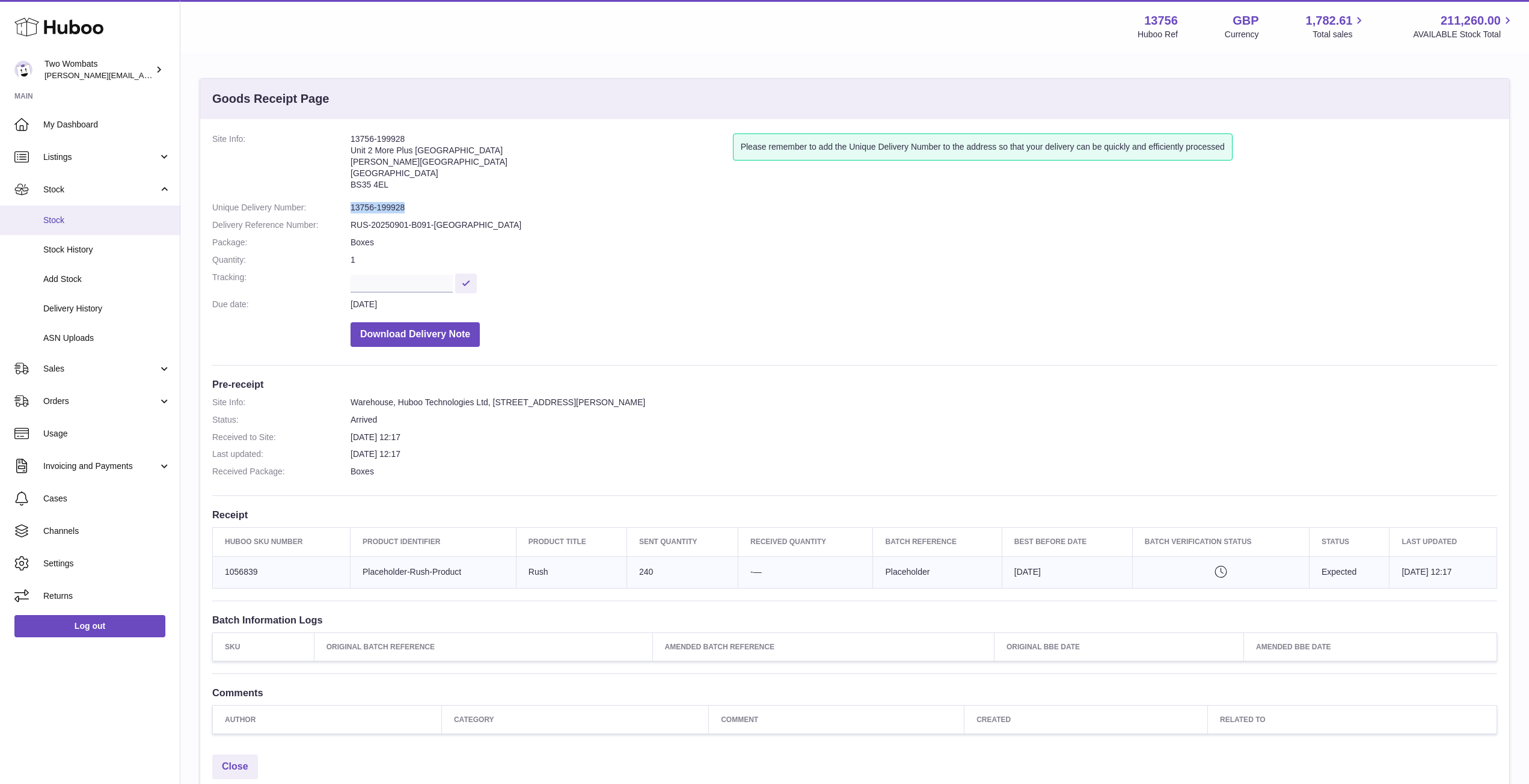
click at [84, 226] on span "Stock" at bounding box center [106, 221] width 128 height 12
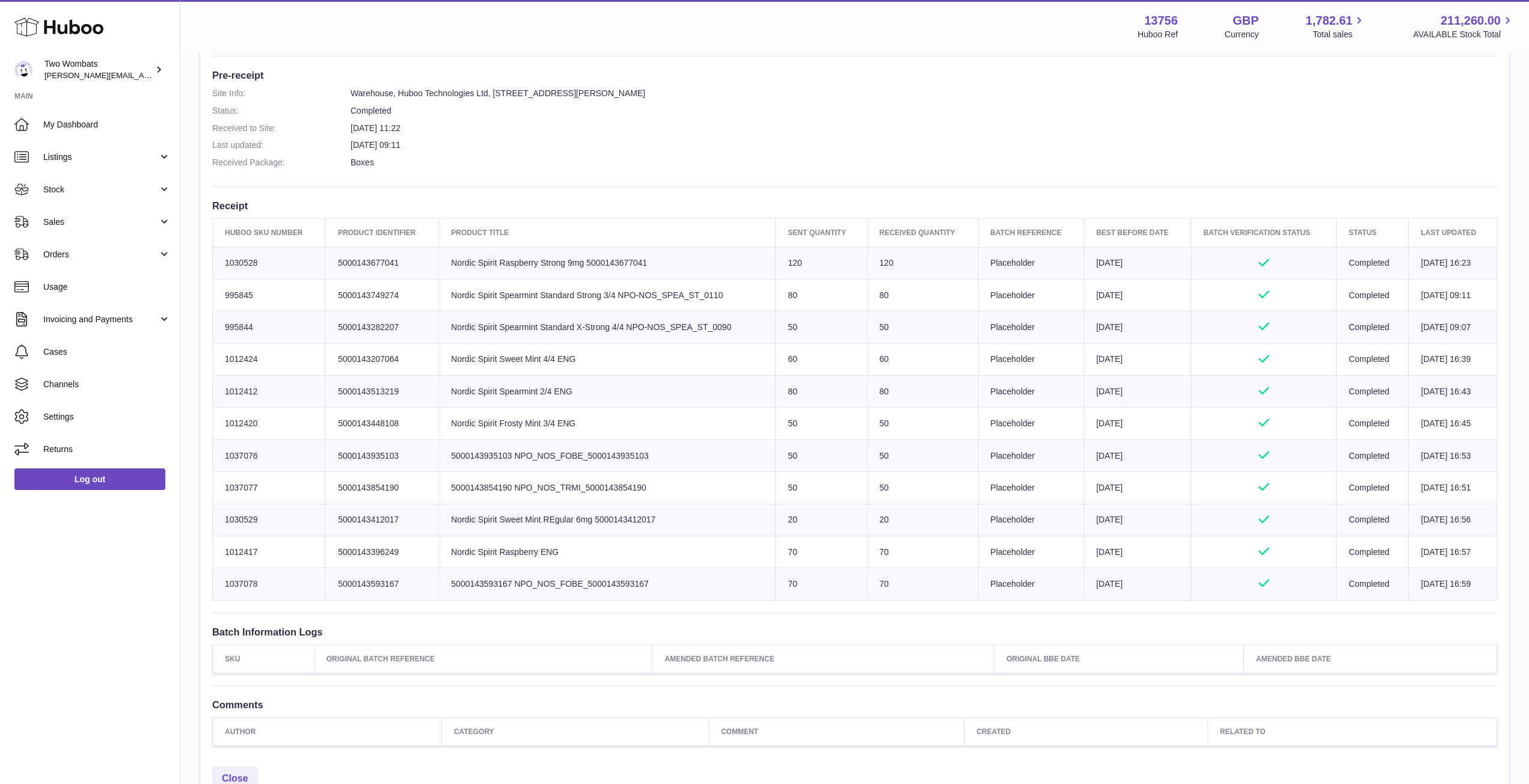
scroll to position [310, 0]
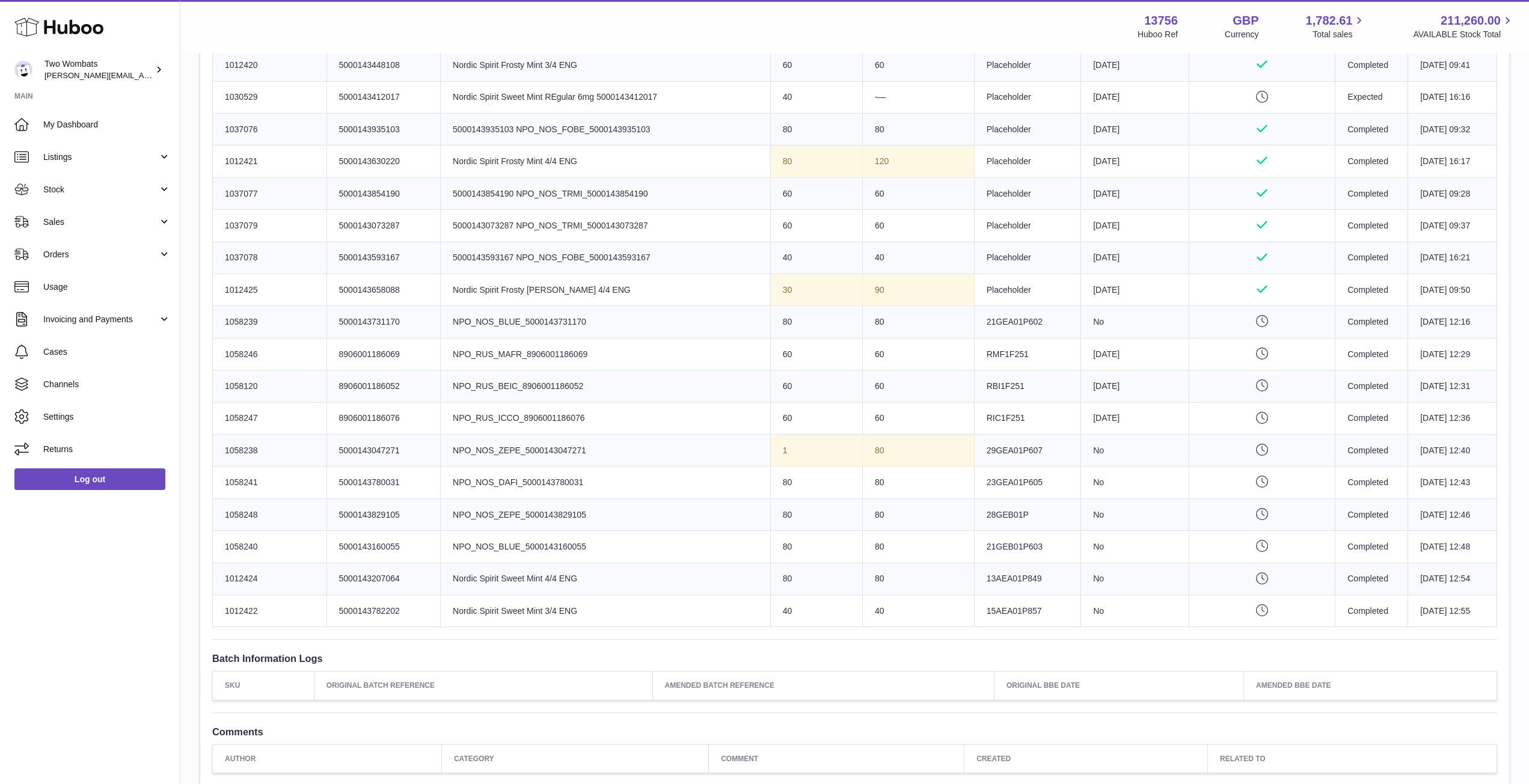
scroll to position [571, 0]
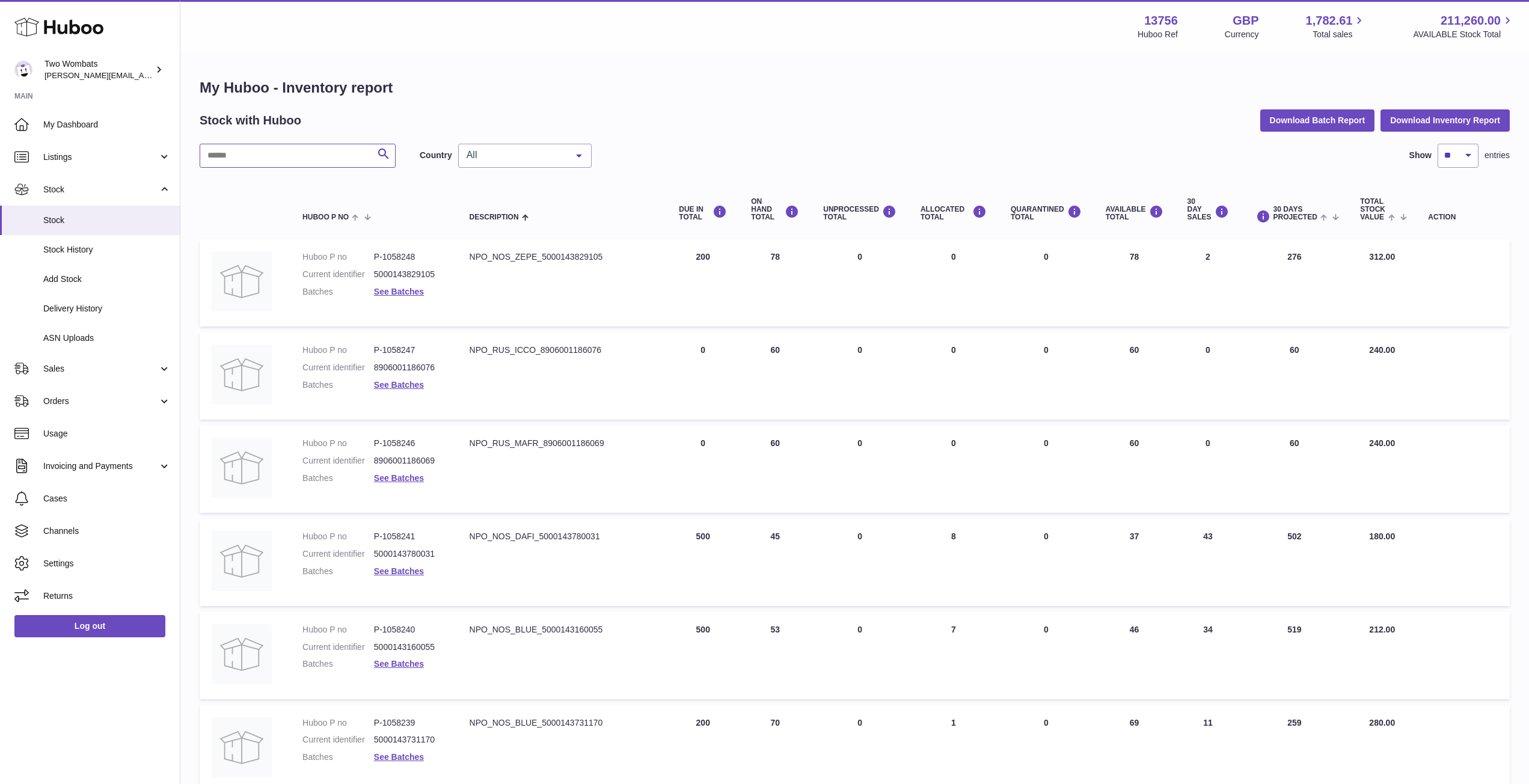
click at [307, 157] on input "text" at bounding box center [298, 155] width 196 height 24
type input "***"
drag, startPoint x: 603, startPoint y: 256, endPoint x: 468, endPoint y: 258, distance: 135.0
click at [468, 258] on td "Description NPO_RUS_ICCO_8906001186076" at bounding box center [562, 282] width 209 height 87
copy div "NPO_RUS_ICCO_8906001186076"
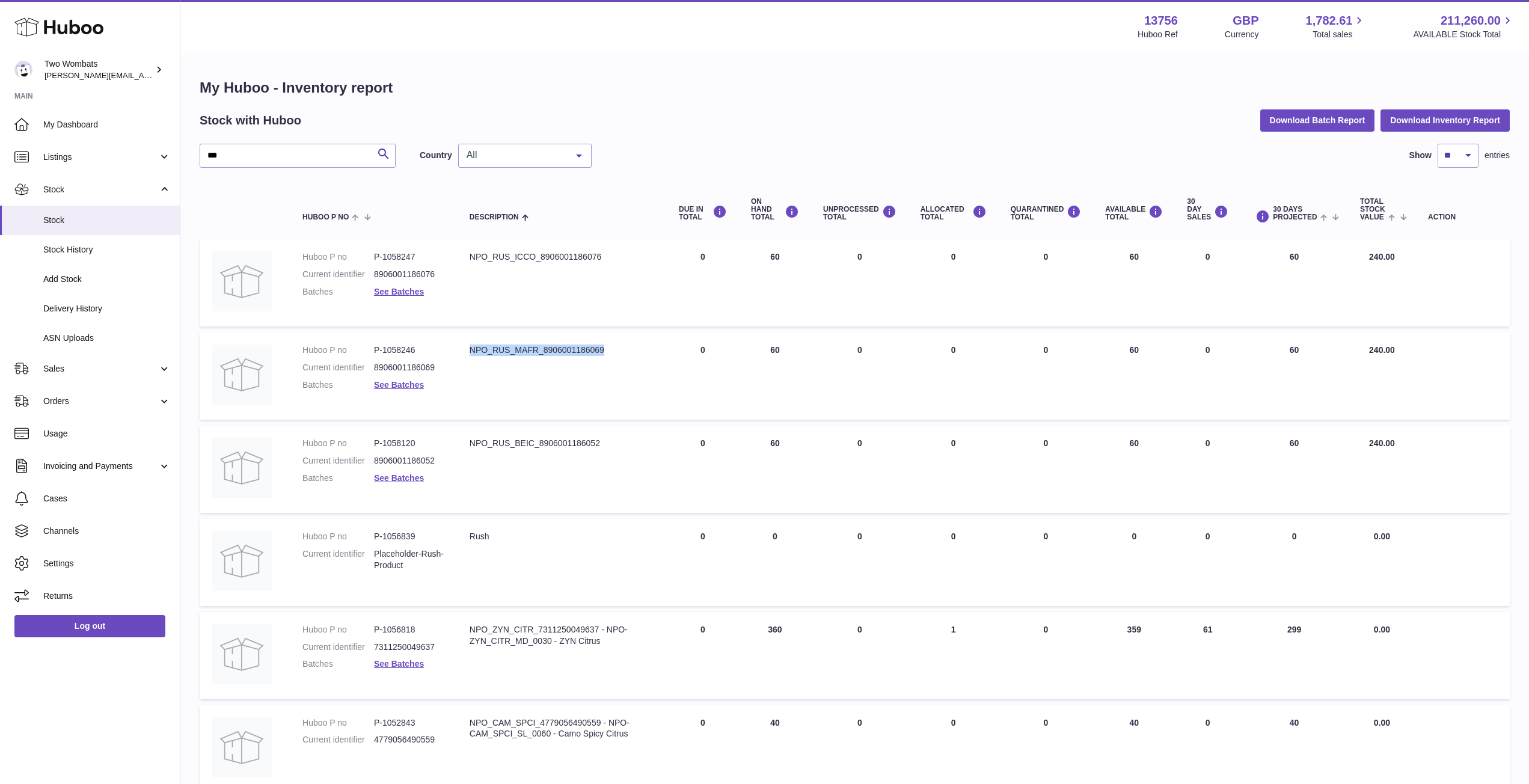
drag, startPoint x: 603, startPoint y: 350, endPoint x: 469, endPoint y: 346, distance: 134.1
click at [469, 346] on td "Description NPO_RUS_MAFR_8906001186069" at bounding box center [562, 376] width 209 height 87
copy div "NPO_RUS_MAFR_8906001186069"
drag, startPoint x: 602, startPoint y: 444, endPoint x: 468, endPoint y: 443, distance: 134.0
click at [468, 443] on td "Description NPO_RUS_BEIC_8906001186052" at bounding box center [562, 469] width 209 height 87
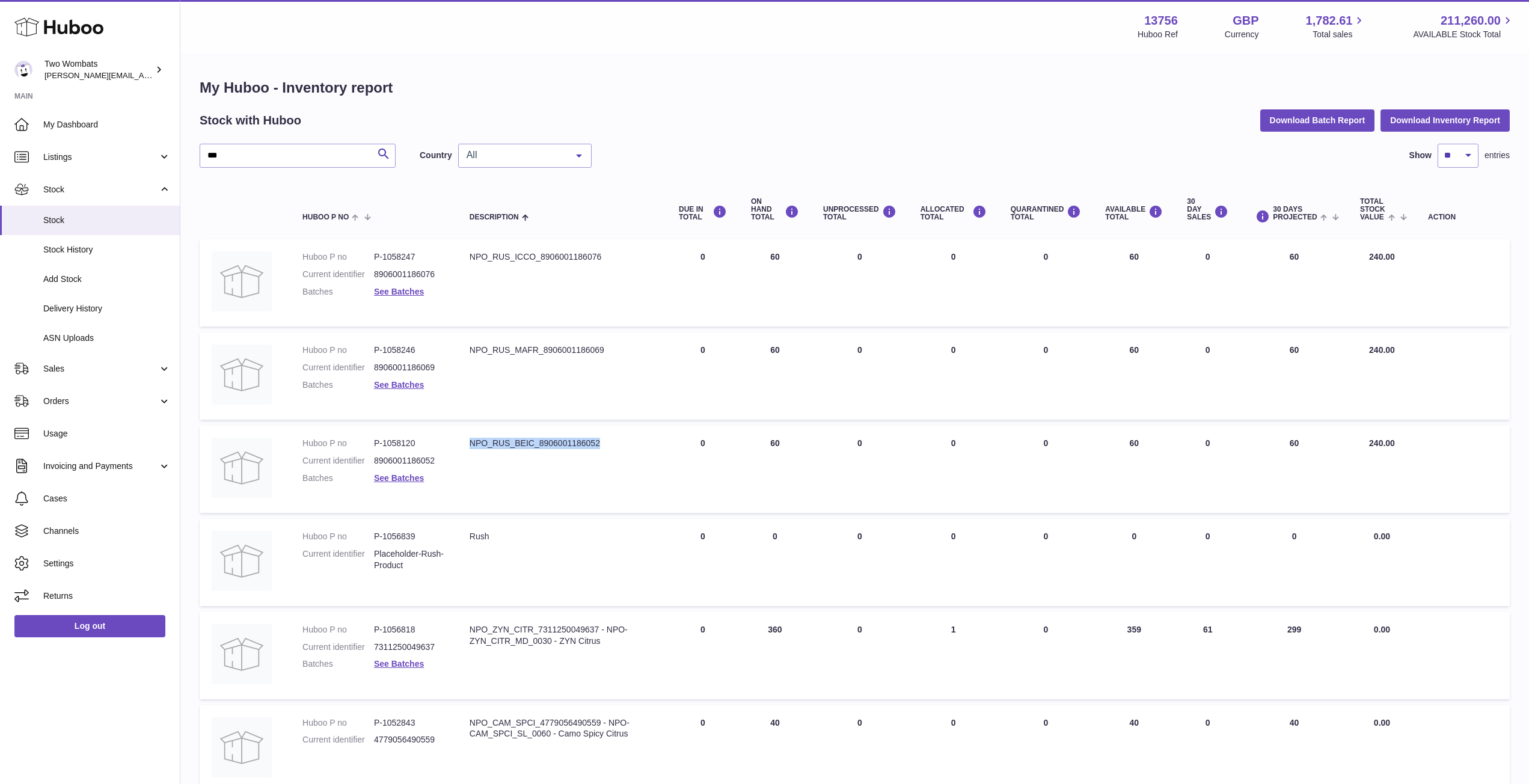
copy div "NPO_RUS_BEIC_8906001186052"
click at [108, 308] on span "Delivery History" at bounding box center [106, 309] width 128 height 12
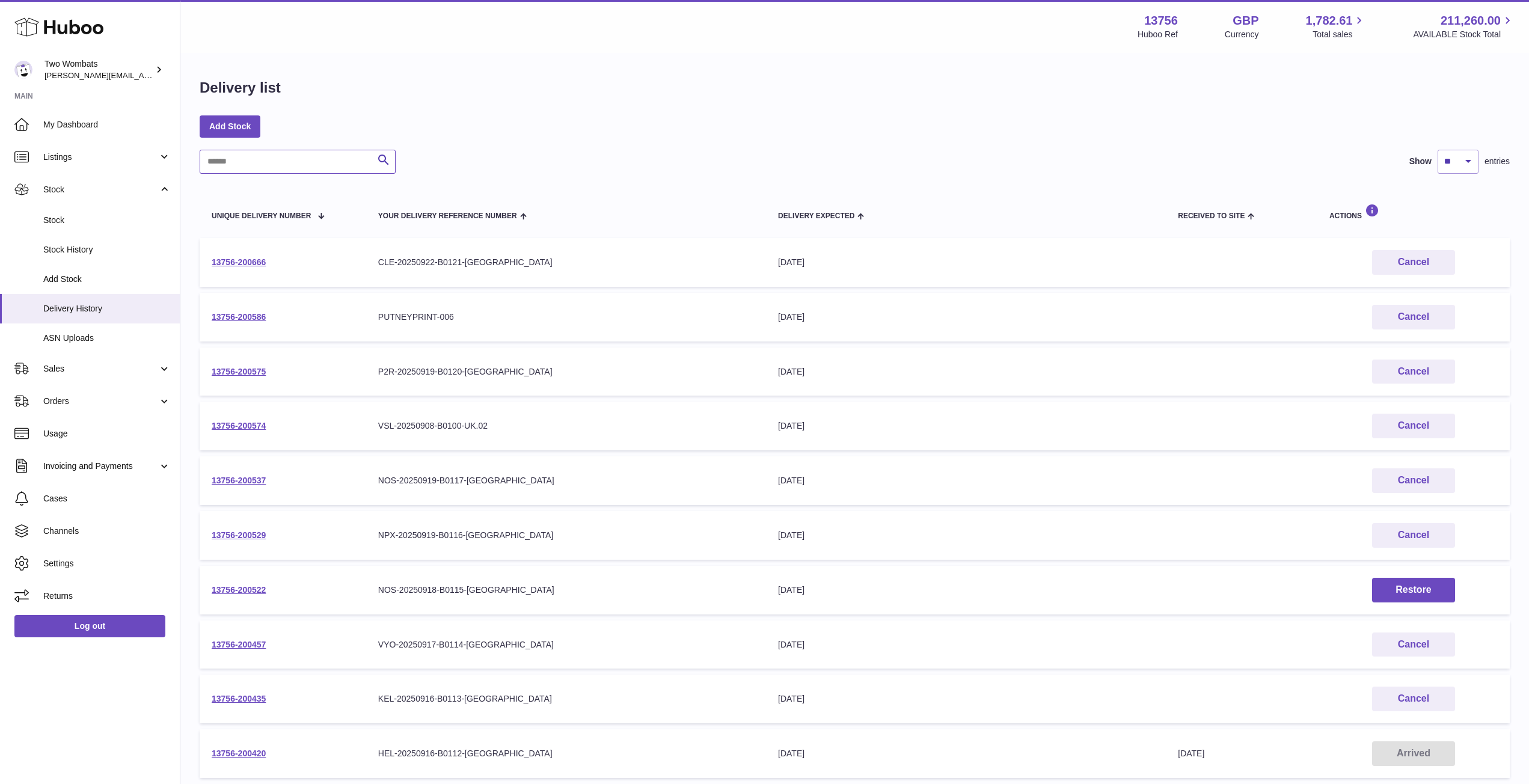
click at [267, 171] on input "text" at bounding box center [298, 161] width 196 height 24
paste input "**********"
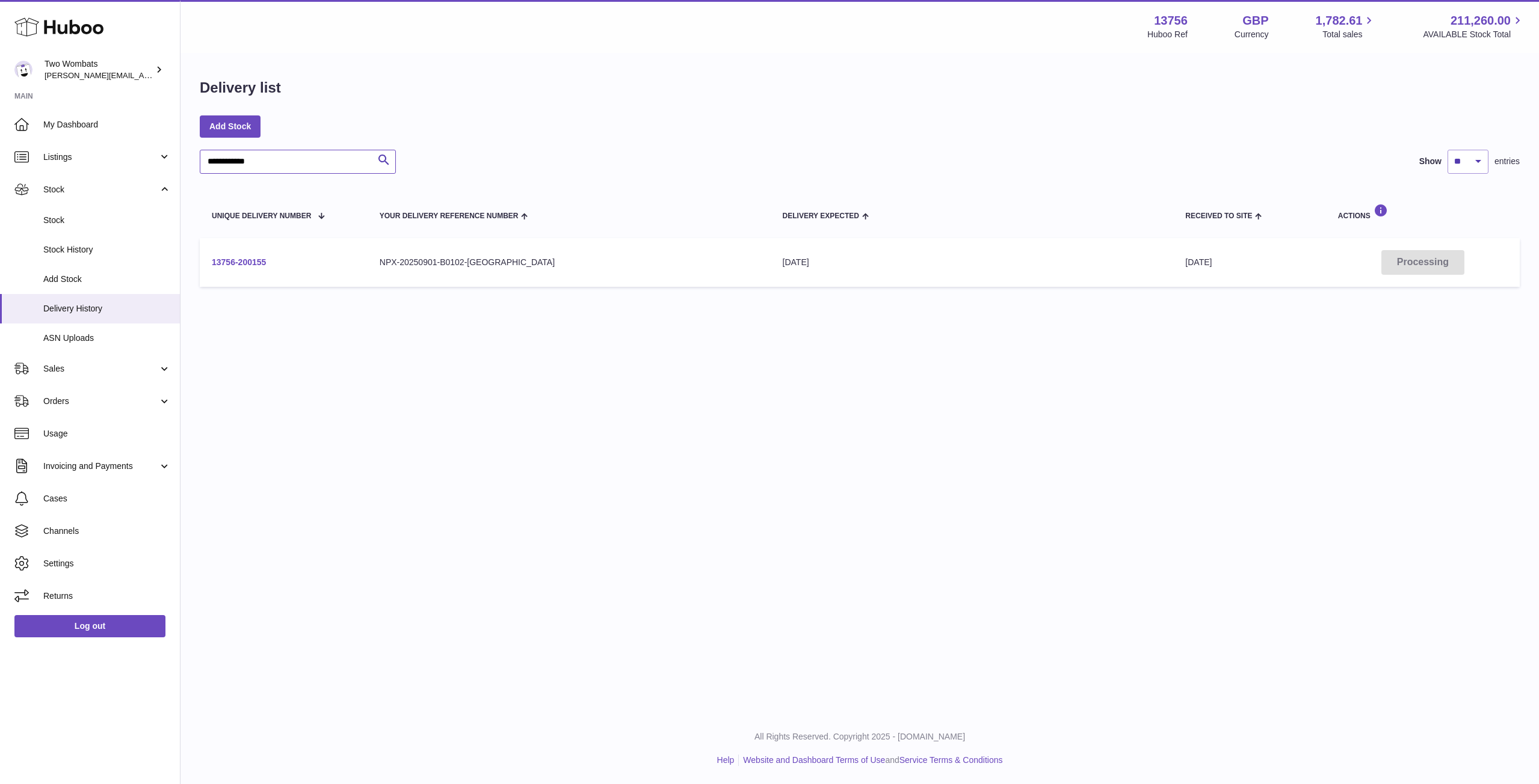
type input "**********"
click at [251, 259] on link "13756-200155" at bounding box center [238, 263] width 54 height 10
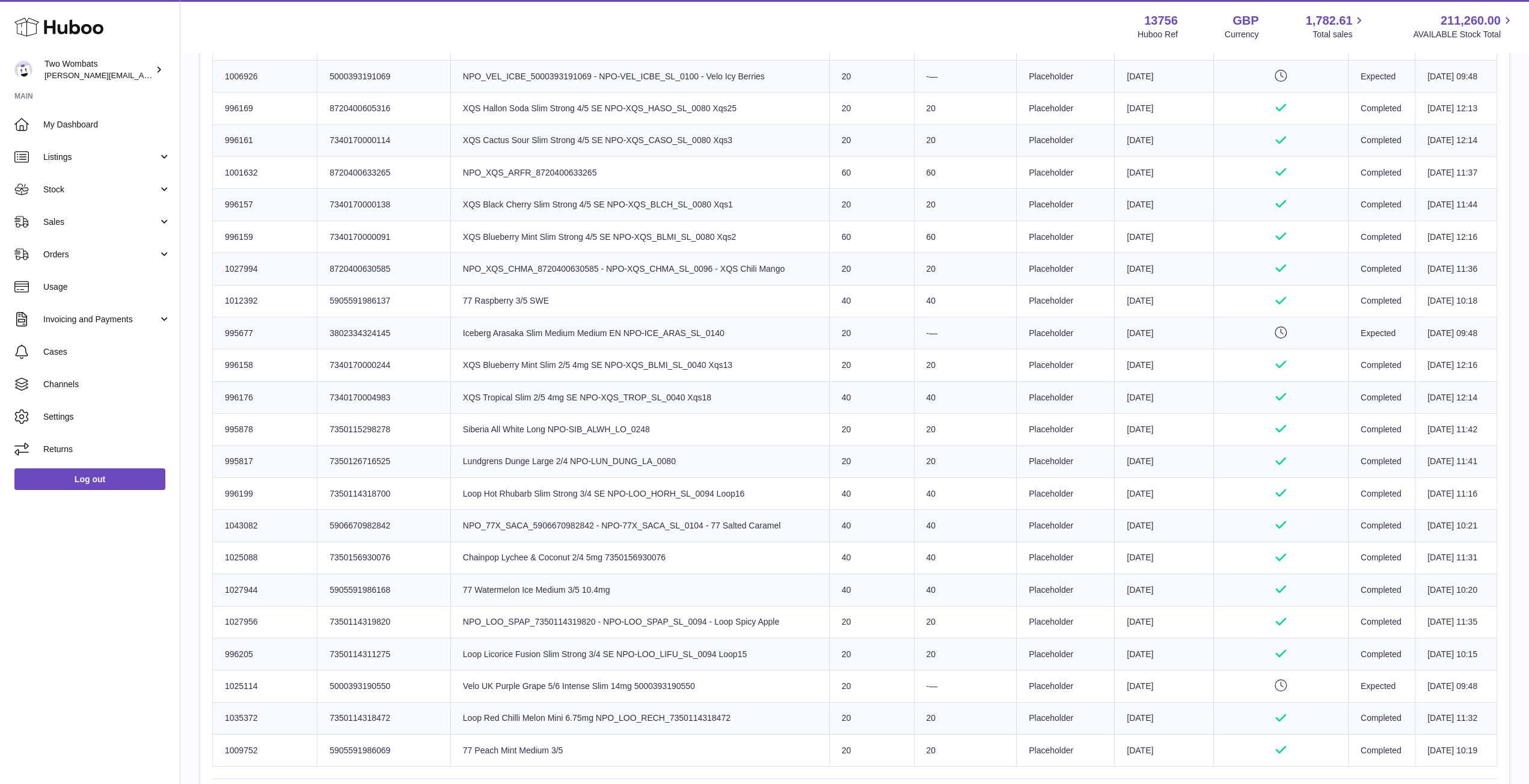
scroll to position [715, 0]
